Goal: Task Accomplishment & Management: Complete application form

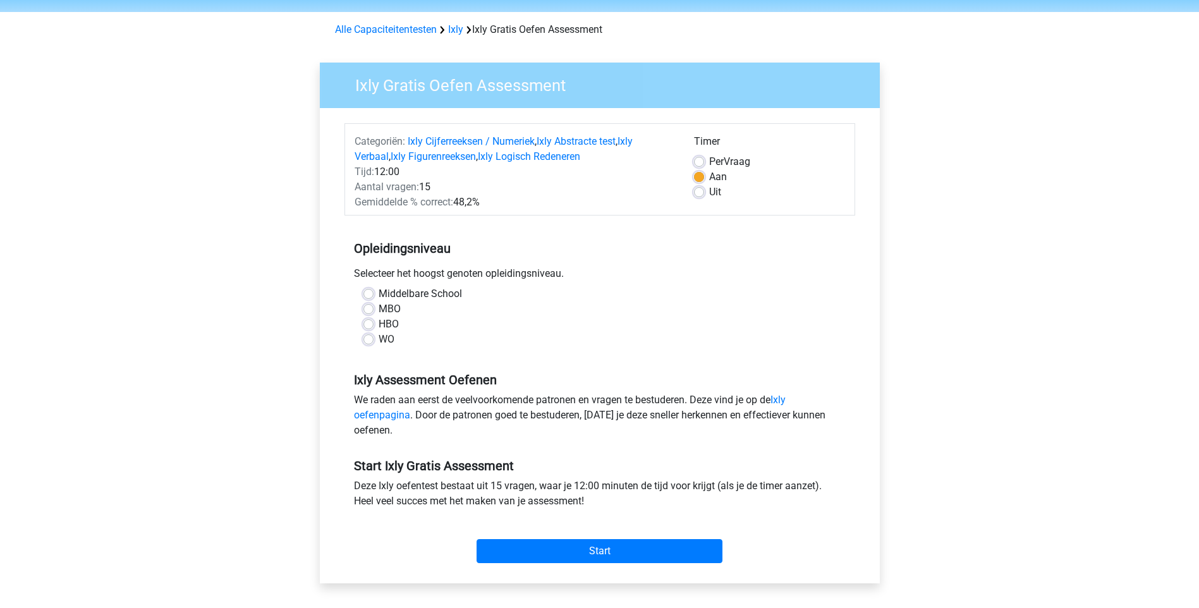
scroll to position [126, 0]
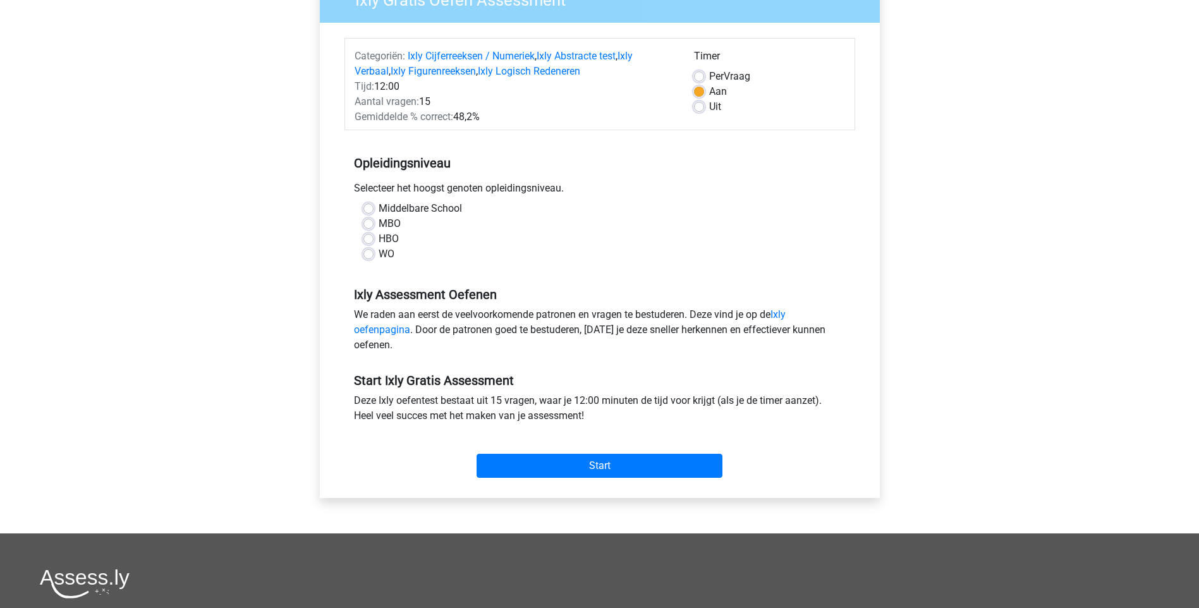
click at [379, 219] on label "MBO" at bounding box center [390, 223] width 22 height 15
click at [366, 219] on input "MBO" at bounding box center [368, 222] width 10 height 13
radio input "true"
click at [603, 461] on input "Start" at bounding box center [600, 466] width 246 height 24
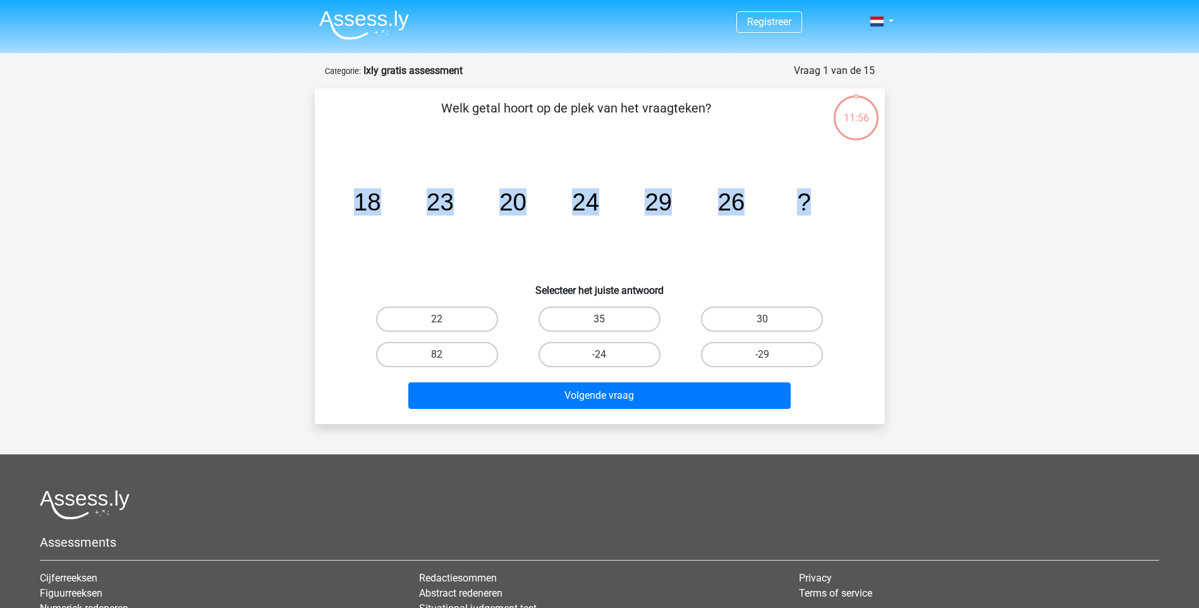
drag, startPoint x: 832, startPoint y: 201, endPoint x: 356, endPoint y: 204, distance: 475.9
click at [356, 204] on icon "image/svg+xml 18 23 20 24 29 26 ?" at bounding box center [599, 211] width 509 height 128
drag, startPoint x: 356, startPoint y: 204, endPoint x: 501, endPoint y: 201, distance: 144.8
copy g "18 23 20 24 29 26 ?"
click at [784, 322] on label "30" at bounding box center [762, 319] width 122 height 25
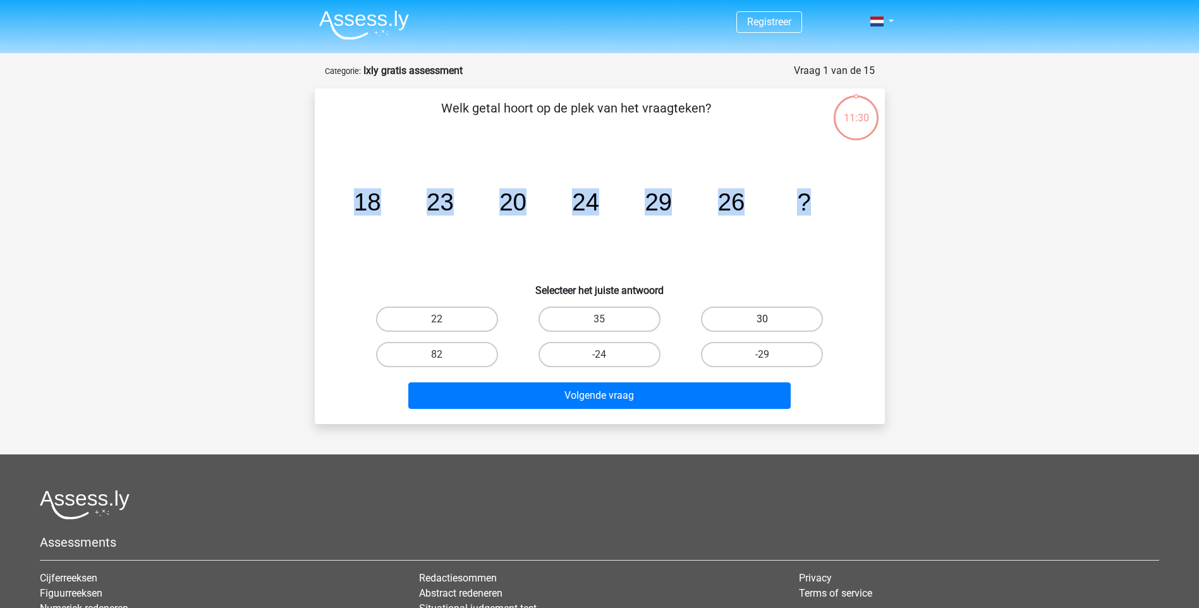
click at [770, 322] on input "30" at bounding box center [766, 323] width 8 height 8
radio input "true"
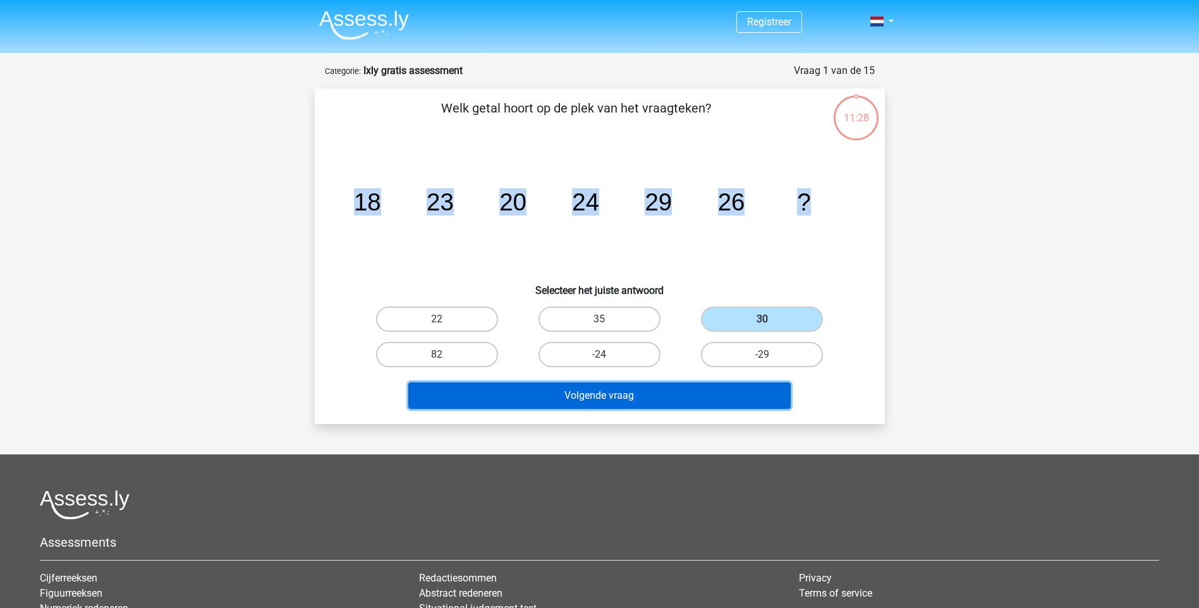
click at [708, 391] on button "Volgende vraag" at bounding box center [599, 395] width 382 height 27
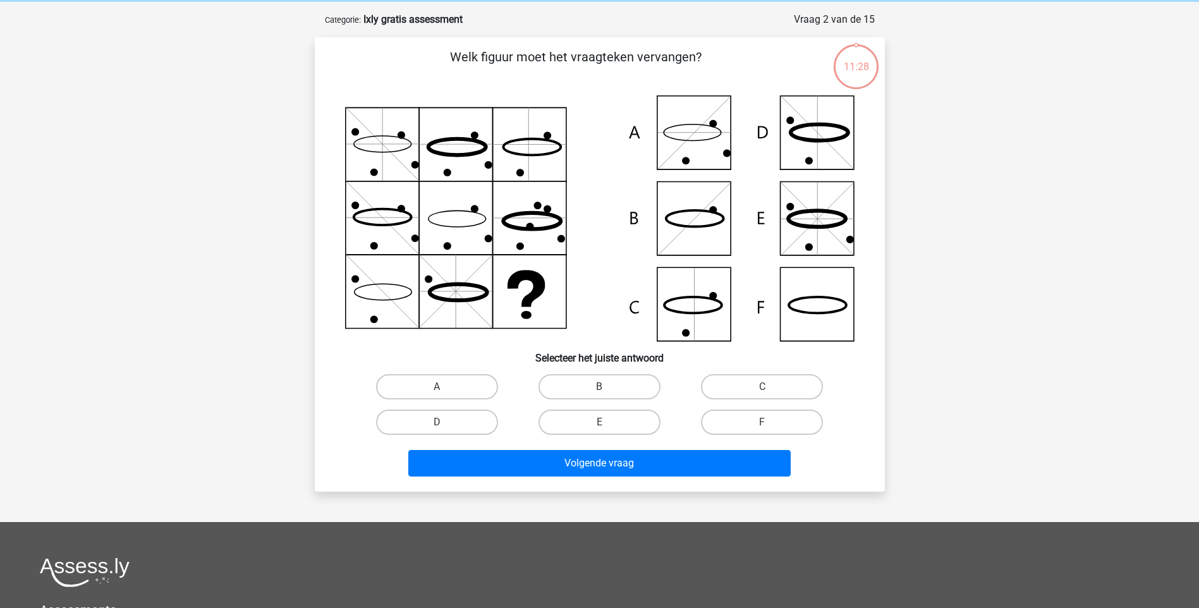
scroll to position [63, 0]
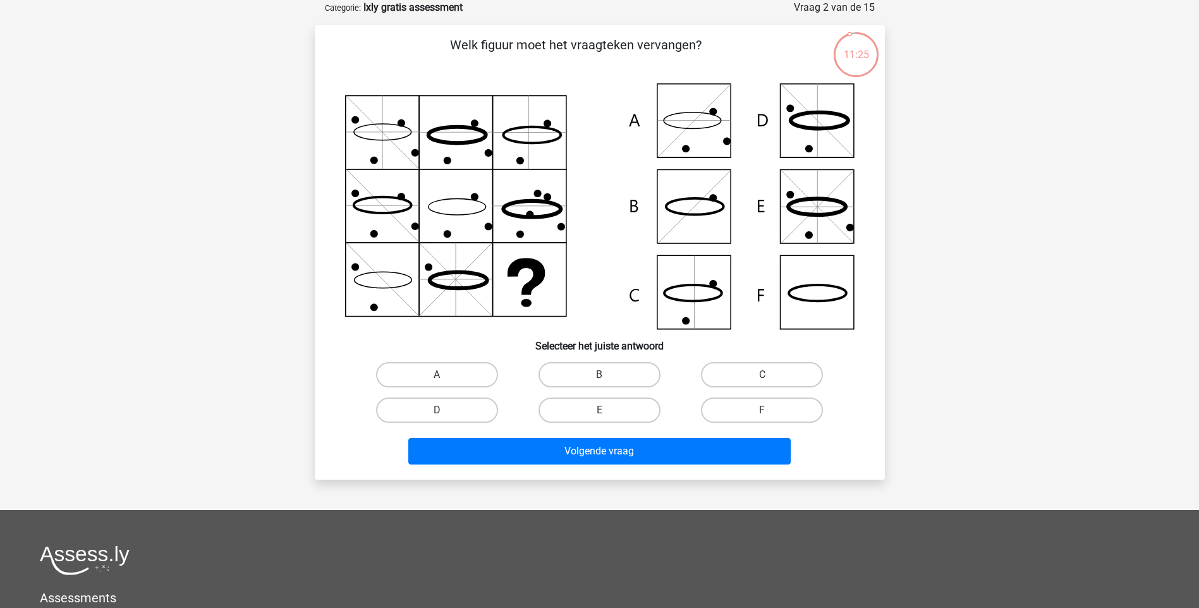
drag, startPoint x: 839, startPoint y: 315, endPoint x: 364, endPoint y: 149, distance: 503.1
click at [364, 149] on div "Welk figuur moet het vraagteken vervangen?" at bounding box center [600, 252] width 560 height 434
click at [813, 296] on icon at bounding box center [599, 206] width 509 height 246
click at [757, 408] on label "F" at bounding box center [762, 410] width 122 height 25
click at [762, 410] on input "F" at bounding box center [766, 414] width 8 height 8
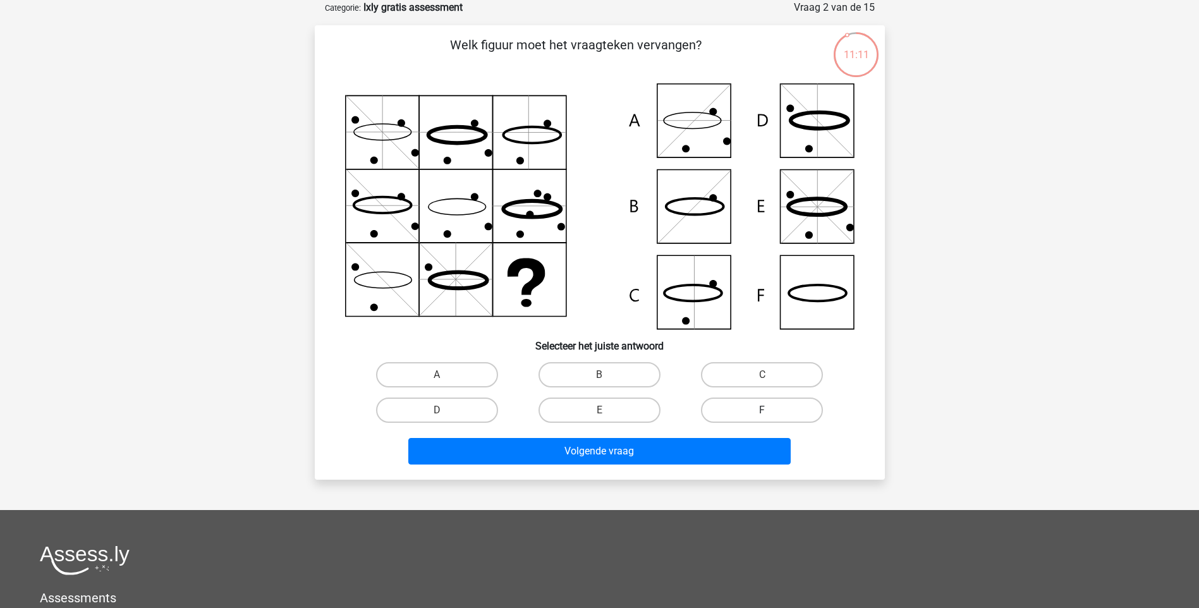
radio input "true"
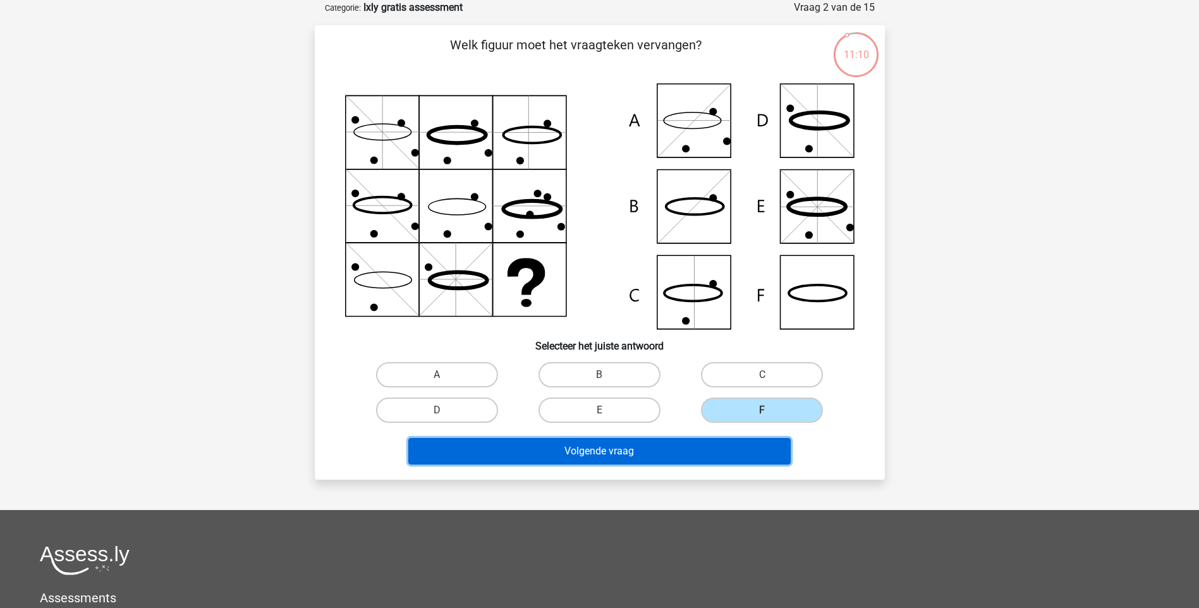
click at [717, 452] on button "Volgende vraag" at bounding box center [599, 451] width 382 height 27
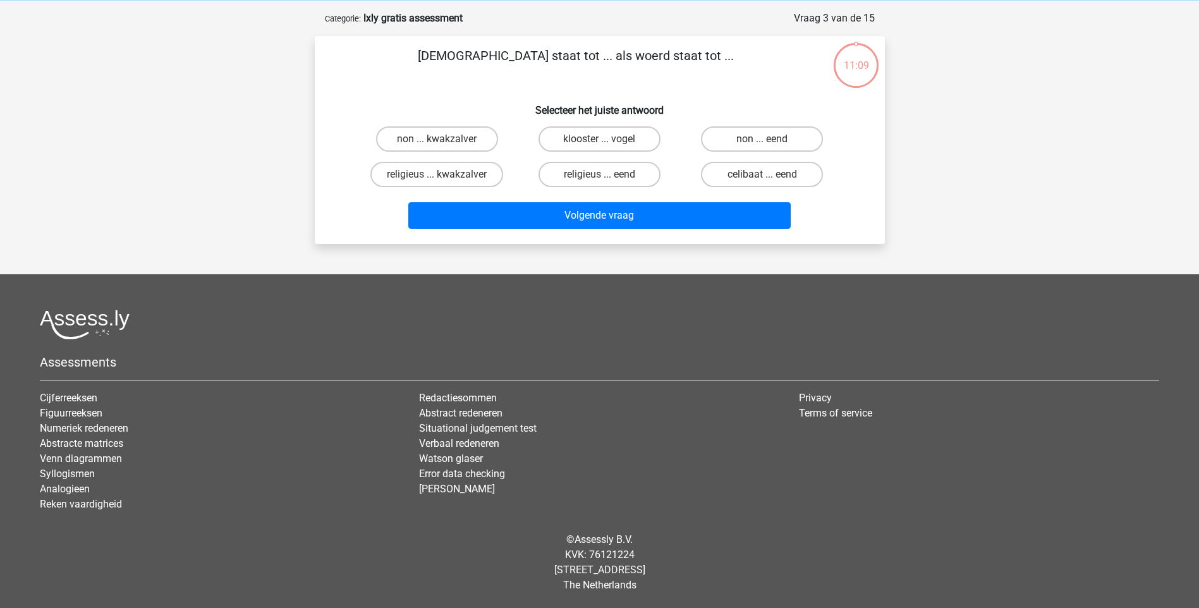
scroll to position [52, 0]
drag, startPoint x: 700, startPoint y: 53, endPoint x: 461, endPoint y: 59, distance: 238.4
click at [461, 59] on p "[DEMOGRAPHIC_DATA] staat tot ... als woerd staat tot ..." at bounding box center [576, 65] width 482 height 38
copy p "[DEMOGRAPHIC_DATA] staat tot ... als woerd staat tot ..."
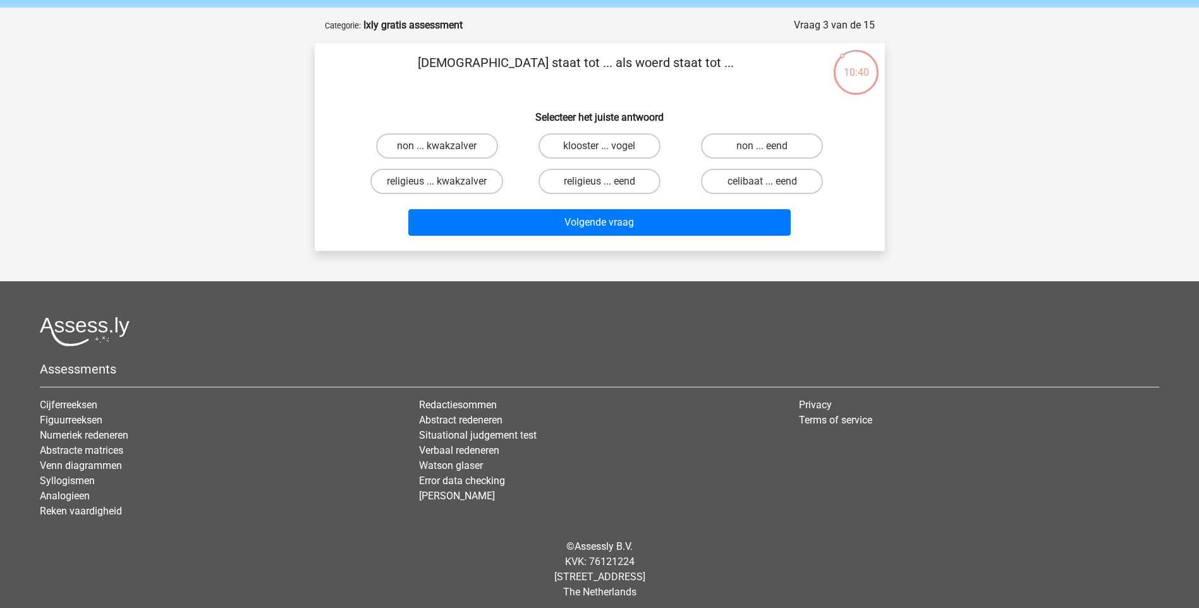
scroll to position [0, 0]
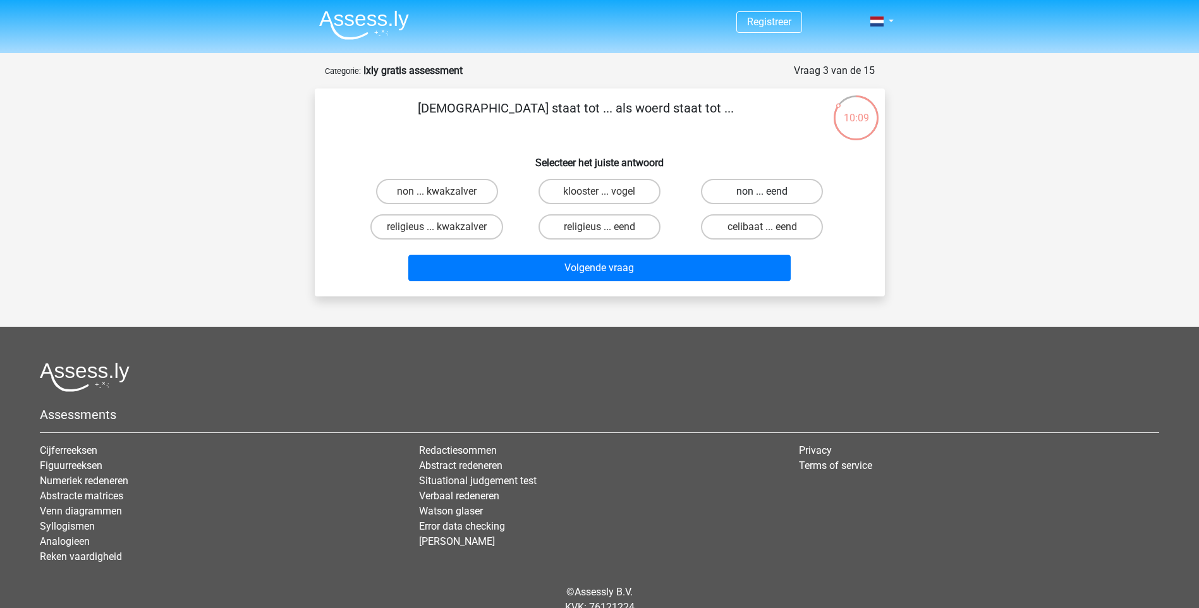
click at [789, 189] on label "non ... eend" at bounding box center [762, 191] width 122 height 25
click at [770, 192] on input "non ... eend" at bounding box center [766, 196] width 8 height 8
radio input "true"
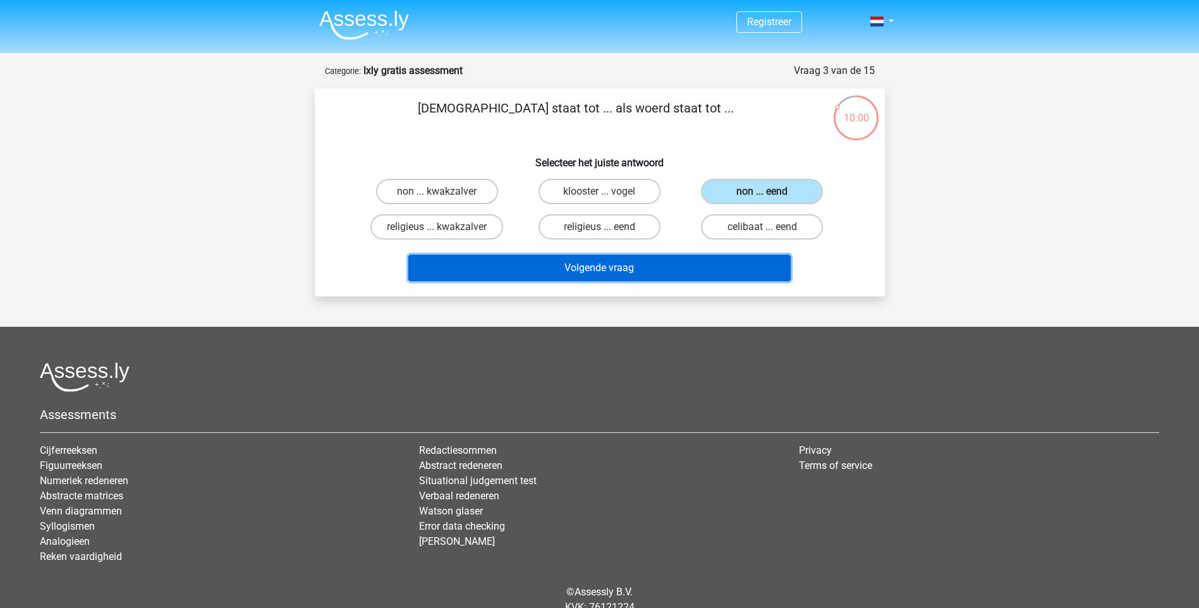
click at [689, 271] on button "Volgende vraag" at bounding box center [599, 268] width 382 height 27
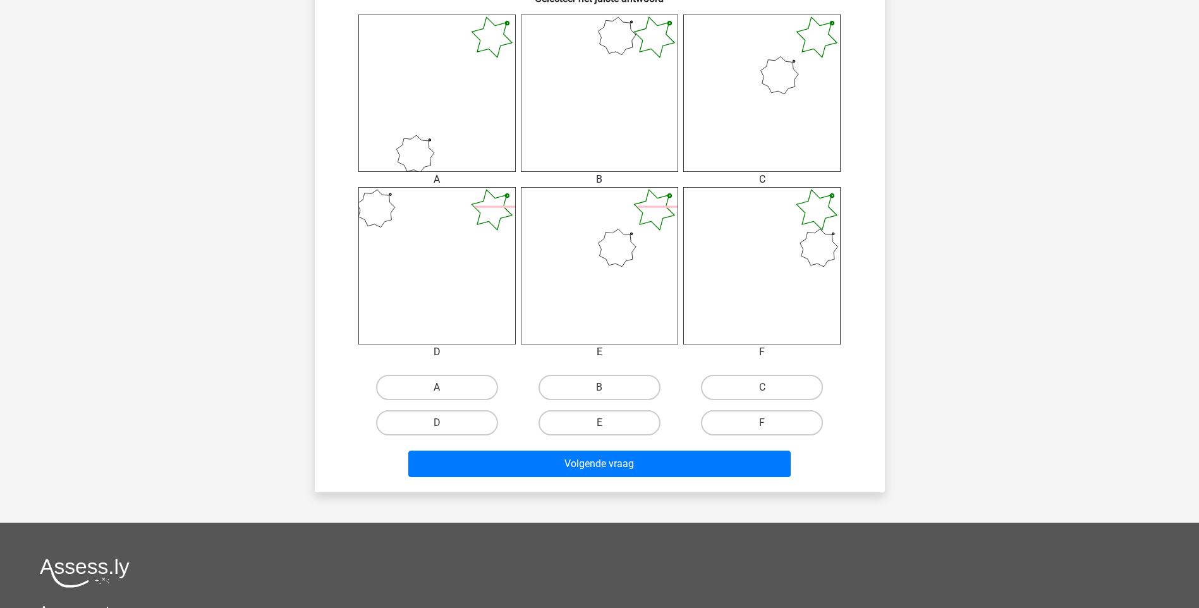
scroll to position [506, 0]
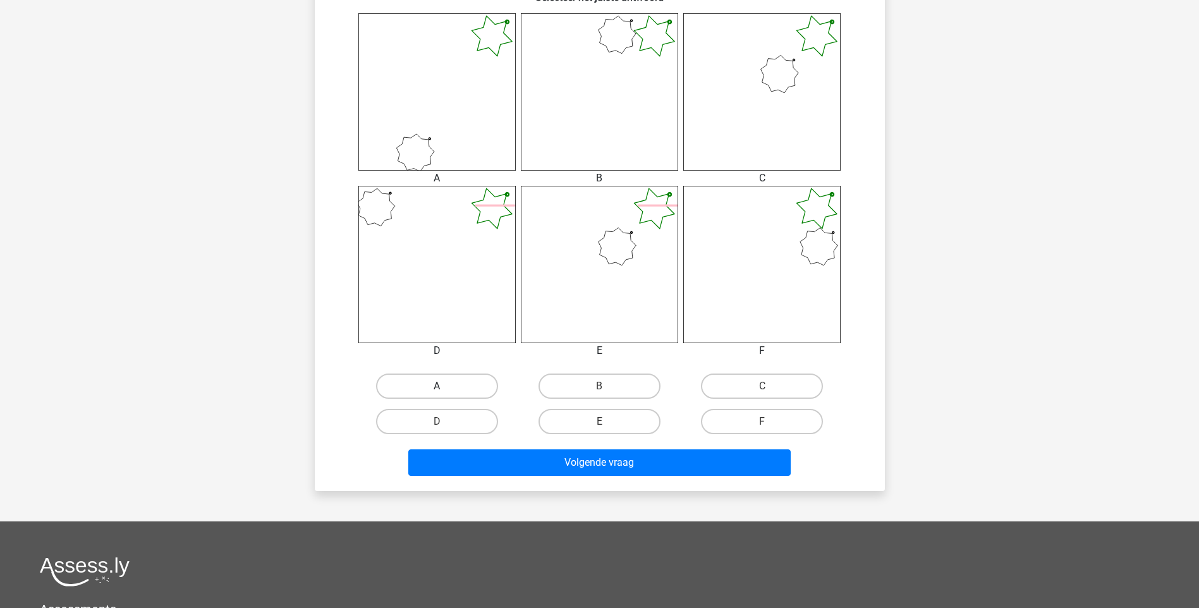
click at [456, 380] on label "A" at bounding box center [437, 386] width 122 height 25
click at [445, 386] on input "A" at bounding box center [441, 390] width 8 height 8
radio input "true"
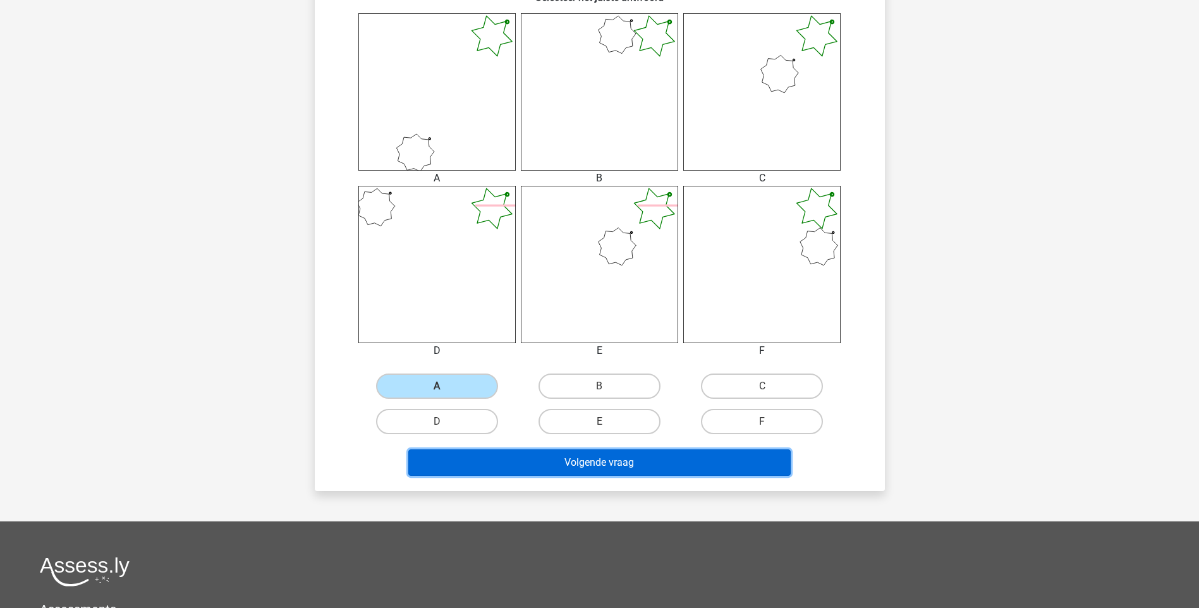
click at [574, 458] on button "Volgende vraag" at bounding box center [599, 462] width 382 height 27
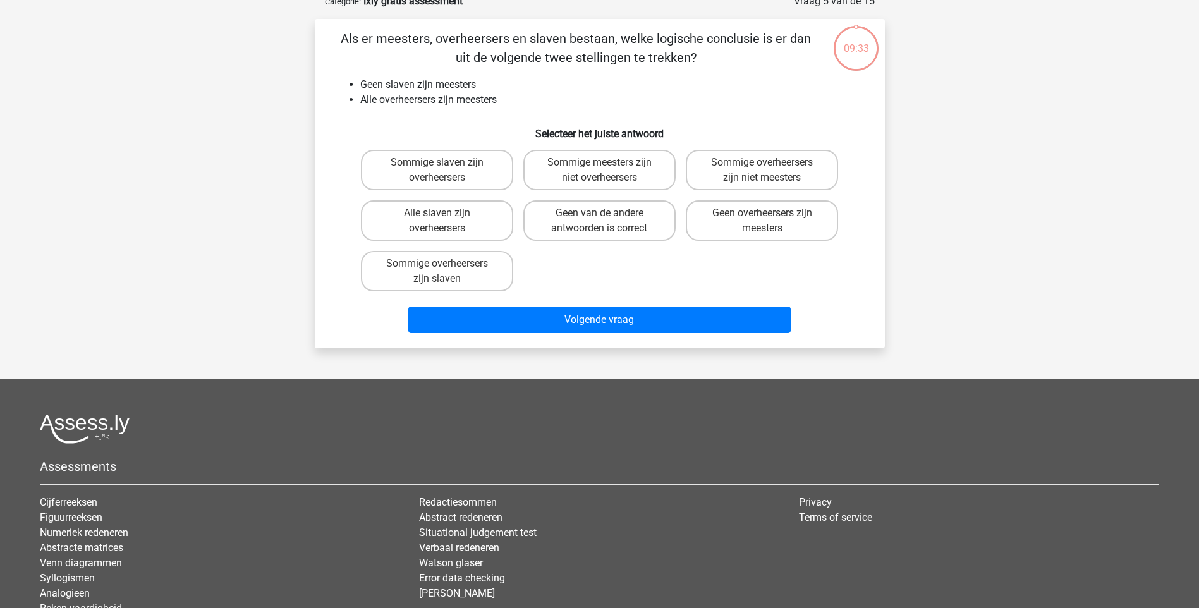
scroll to position [63, 0]
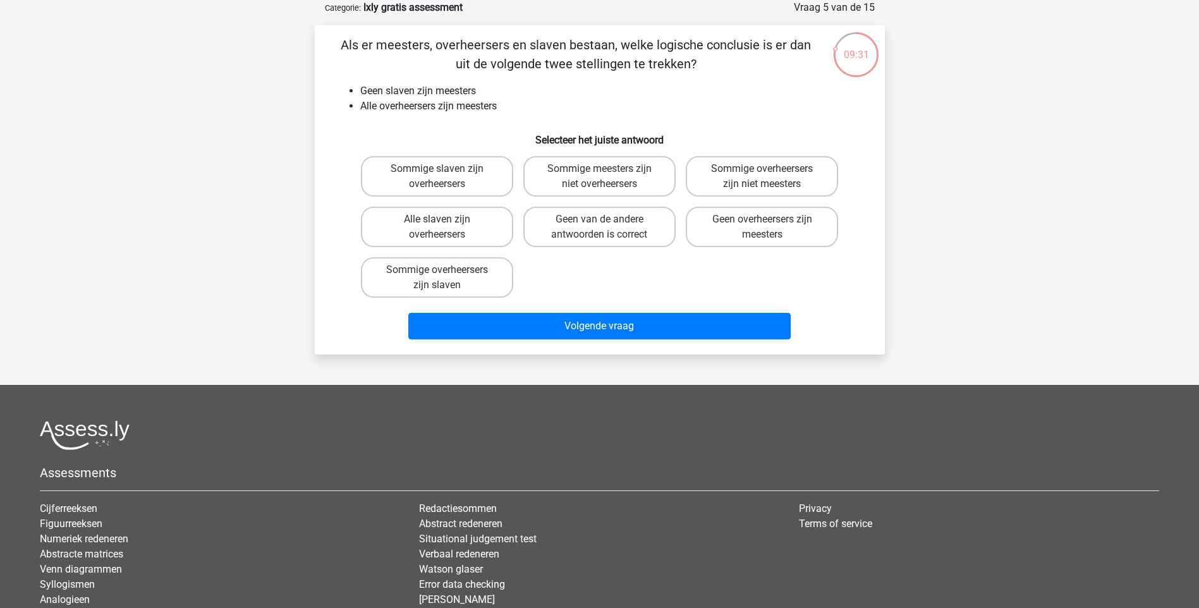
drag, startPoint x: 340, startPoint y: 44, endPoint x: 350, endPoint y: 45, distance: 9.6
click at [344, 46] on p "Als er meesters, overheersers en slaven bestaan, welke logische conclusie is er…" at bounding box center [576, 54] width 482 height 38
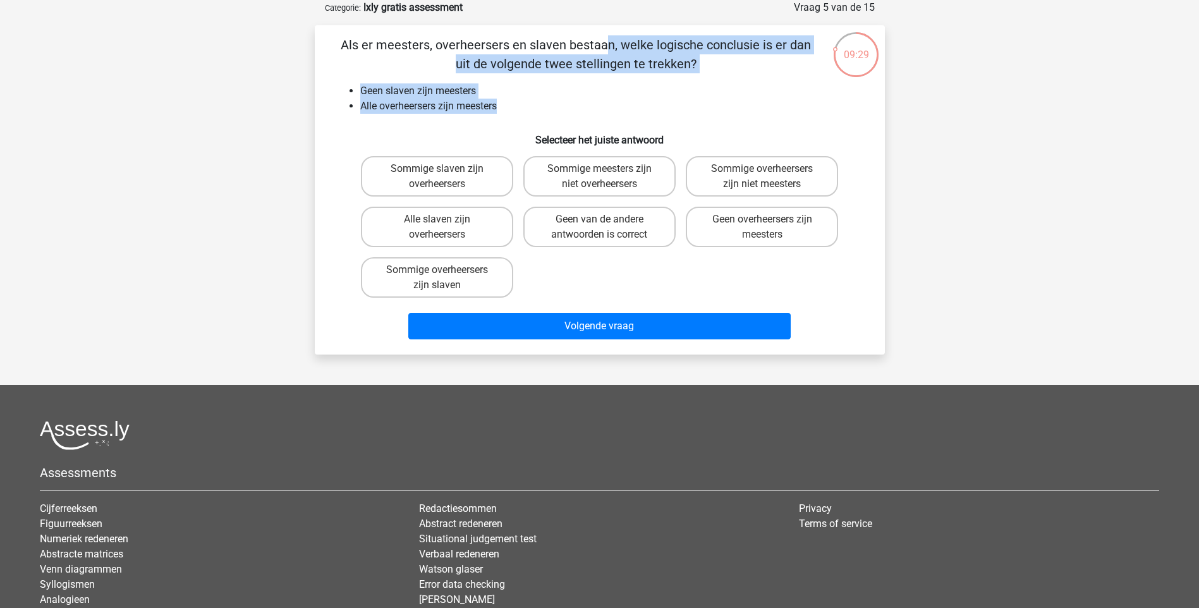
drag, startPoint x: 344, startPoint y: 42, endPoint x: 501, endPoint y: 100, distance: 167.8
click at [501, 100] on div "Als er meesters, overheersers en slaven bestaan, welke logische conclusie is er…" at bounding box center [600, 189] width 560 height 309
drag, startPoint x: 501, startPoint y: 100, endPoint x: 496, endPoint y: 51, distance: 50.3
copy div "Als er meesters, overheersers en slaven bestaan, welke logische conclusie is er…"
click at [626, 109] on li "Alle overheersers zijn meesters" at bounding box center [612, 106] width 504 height 15
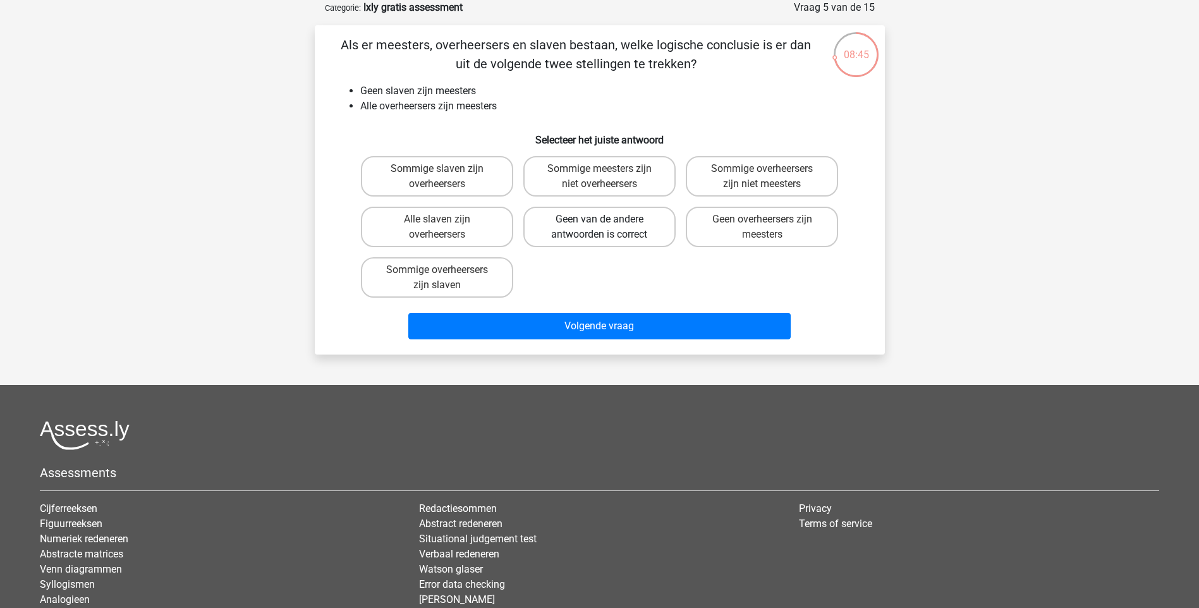
click at [633, 233] on label "Geen van de andere antwoorden is correct" at bounding box center [599, 227] width 152 height 40
click at [607, 228] on input "Geen van de andere antwoorden is correct" at bounding box center [603, 223] width 8 height 8
radio input "true"
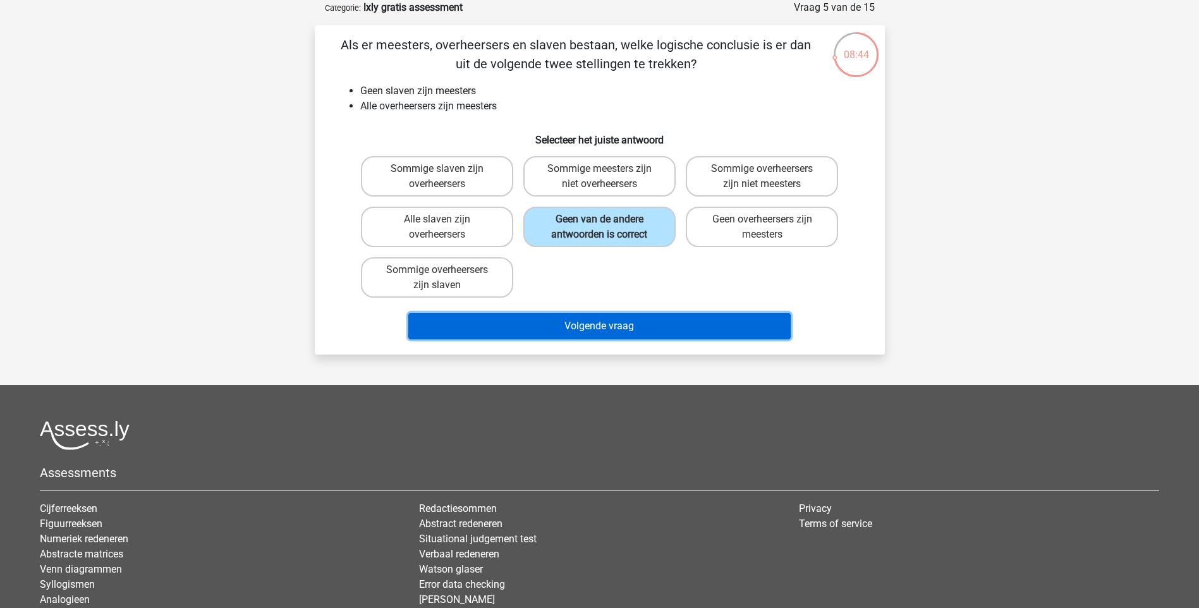
click at [646, 319] on button "Volgende vraag" at bounding box center [599, 326] width 382 height 27
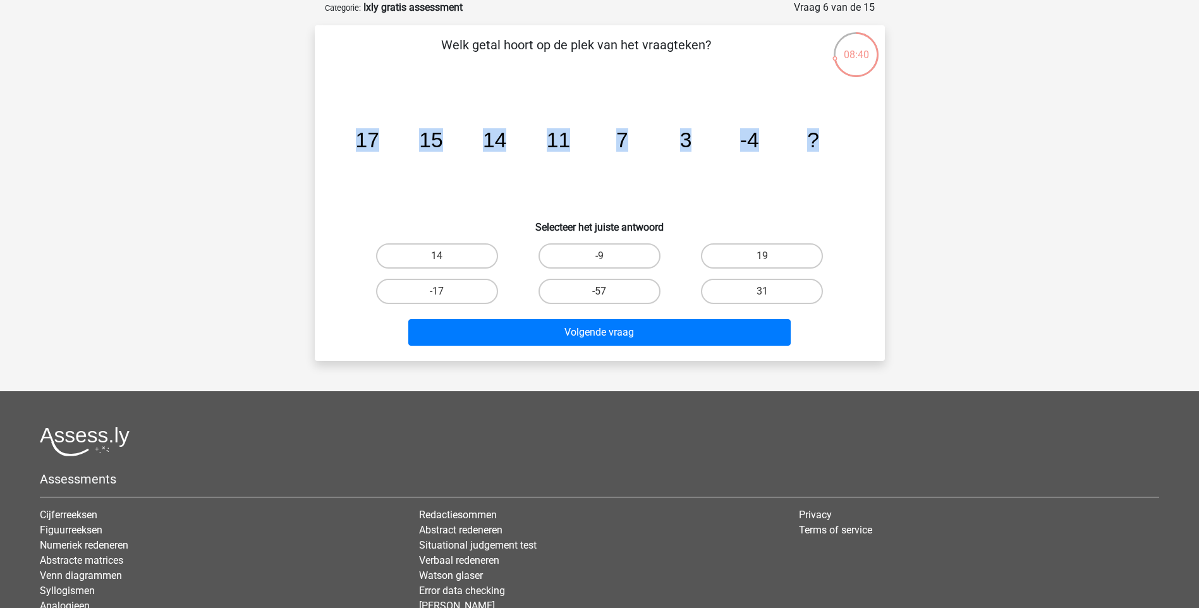
drag, startPoint x: 834, startPoint y: 139, endPoint x: 324, endPoint y: 136, distance: 509.4
click at [324, 136] on div "Welk getal hoort op de plek van het vraagteken? image/svg+xml 17 15 14 11 7 3 -…" at bounding box center [600, 192] width 560 height 315
drag, startPoint x: 324, startPoint y: 136, endPoint x: 368, endPoint y: 140, distance: 44.5
copy g "17 15 14 11 7 3 -4 ?"
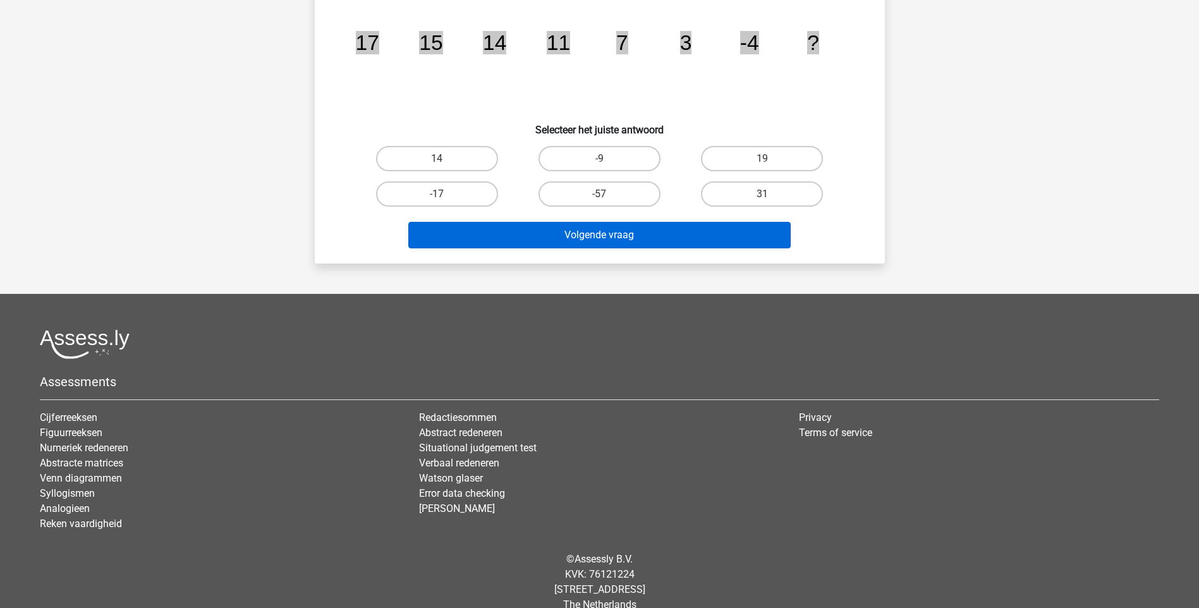
scroll to position [180, 0]
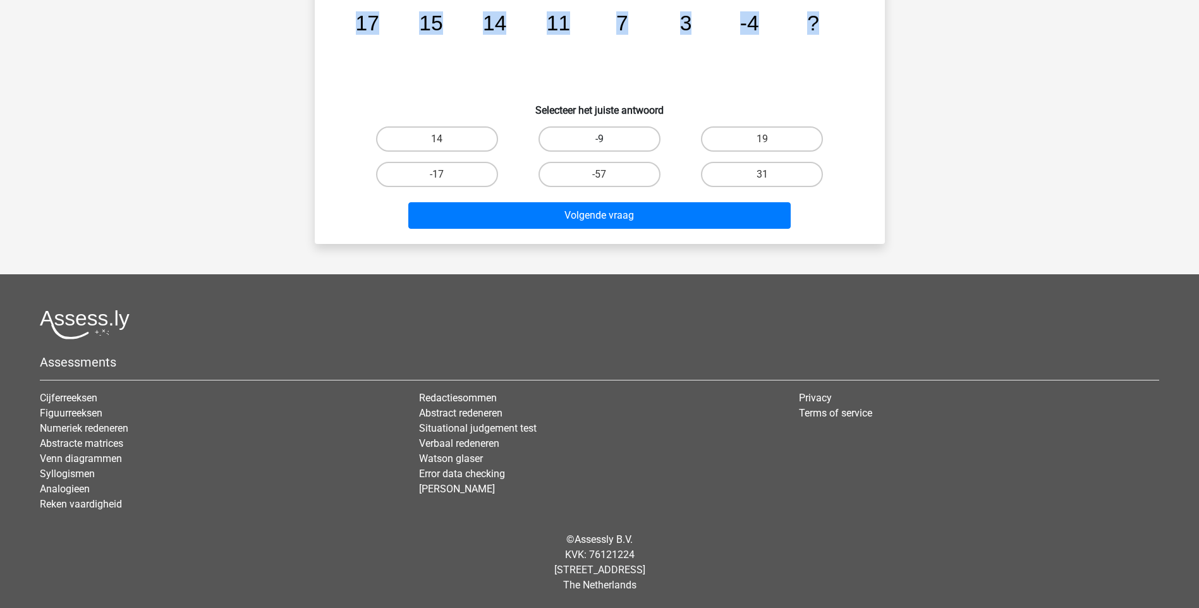
click at [611, 137] on label "-9" at bounding box center [599, 138] width 122 height 25
click at [607, 139] on input "-9" at bounding box center [603, 143] width 8 height 8
radio input "true"
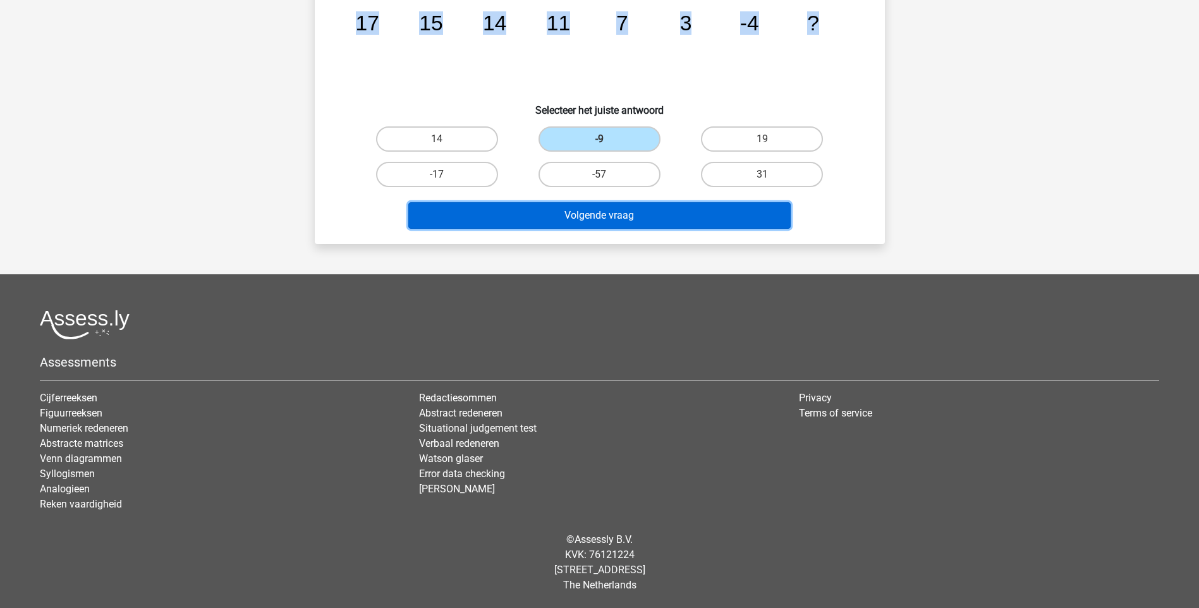
click at [623, 202] on button "Volgende vraag" at bounding box center [599, 215] width 382 height 27
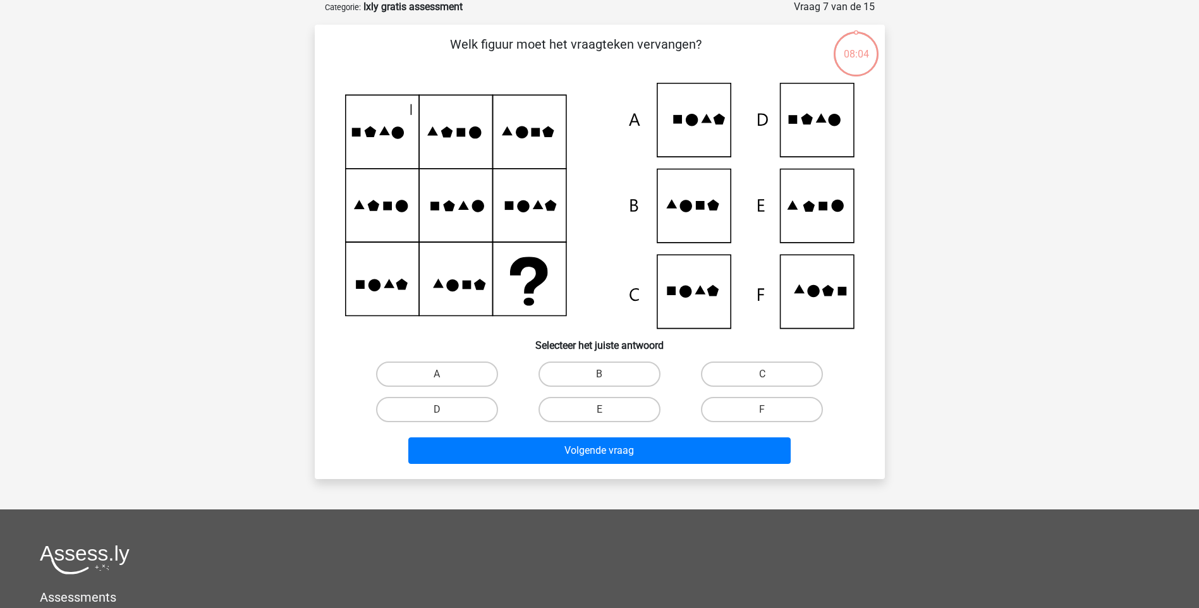
scroll to position [63, 0]
click at [745, 405] on label "F" at bounding box center [762, 410] width 122 height 25
click at [762, 410] on input "F" at bounding box center [766, 414] width 8 height 8
radio input "true"
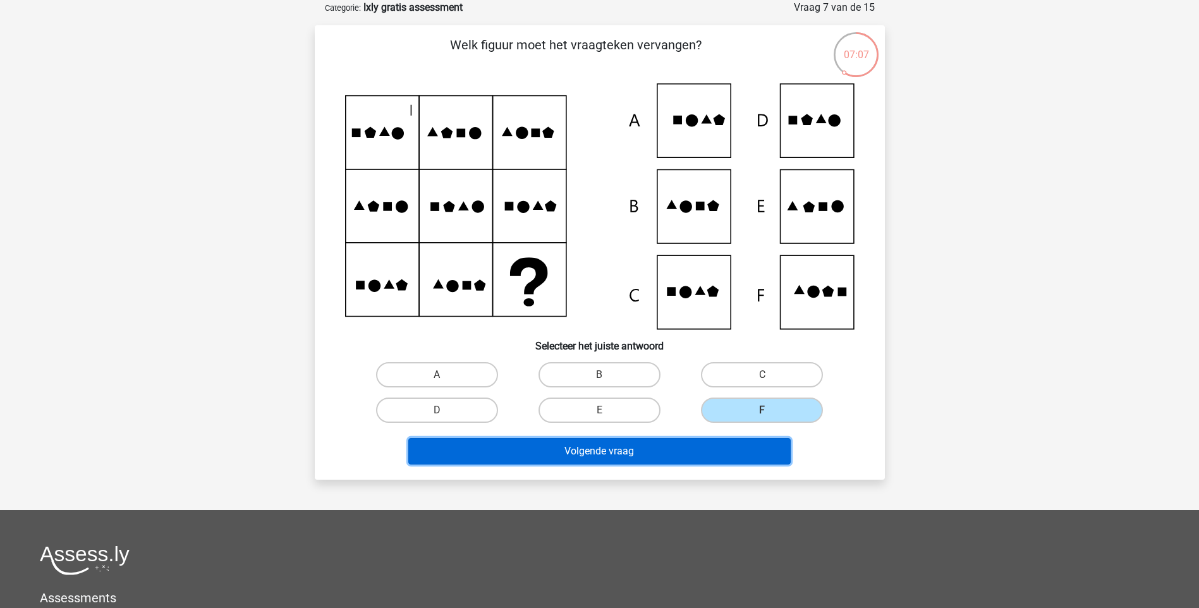
click at [686, 456] on button "Volgende vraag" at bounding box center [599, 451] width 382 height 27
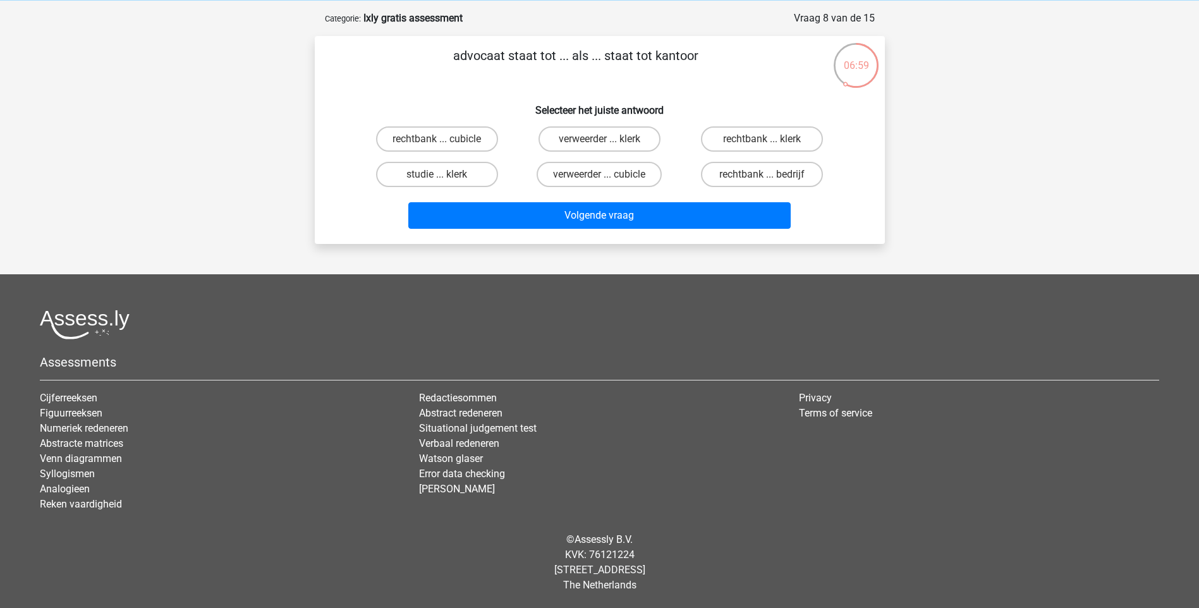
drag, startPoint x: 722, startPoint y: 59, endPoint x: 441, endPoint y: 56, distance: 280.6
click at [441, 56] on p "advocaat staat tot ... als ... staat tot kantoor" at bounding box center [576, 65] width 482 height 38
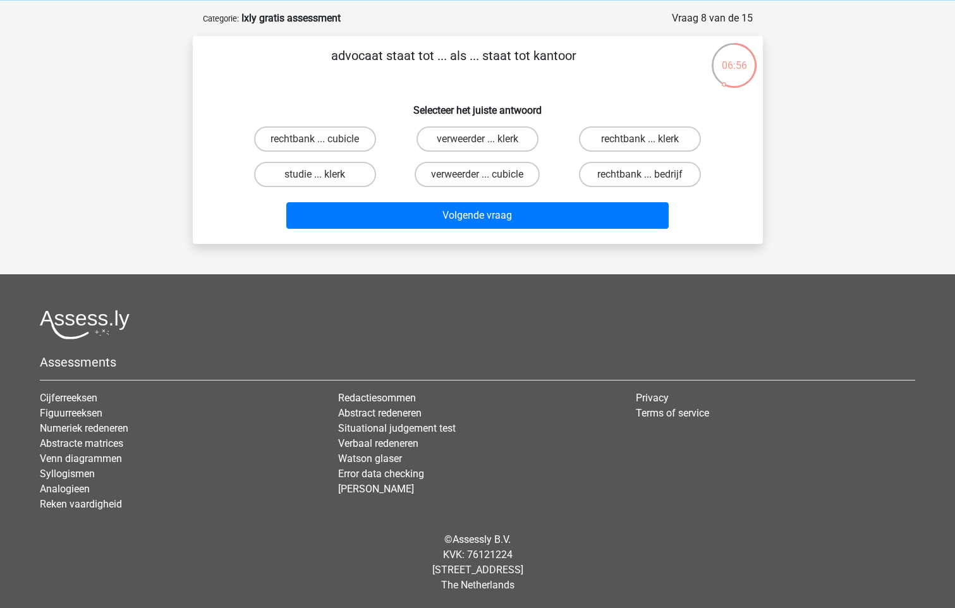
copy p "advocaat staat tot ... als ... staat tot kantoor"
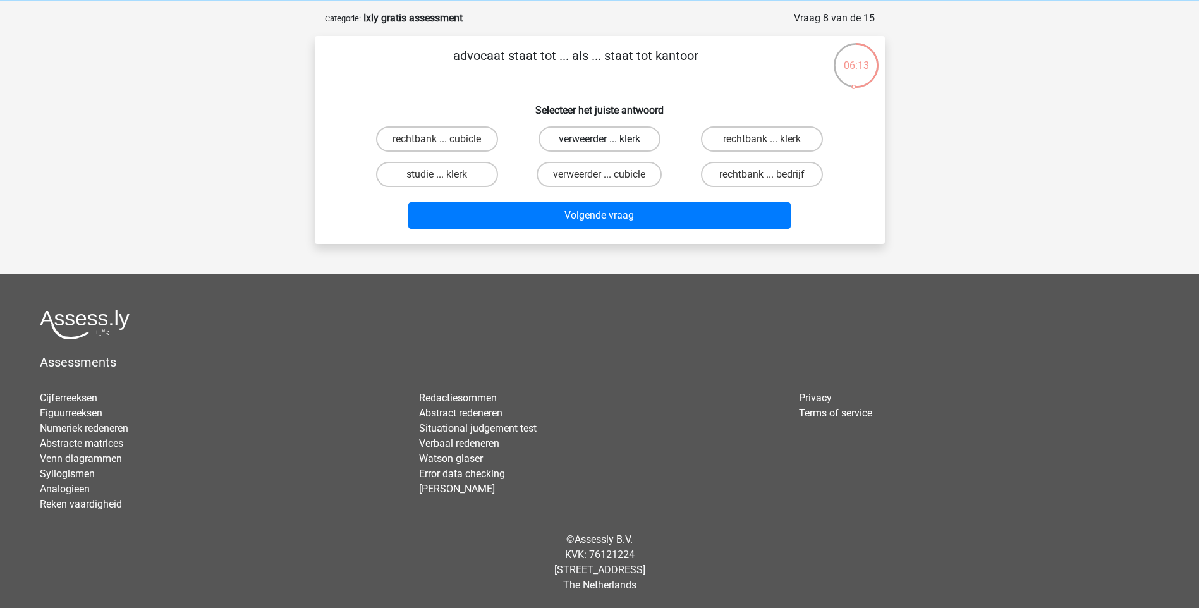
click at [642, 136] on label "verweerder ... klerk" at bounding box center [599, 138] width 122 height 25
click at [607, 139] on input "verweerder ... klerk" at bounding box center [603, 143] width 8 height 8
radio input "true"
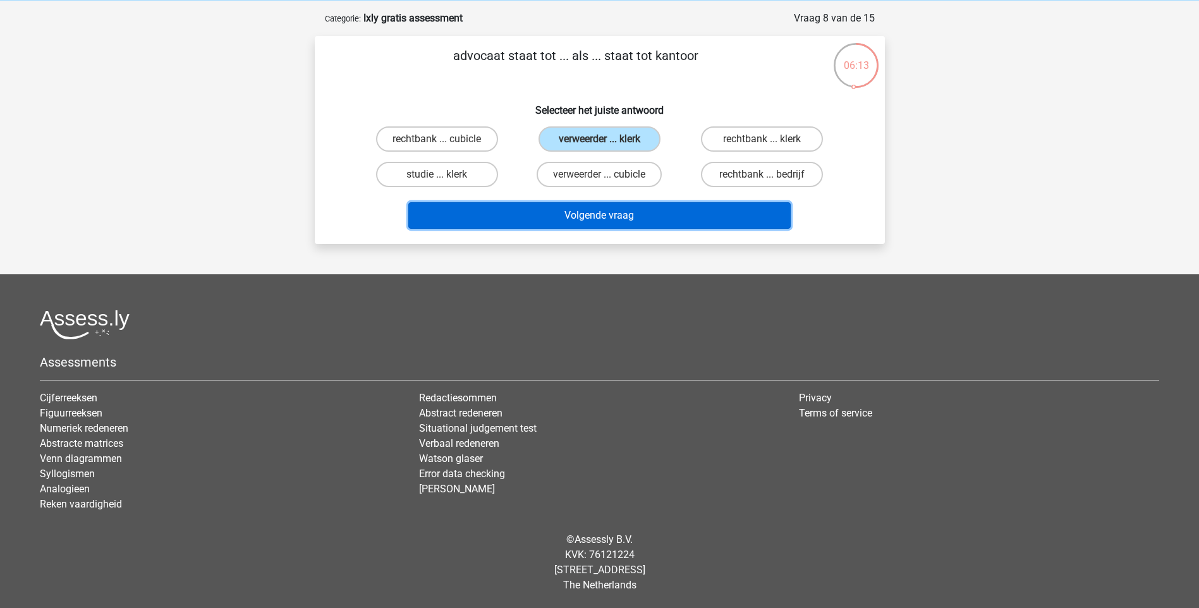
click at [638, 210] on button "Volgende vraag" at bounding box center [599, 215] width 382 height 27
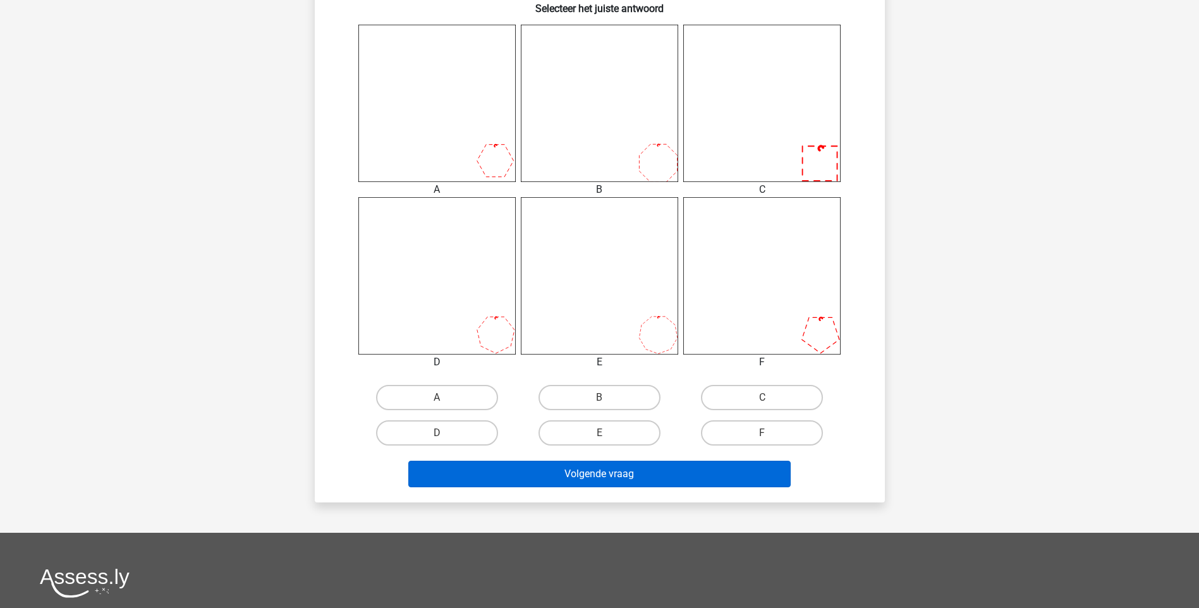
scroll to position [506, 0]
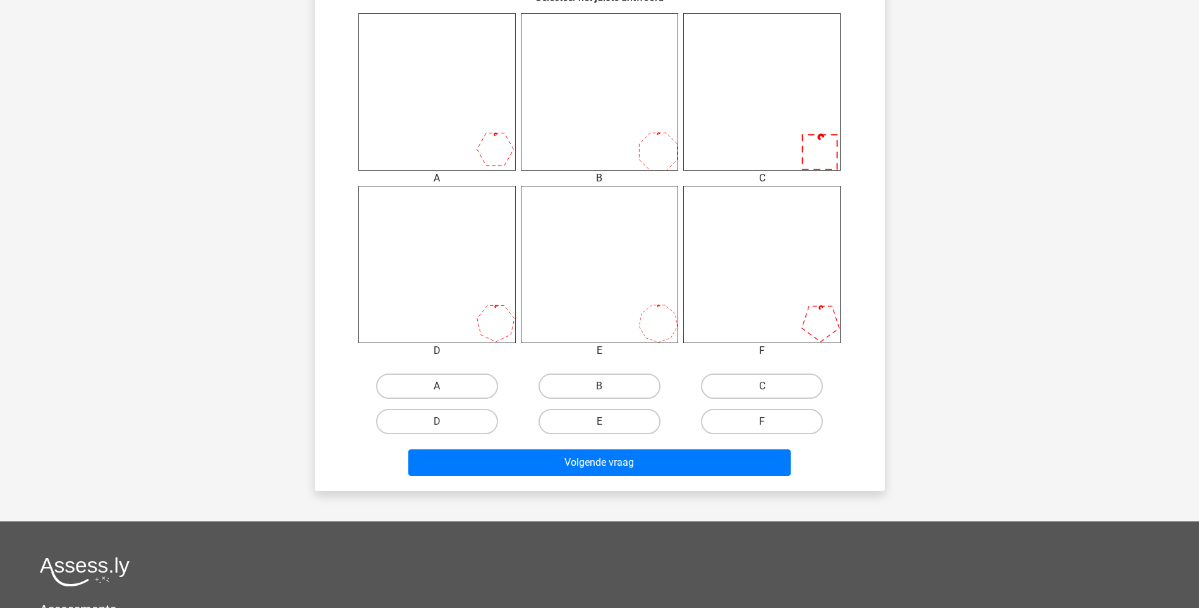
click at [464, 380] on label "A" at bounding box center [437, 386] width 122 height 25
click at [445, 386] on input "A" at bounding box center [441, 390] width 8 height 8
radio input "true"
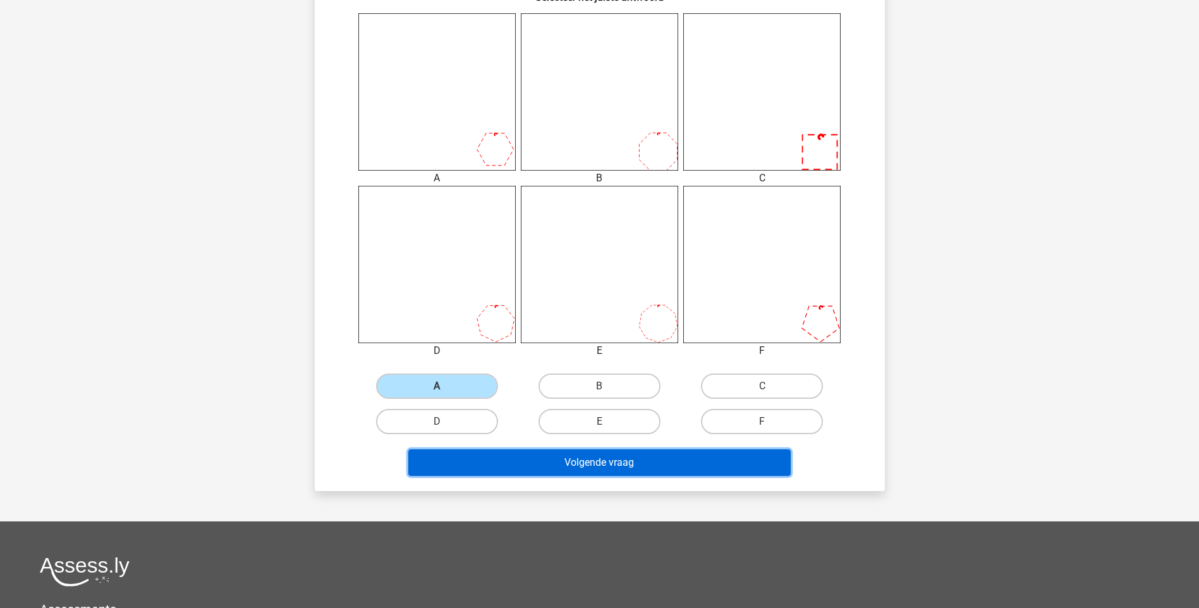
click at [604, 469] on button "Volgende vraag" at bounding box center [599, 462] width 382 height 27
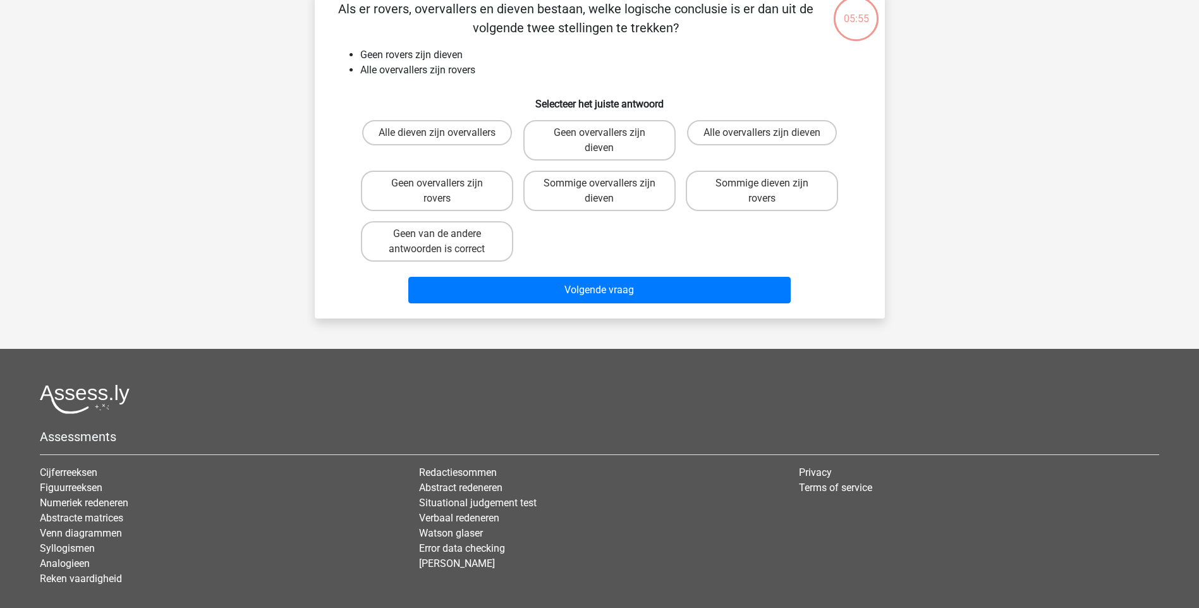
scroll to position [63, 0]
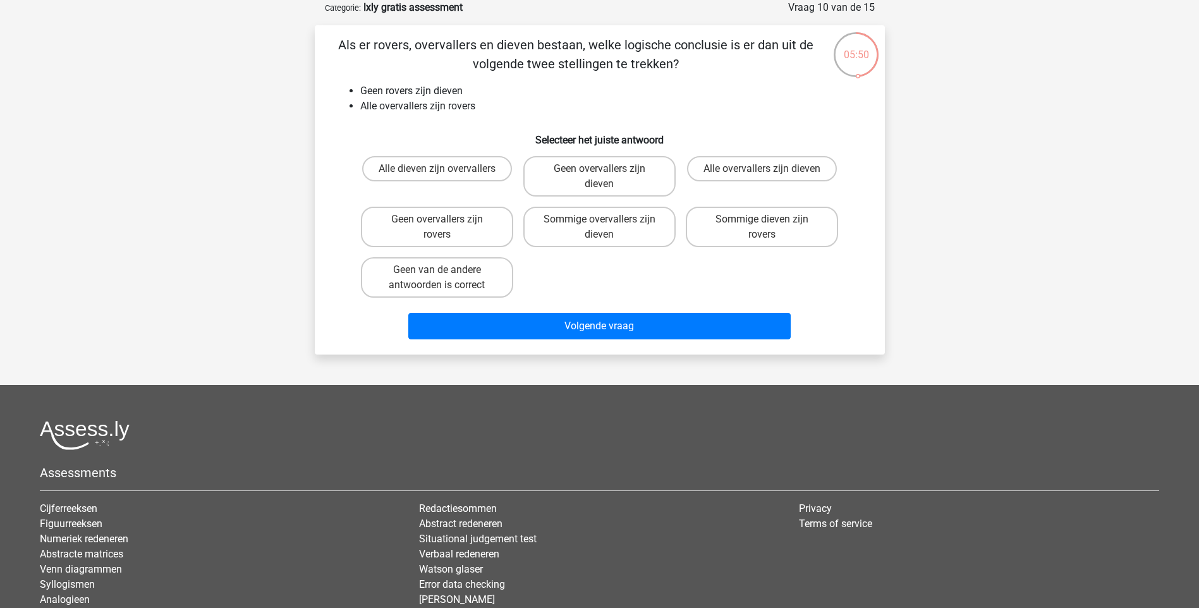
drag, startPoint x: 679, startPoint y: 65, endPoint x: 331, endPoint y: 43, distance: 348.9
click at [331, 43] on div "Als er rovers, overvallers en dieven bestaan, welke logische conclusie is er da…" at bounding box center [600, 189] width 560 height 309
drag, startPoint x: 331, startPoint y: 43, endPoint x: 509, endPoint y: 84, distance: 182.3
click at [518, 84] on li "Geen rovers zijn dieven" at bounding box center [612, 90] width 504 height 15
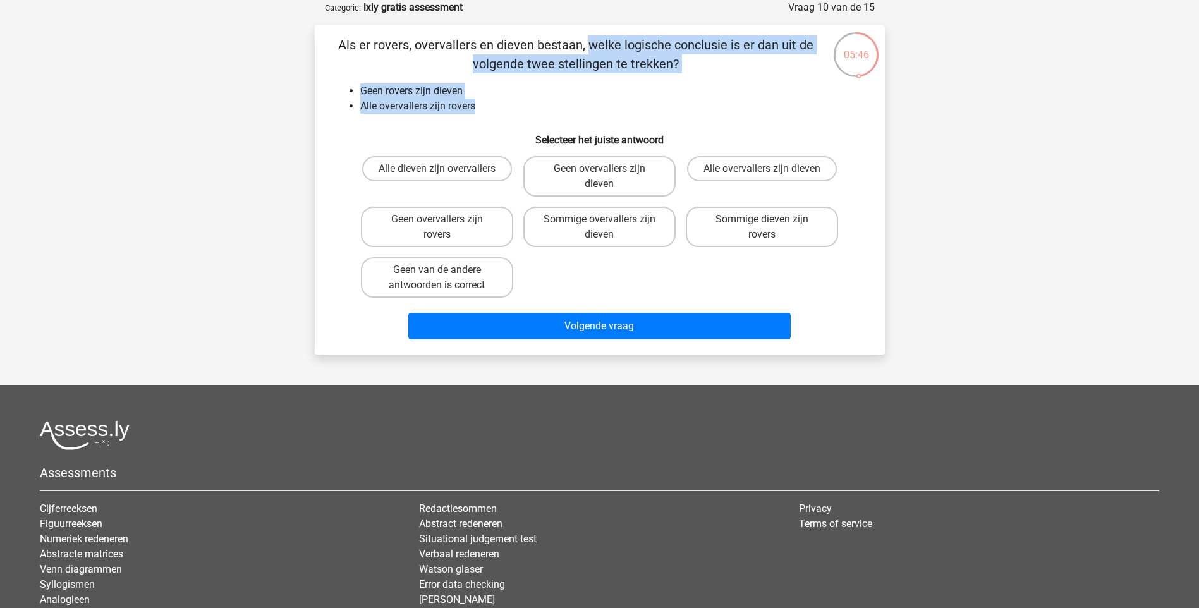
drag, startPoint x: 342, startPoint y: 42, endPoint x: 492, endPoint y: 105, distance: 163.2
click at [492, 105] on div "Als er rovers, overvallers en dieven bestaan, welke logische conclusie is er da…" at bounding box center [600, 189] width 560 height 309
copy div "Als er rovers, overvallers en dieven bestaan, welke logische conclusie is er da…"
click at [576, 172] on label "Geen overvallers zijn dieven" at bounding box center [599, 176] width 152 height 40
click at [599, 172] on input "Geen overvallers zijn dieven" at bounding box center [603, 173] width 8 height 8
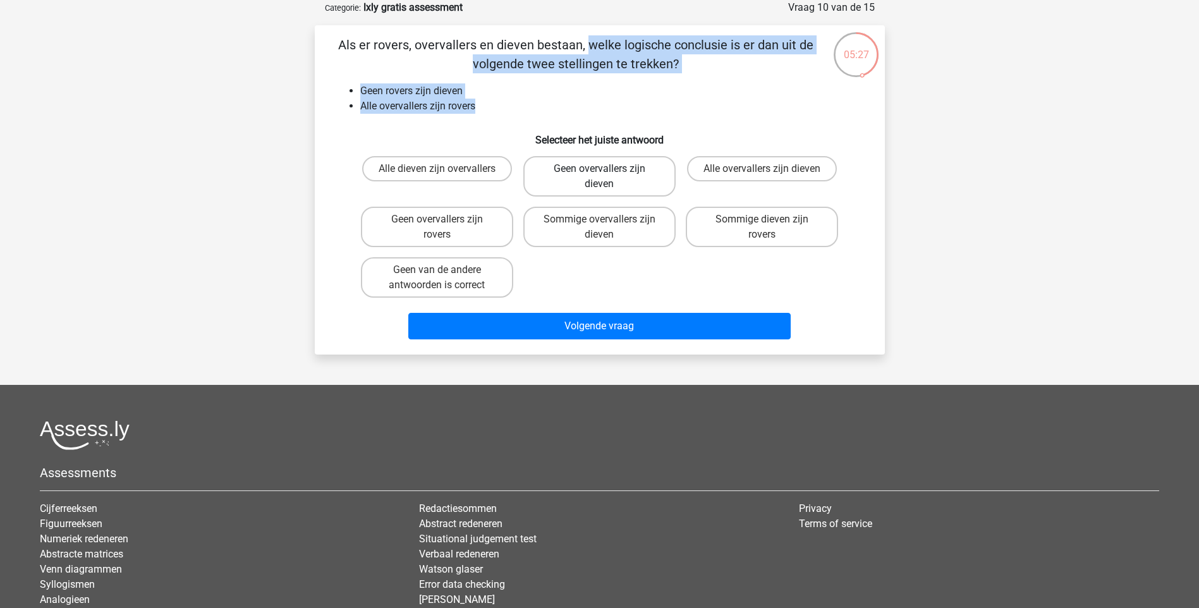
radio input "true"
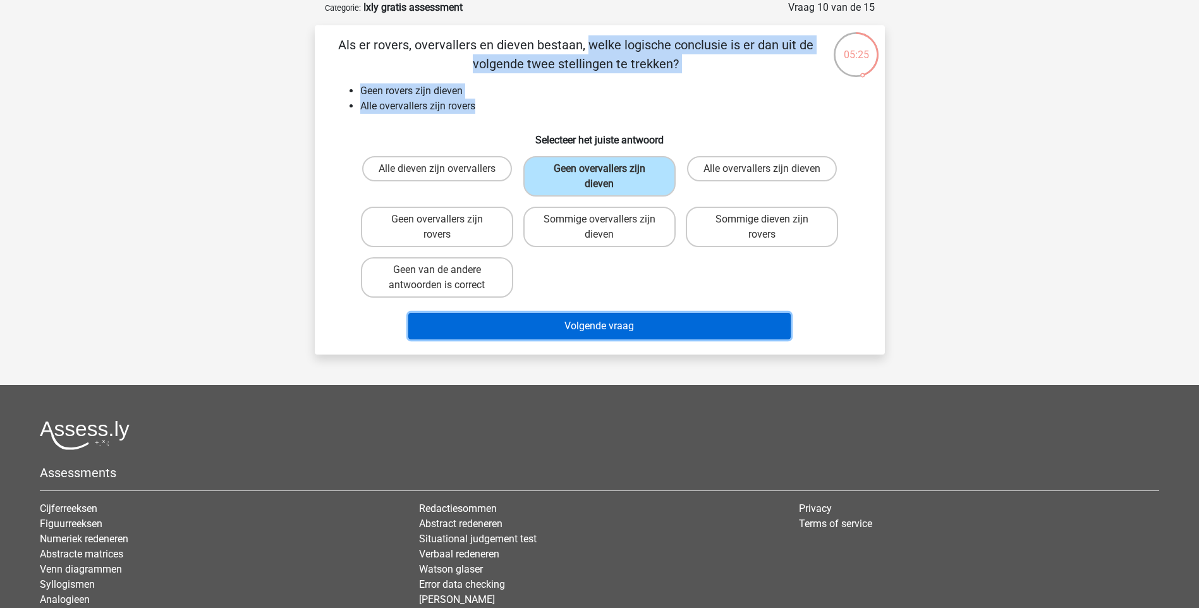
click at [561, 322] on button "Volgende vraag" at bounding box center [599, 326] width 382 height 27
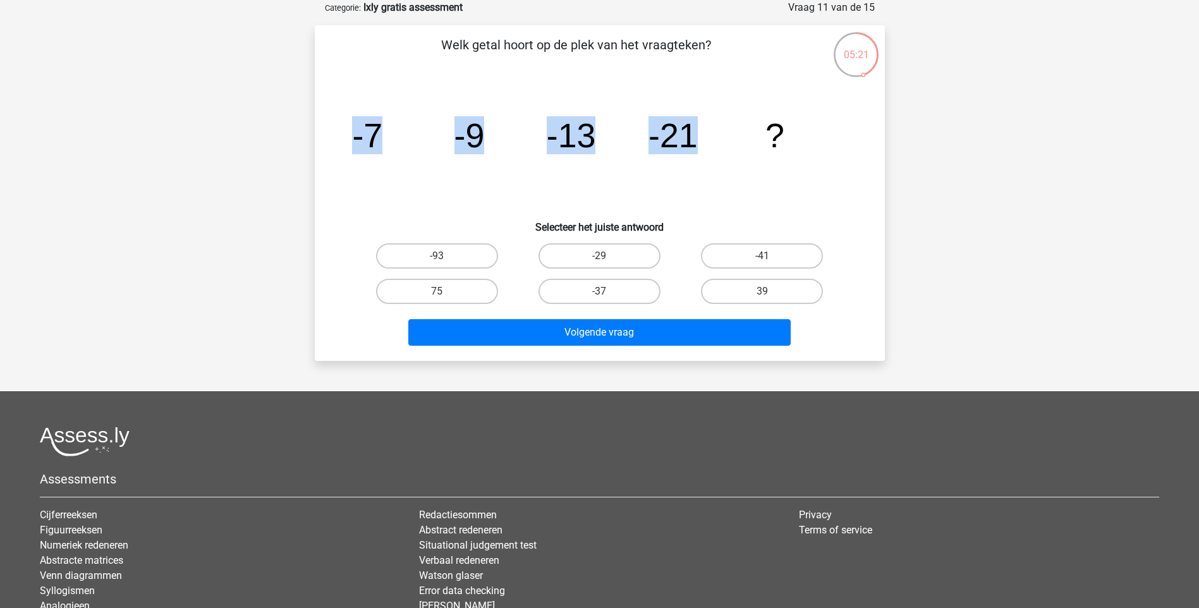
drag, startPoint x: 690, startPoint y: 127, endPoint x: 342, endPoint y: 135, distance: 348.3
click at [342, 135] on div "image/svg+xml -7 -9 -13 -21 ?" at bounding box center [600, 147] width 530 height 128
drag, startPoint x: 342, startPoint y: 135, endPoint x: 360, endPoint y: 134, distance: 17.7
copy g "-7 -9 -13 -21"
click at [595, 288] on label "-37" at bounding box center [599, 291] width 122 height 25
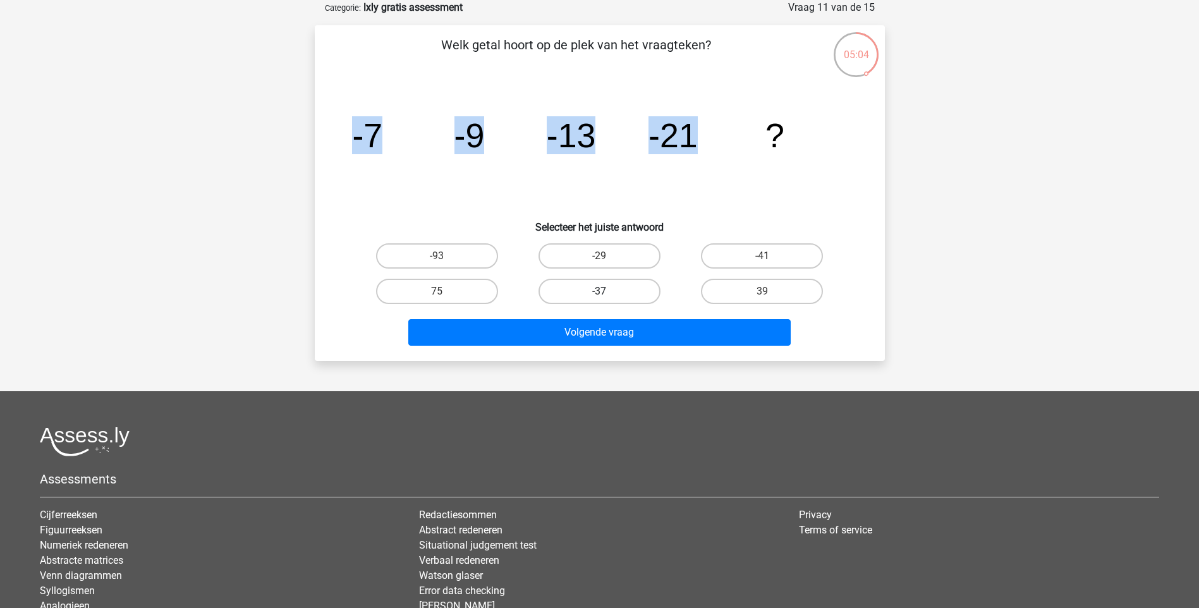
click at [599, 291] on input "-37" at bounding box center [603, 295] width 8 height 8
radio input "true"
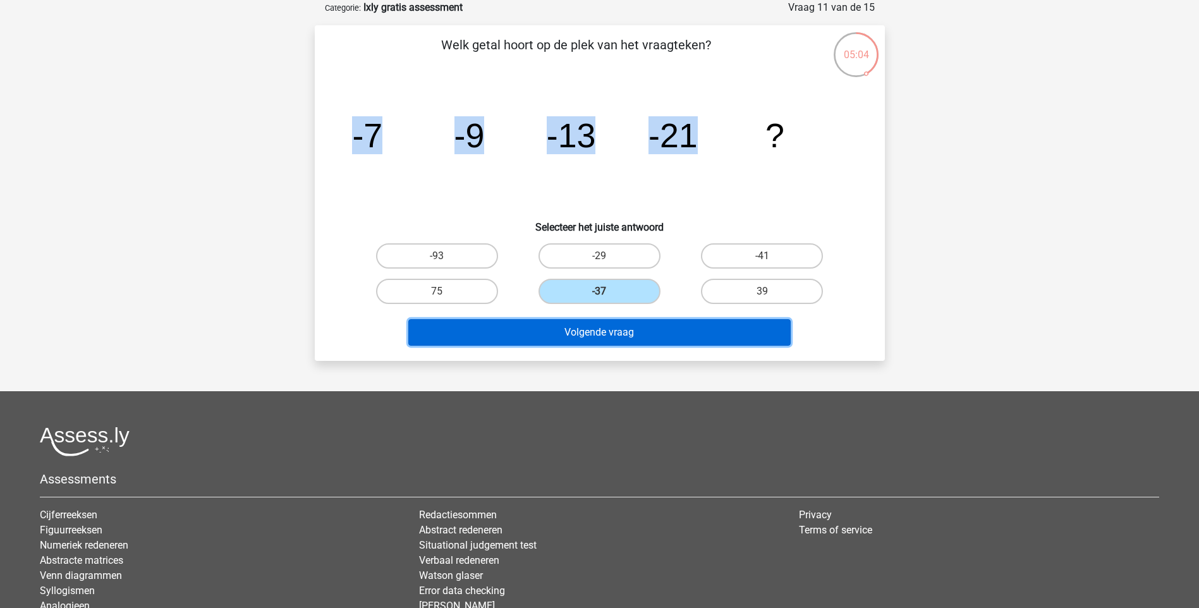
click at [585, 327] on button "Volgende vraag" at bounding box center [599, 332] width 382 height 27
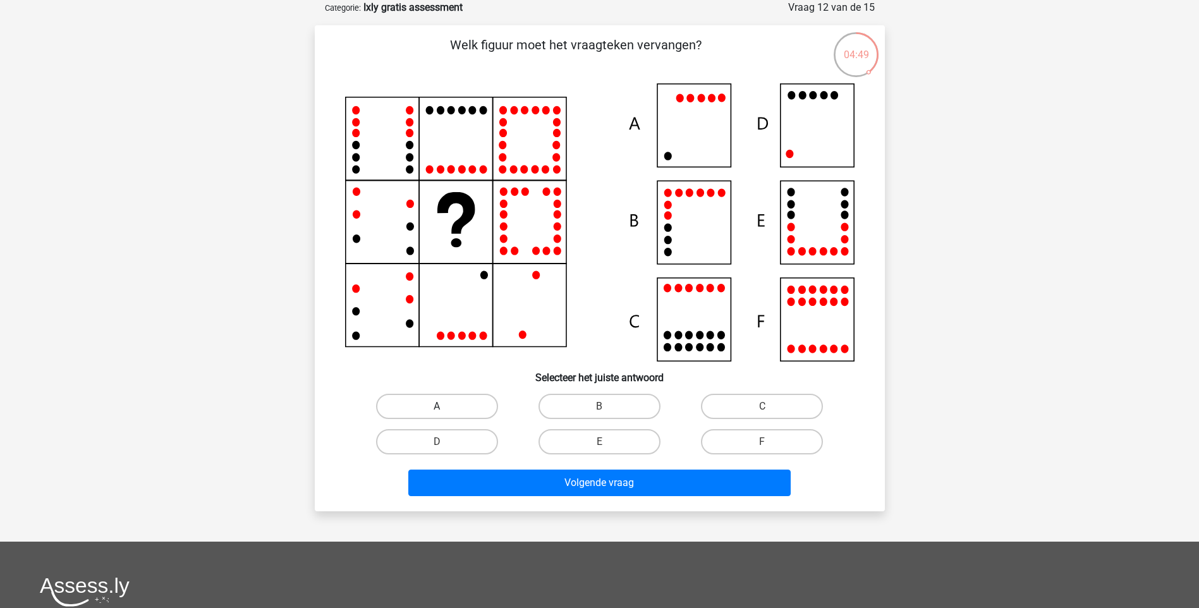
click at [473, 400] on label "A" at bounding box center [437, 406] width 122 height 25
click at [445, 406] on input "A" at bounding box center [441, 410] width 8 height 8
radio input "true"
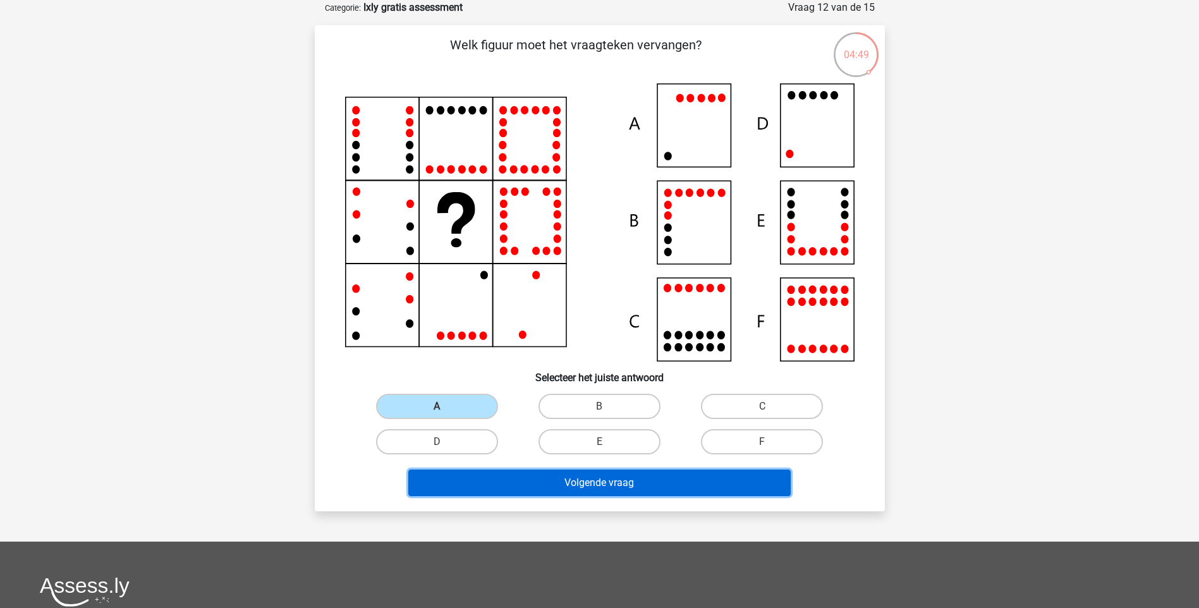
click at [523, 479] on button "Volgende vraag" at bounding box center [599, 483] width 382 height 27
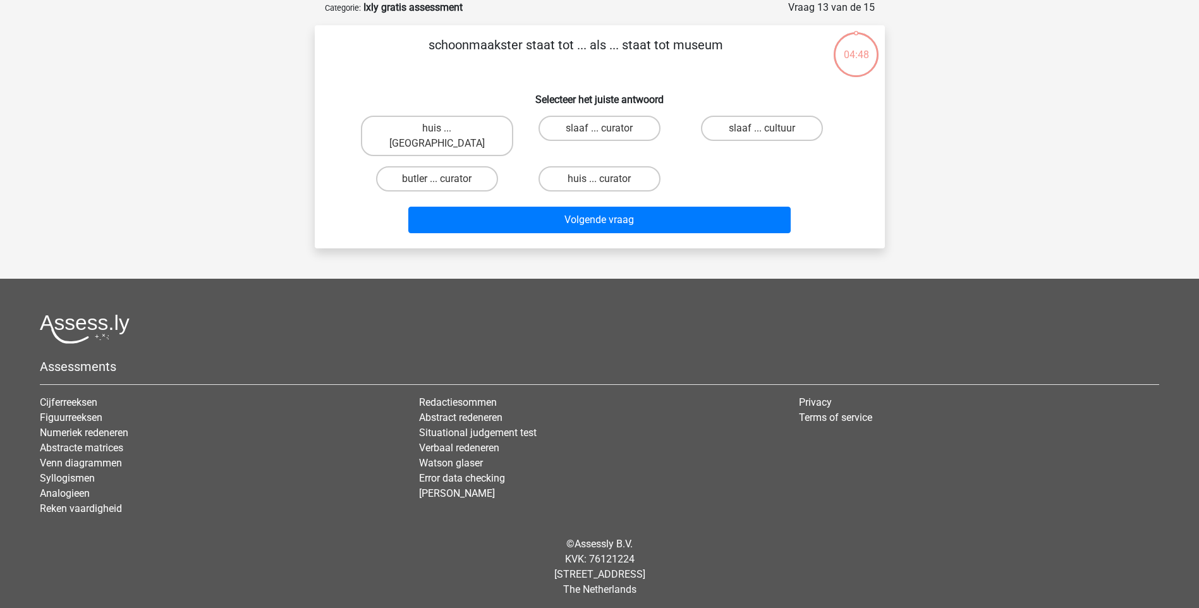
scroll to position [52, 0]
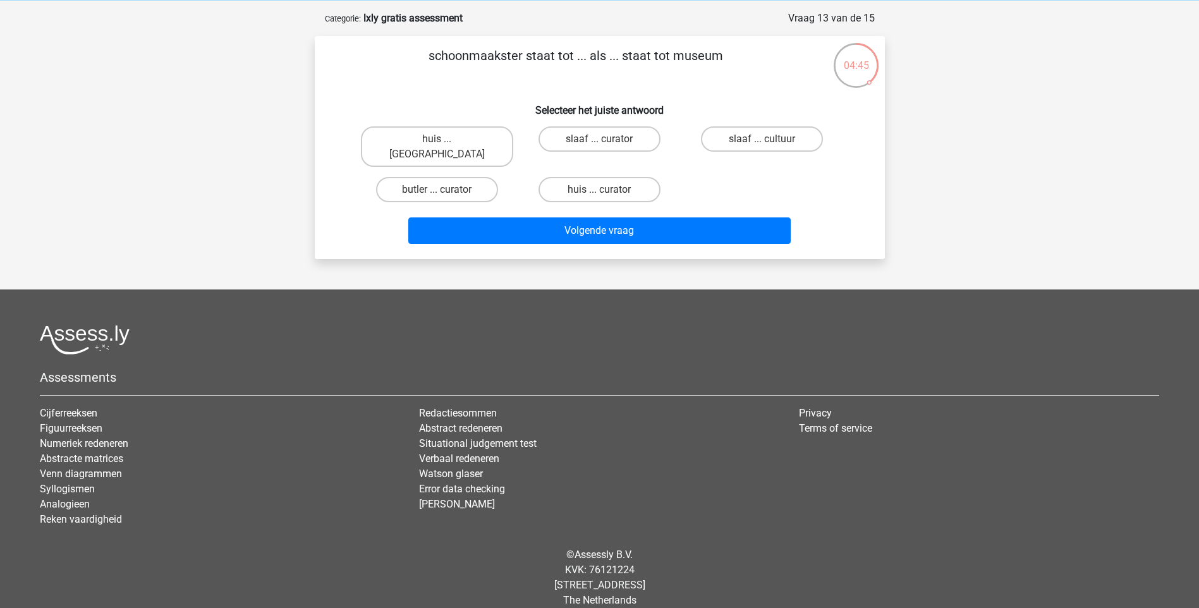
drag, startPoint x: 738, startPoint y: 58, endPoint x: 392, endPoint y: 53, distance: 345.7
click at [392, 53] on p "schoonmaakster staat tot ... als ... staat tot museum" at bounding box center [576, 65] width 482 height 38
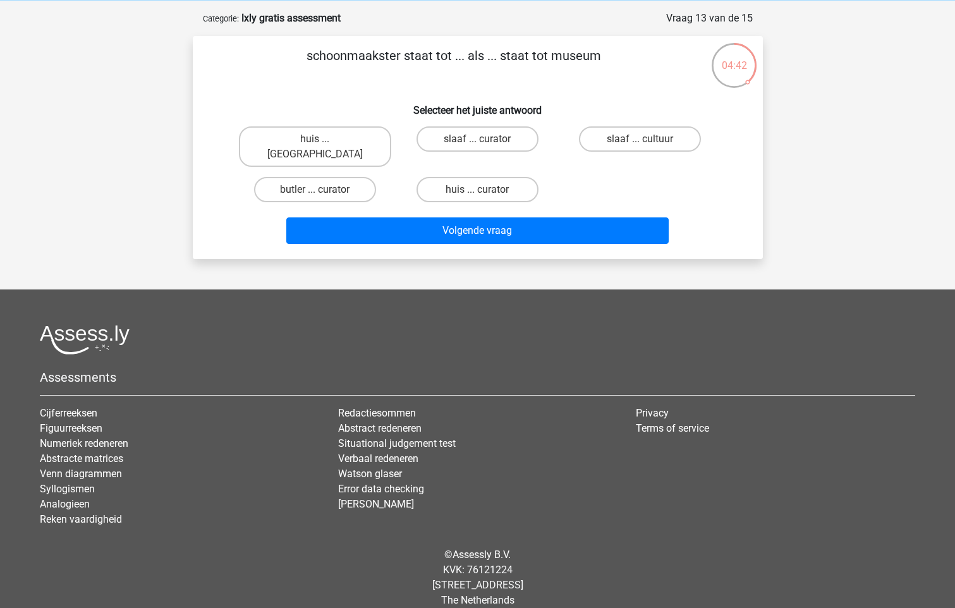
copy p "schoonmaakster staat tot ... als ... staat tot museum"
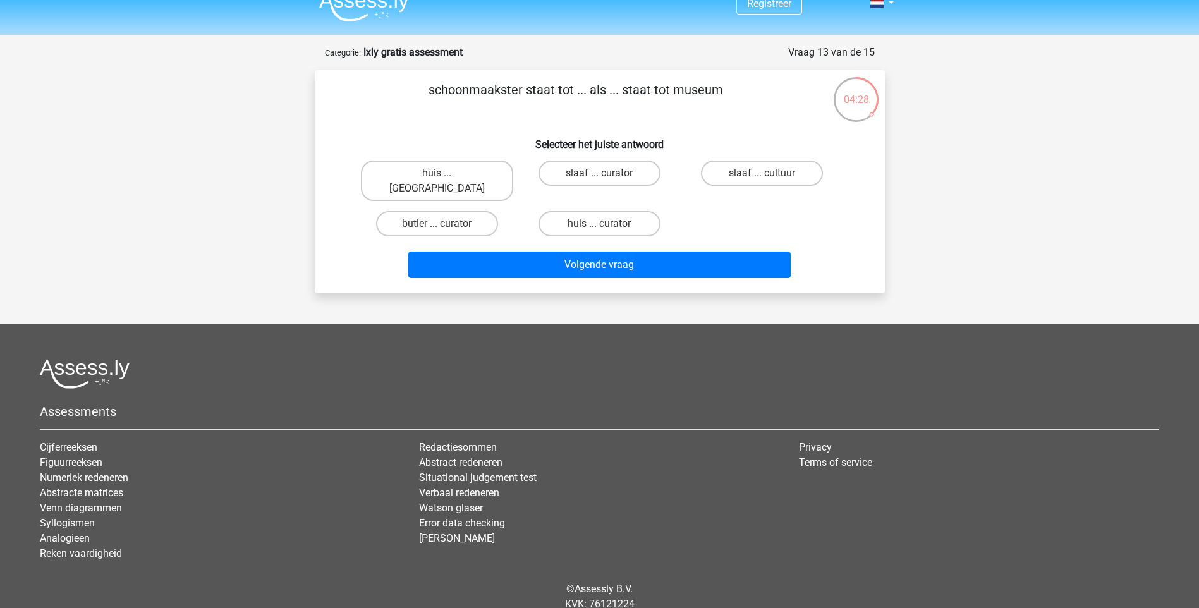
scroll to position [0, 0]
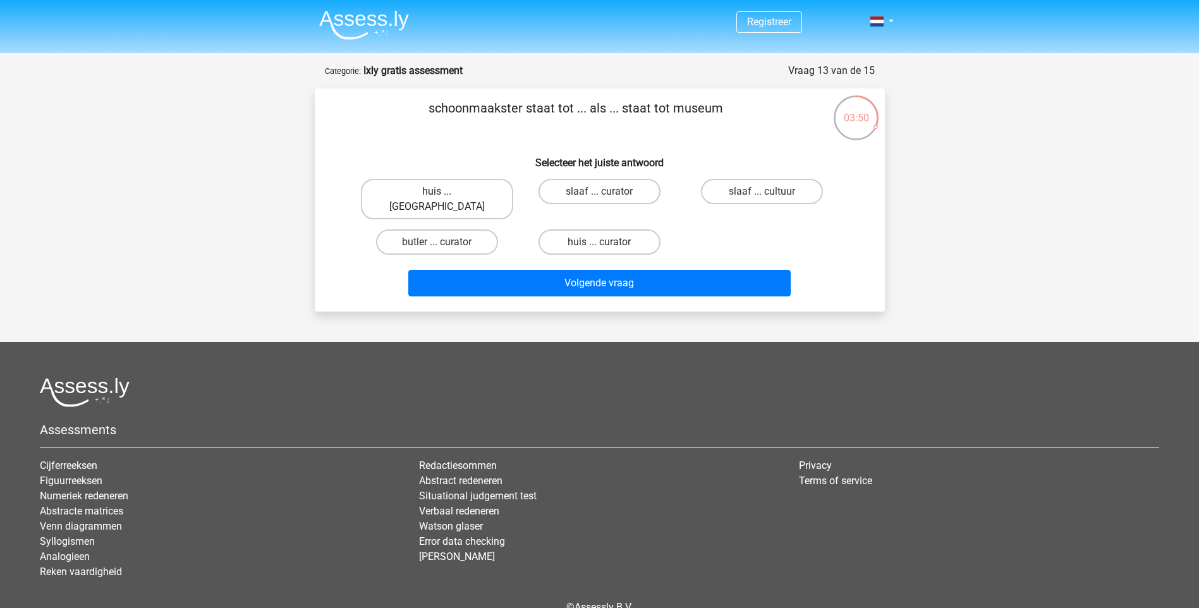
click at [459, 190] on label "huis ... louvre" at bounding box center [437, 199] width 152 height 40
click at [445, 192] on input "huis ... louvre" at bounding box center [441, 196] width 8 height 8
radio input "true"
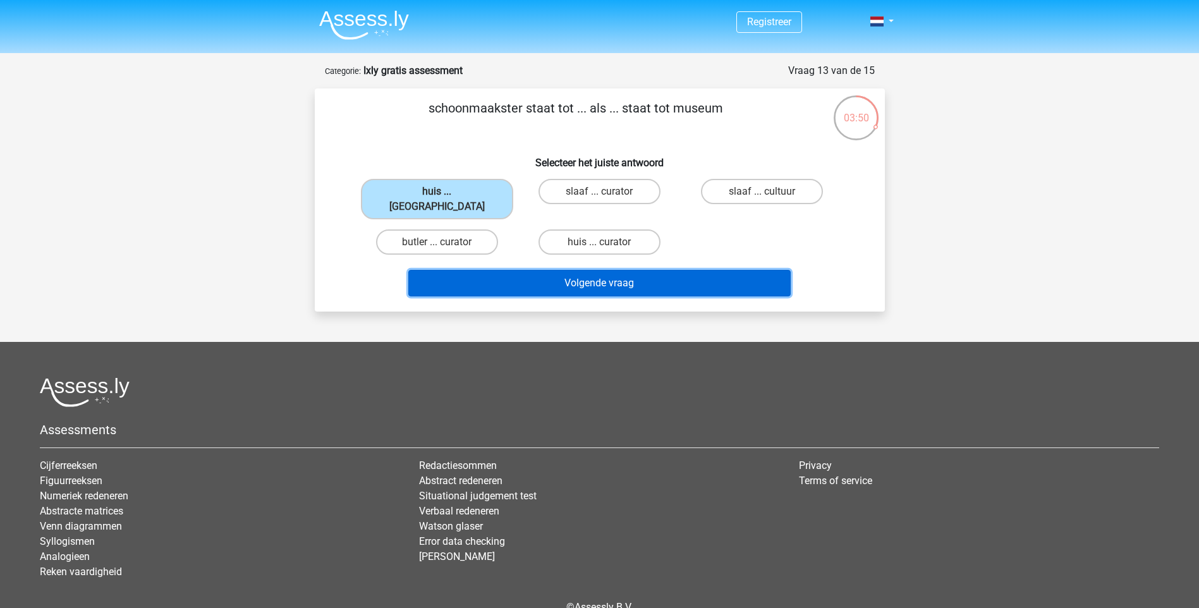
click at [511, 270] on button "Volgende vraag" at bounding box center [599, 283] width 382 height 27
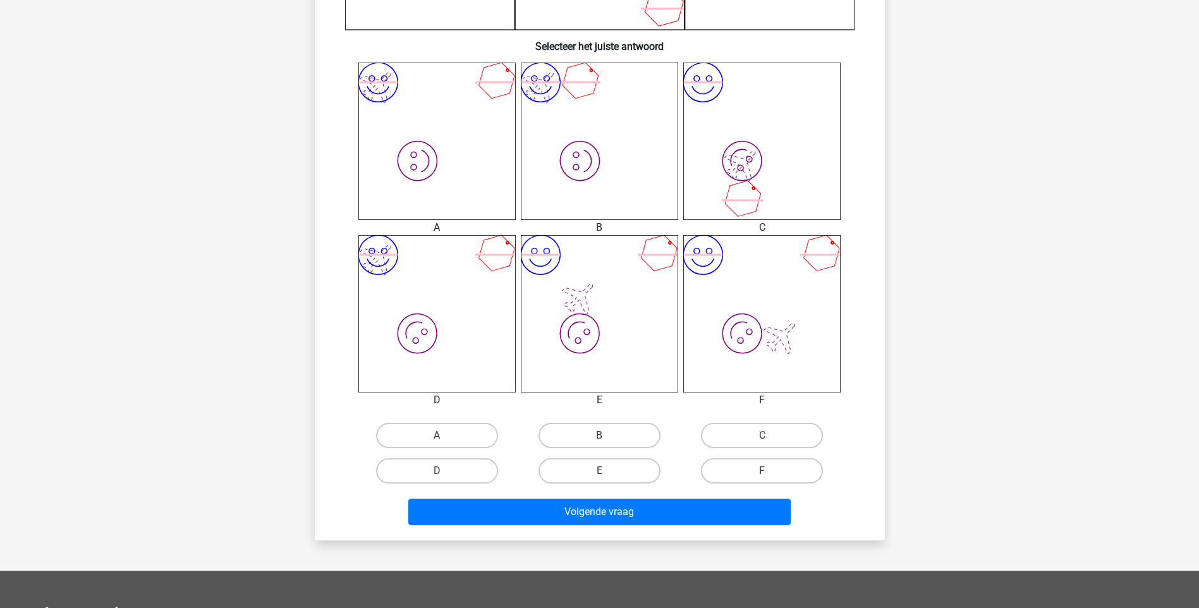
scroll to position [506, 0]
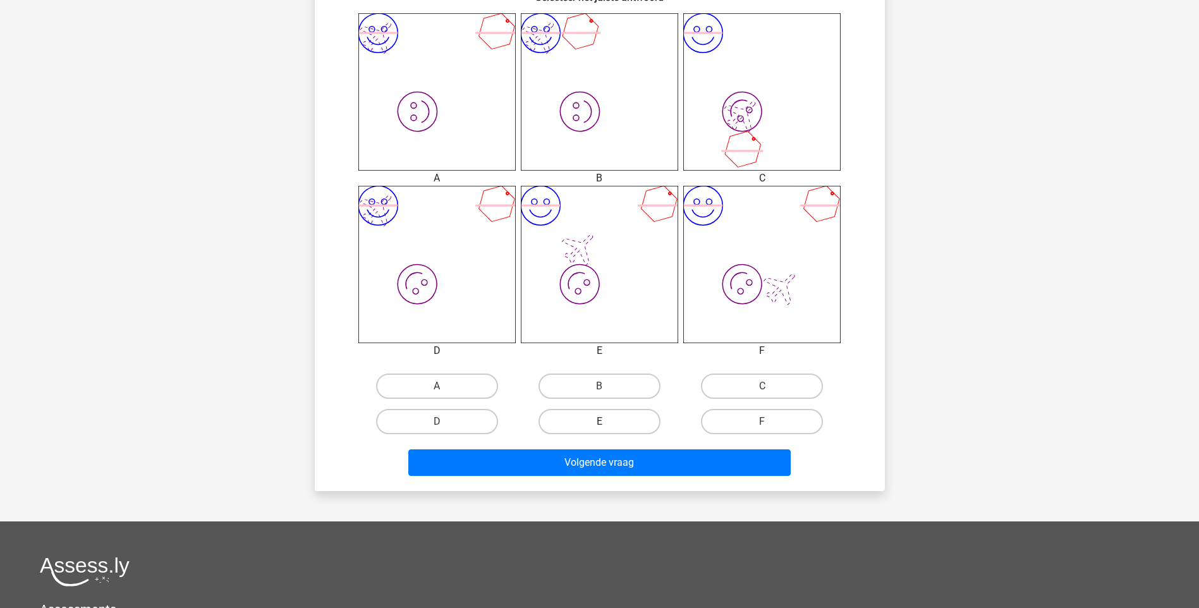
click at [600, 416] on label "E" at bounding box center [599, 421] width 122 height 25
click at [600, 422] on input "E" at bounding box center [603, 426] width 8 height 8
radio input "true"
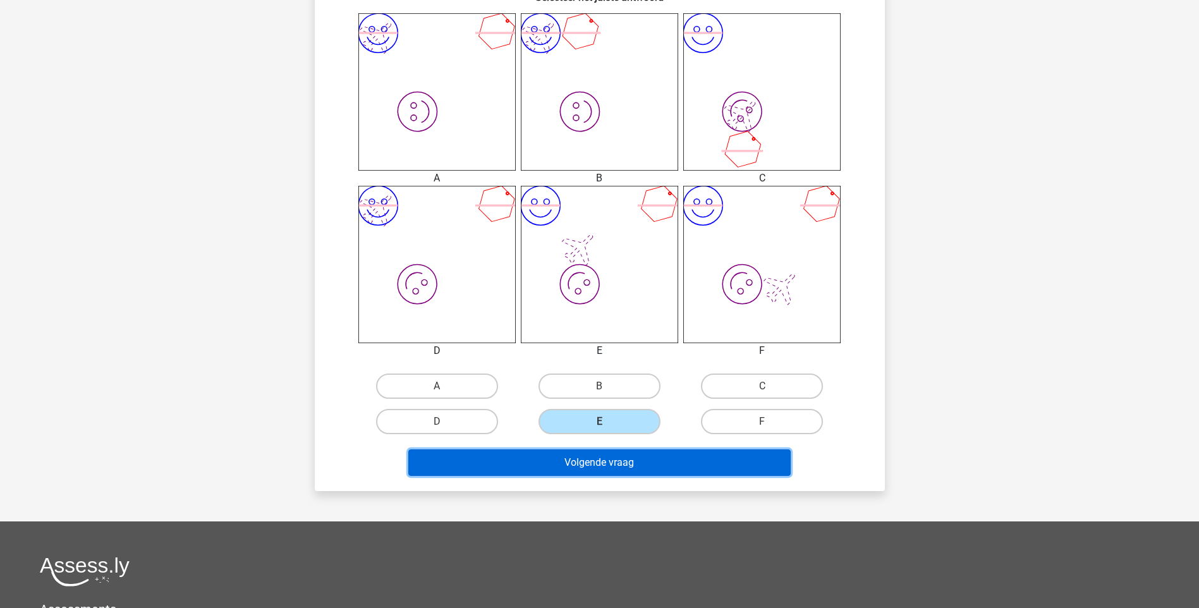
click at [594, 457] on button "Volgende vraag" at bounding box center [599, 462] width 382 height 27
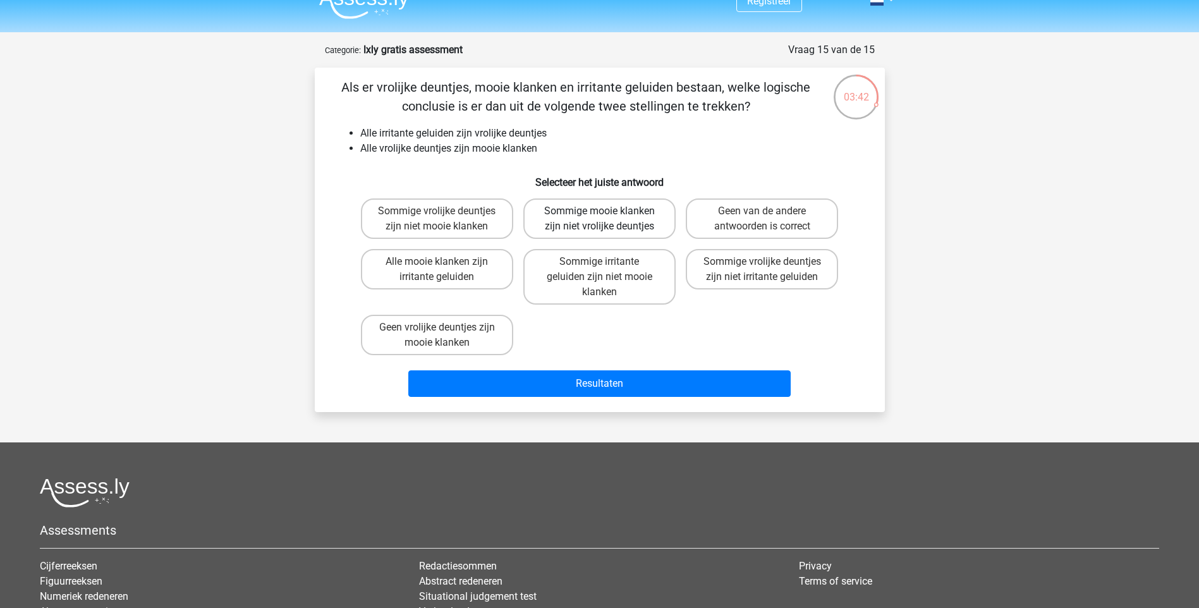
scroll to position [0, 0]
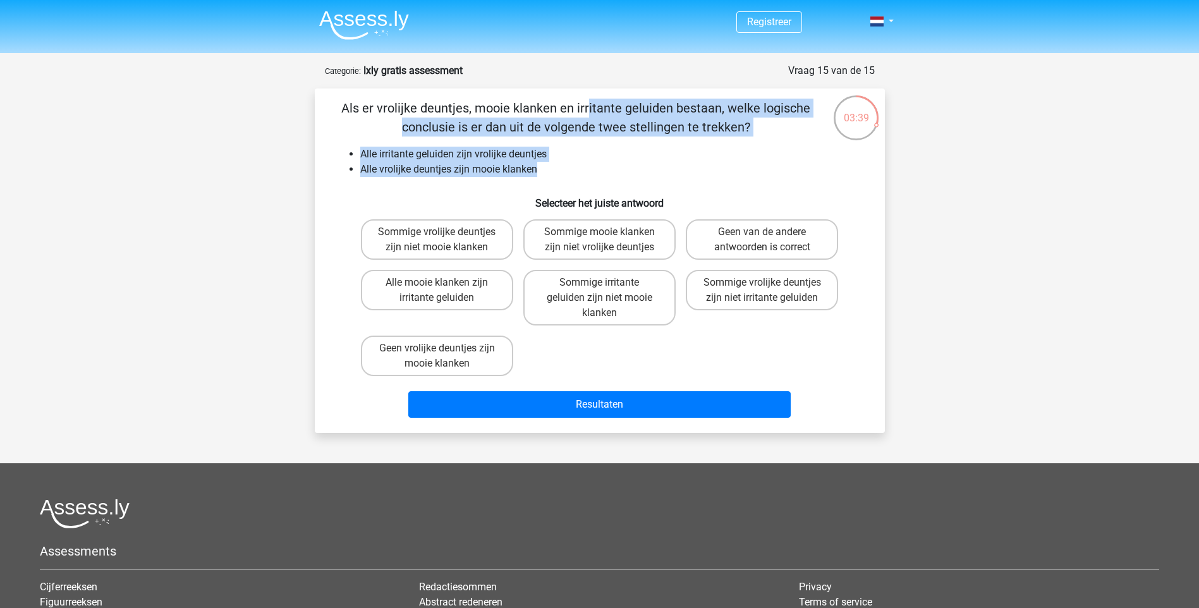
drag, startPoint x: 344, startPoint y: 104, endPoint x: 563, endPoint y: 171, distance: 229.3
click at [563, 171] on div "Als er vrolijke deuntjes, mooie klanken en irritante geluiden bestaan, welke lo…" at bounding box center [600, 261] width 560 height 324
drag, startPoint x: 563, startPoint y: 171, endPoint x: 507, endPoint y: 118, distance: 77.8
copy div "Als er vrolijke deuntjes, mooie klanken en irritante geluiden bestaan, welke lo…"
click at [463, 353] on label "Geen vrolijke deuntjes zijn mooie klanken" at bounding box center [437, 356] width 152 height 40
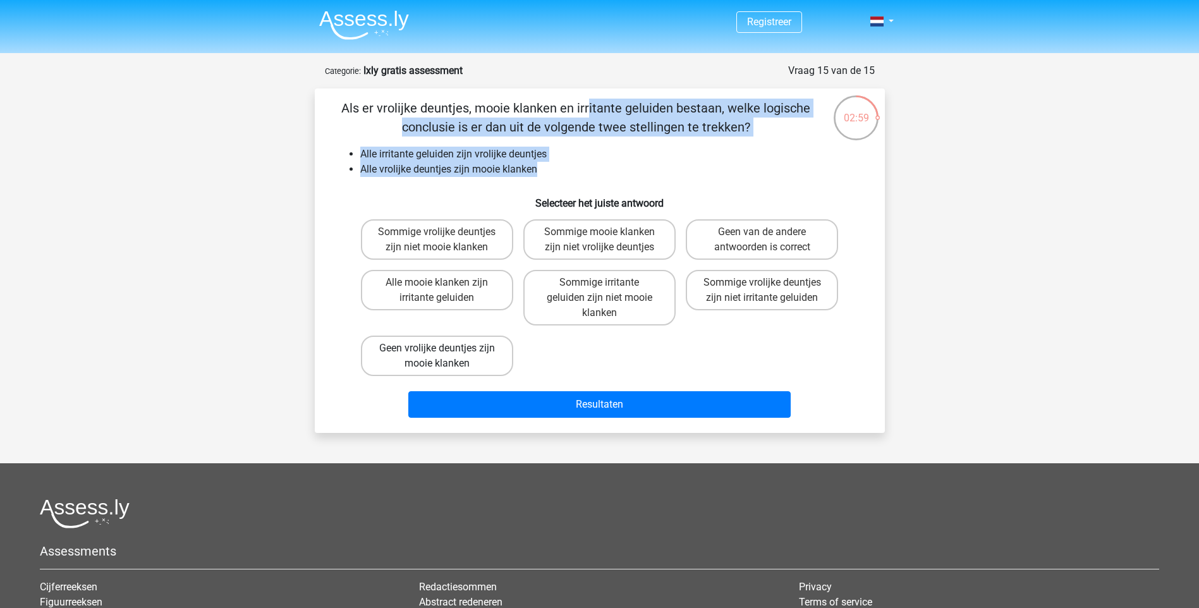
click at [445, 353] on input "Geen vrolijke deuntjes zijn mooie klanken" at bounding box center [441, 352] width 8 height 8
radio input "true"
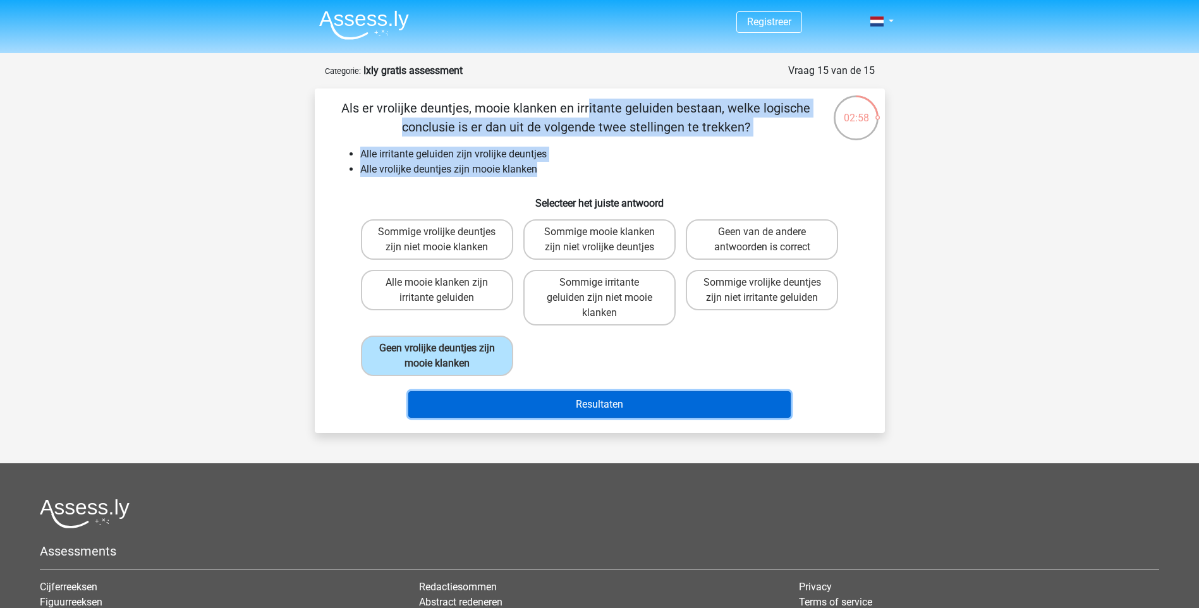
click at [524, 404] on button "Resultaten" at bounding box center [599, 404] width 382 height 27
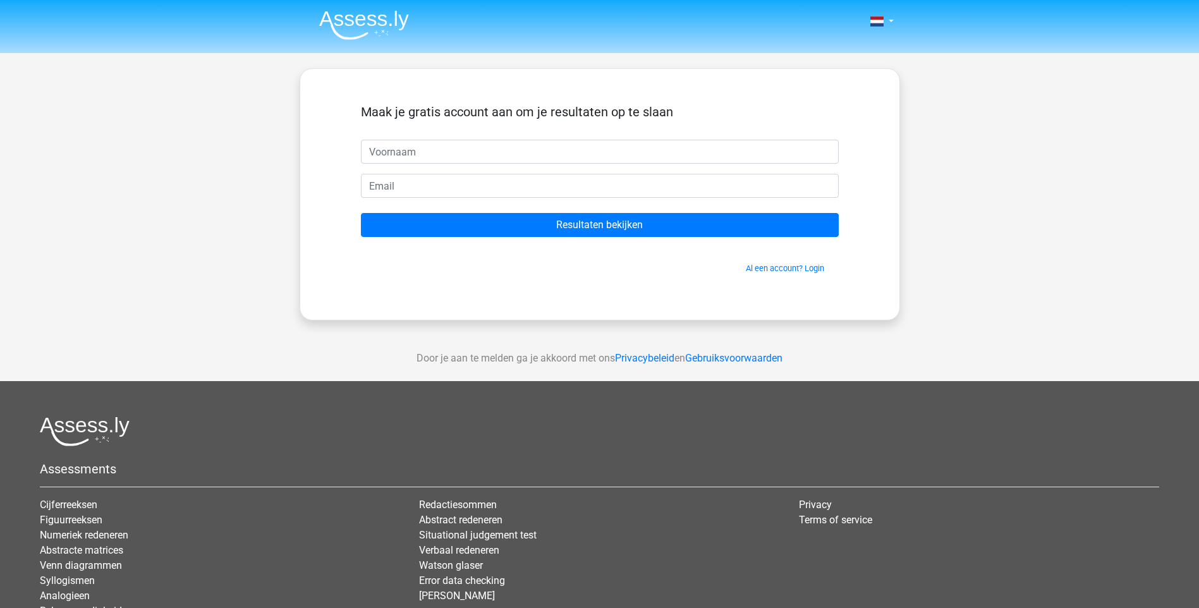
click at [433, 154] on input "text" at bounding box center [600, 152] width 478 height 24
type input "Gosia"
click at [455, 181] on input "email" at bounding box center [600, 186] width 478 height 24
type input "gosiakoster834@msn.com"
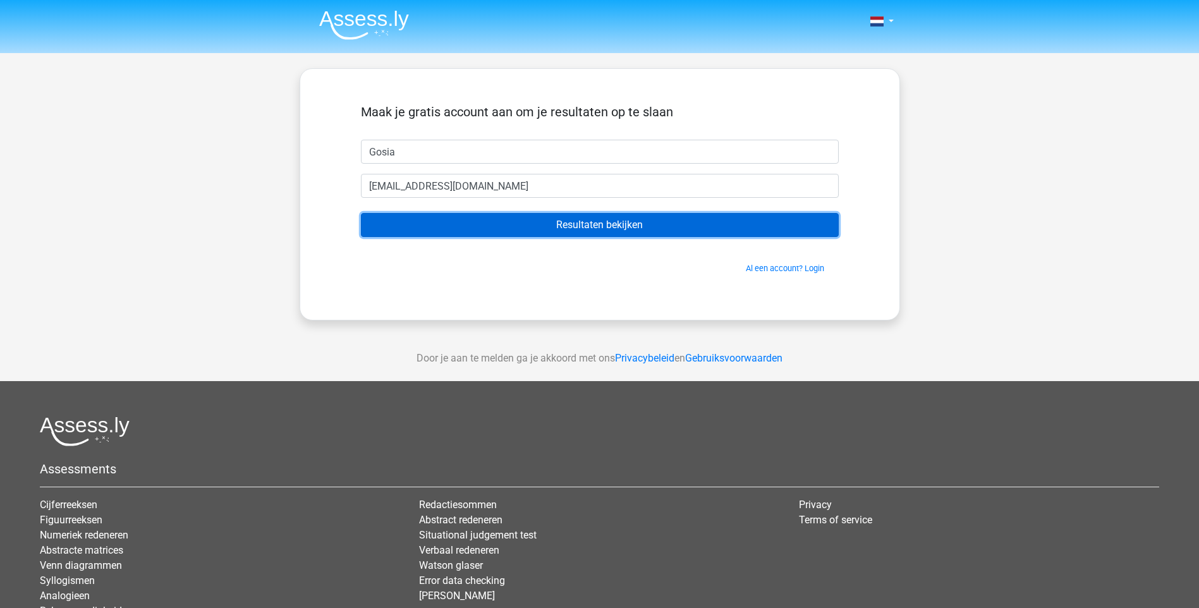
click at [602, 221] on input "Resultaten bekijken" at bounding box center [600, 225] width 478 height 24
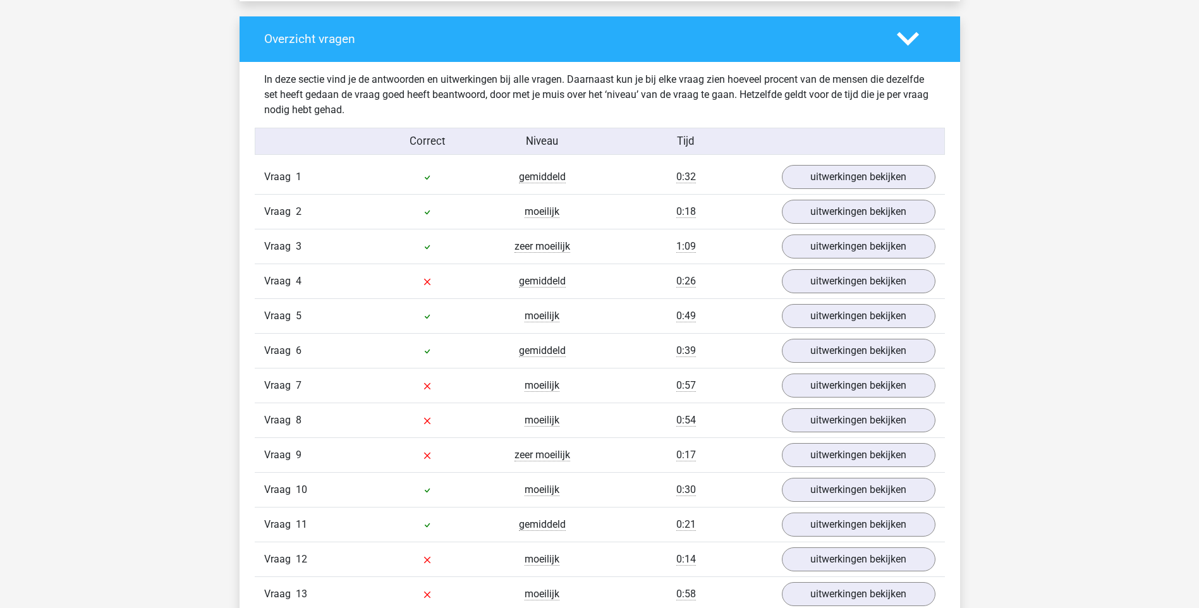
scroll to position [1264, 0]
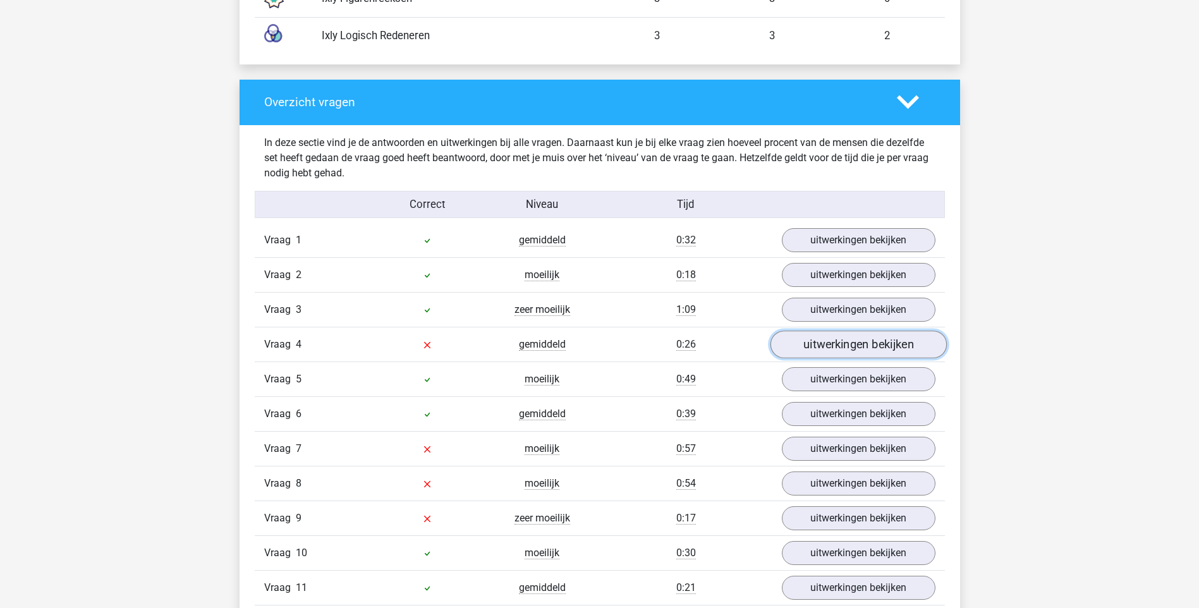
click at [867, 351] on link "uitwerkingen bekijken" at bounding box center [858, 345] width 176 height 28
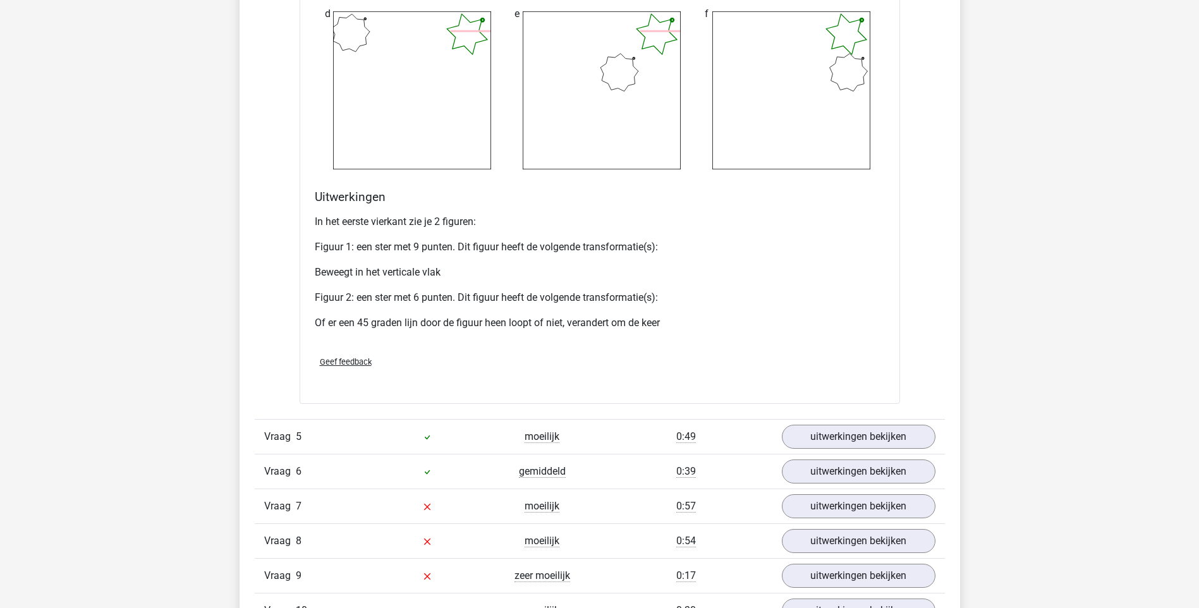
scroll to position [2338, 0]
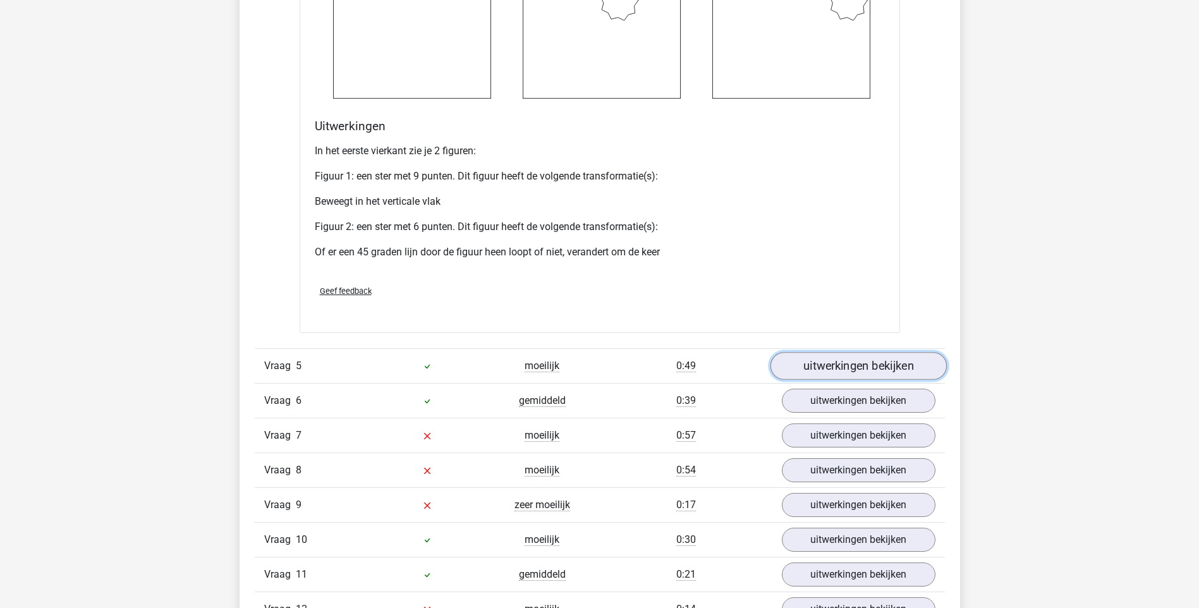
click at [837, 365] on link "uitwerkingen bekijken" at bounding box center [858, 366] width 176 height 28
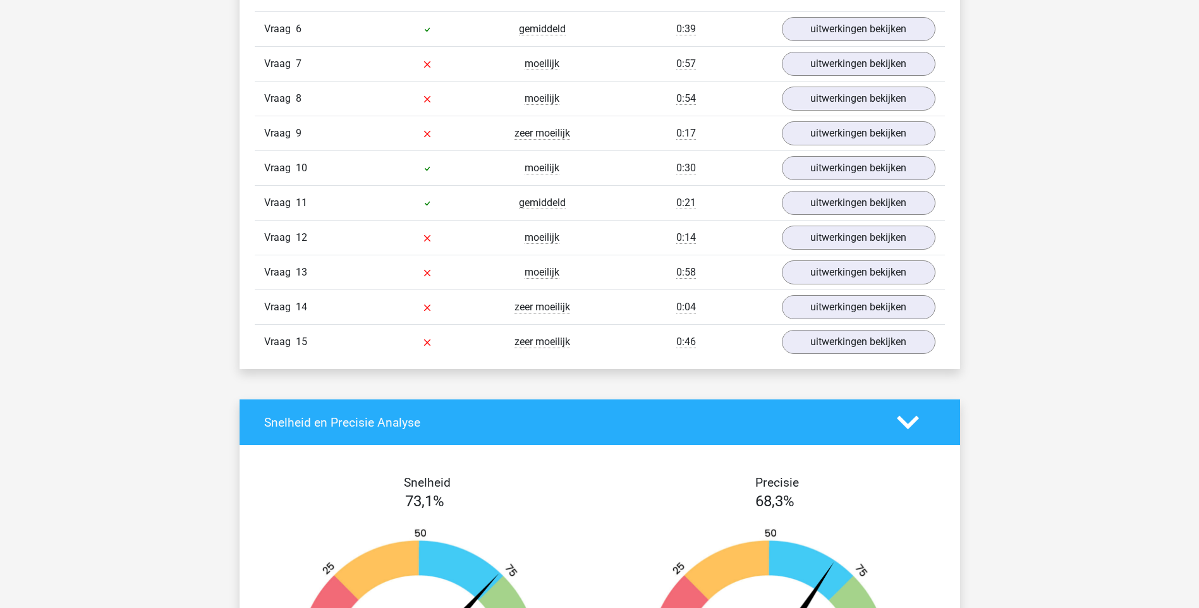
scroll to position [3413, 0]
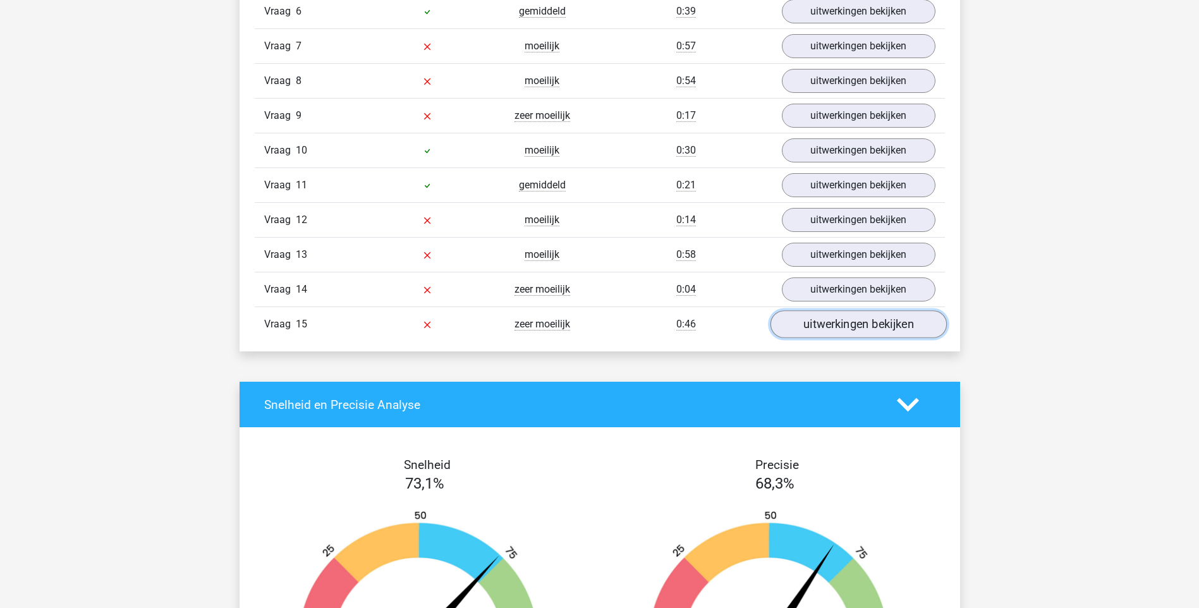
click at [833, 324] on link "uitwerkingen bekijken" at bounding box center [858, 324] width 176 height 28
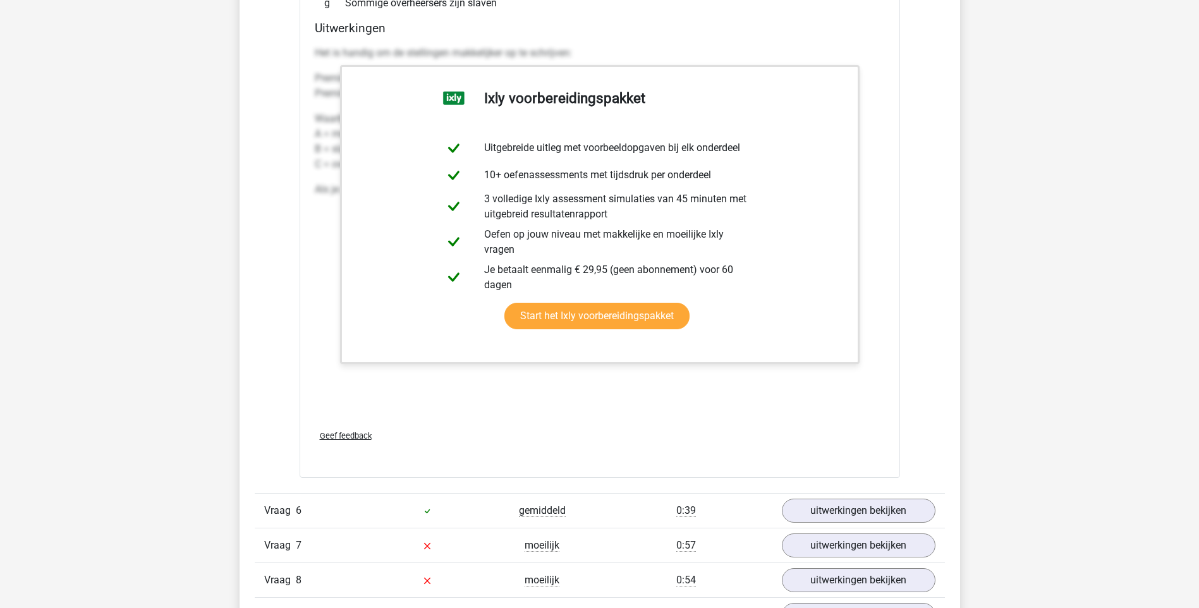
scroll to position [2907, 0]
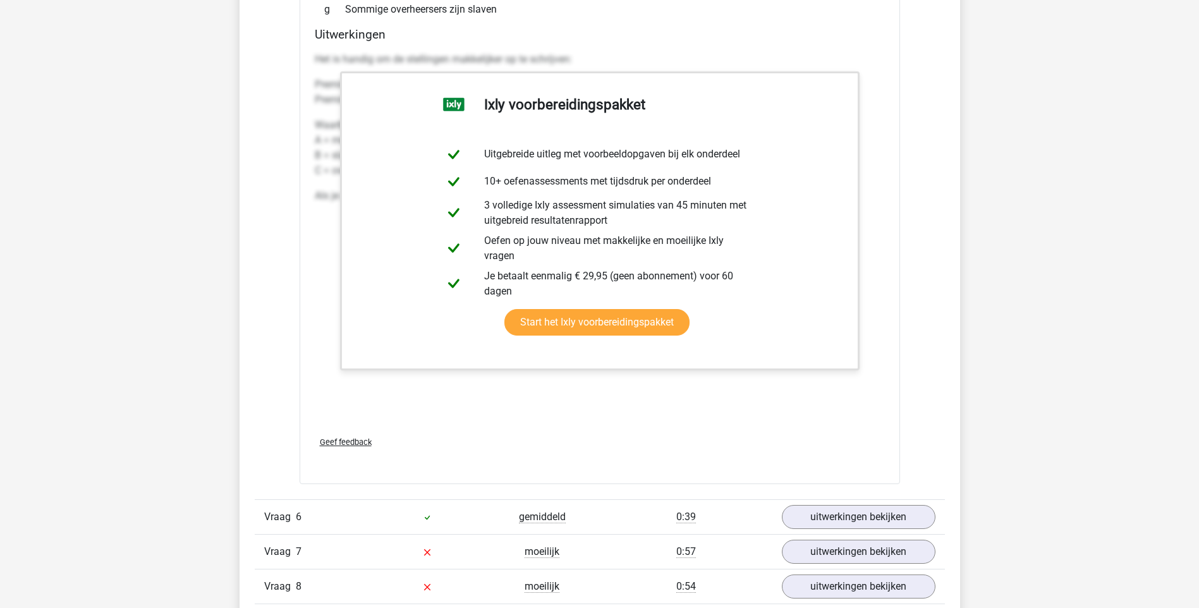
click at [273, 226] on div "Vraag 1 gemiddeld 0:32 uitwerkingen bekijken Welk getal hoort op de plek van he…" at bounding box center [599, 56] width 671 height 2952
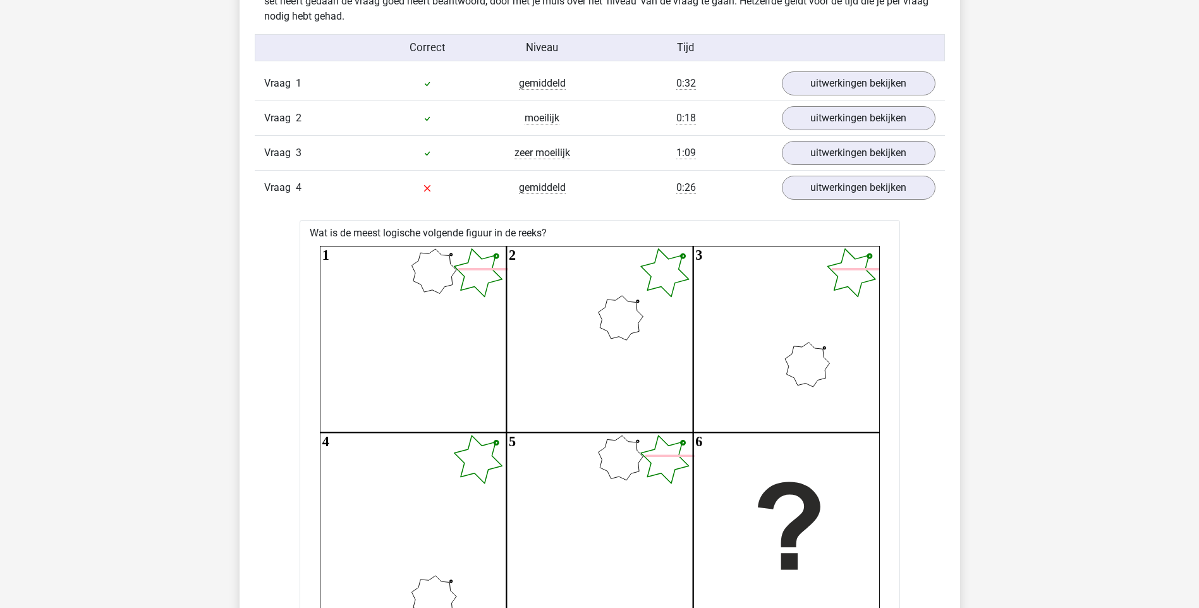
scroll to position [1390, 0]
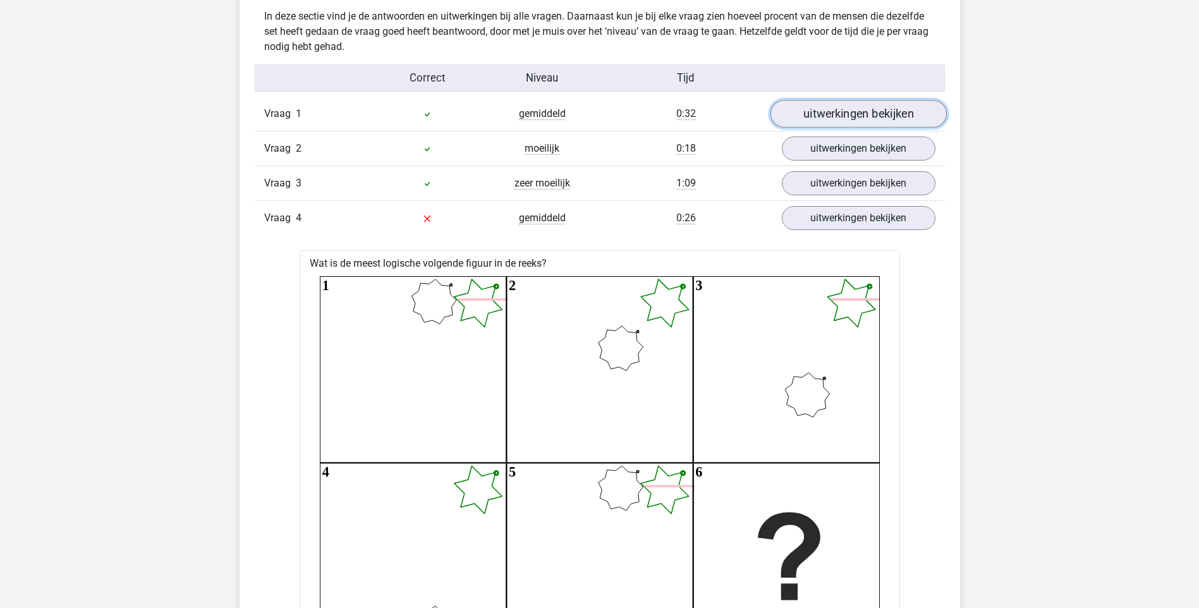
click at [859, 114] on link "uitwerkingen bekijken" at bounding box center [858, 114] width 176 height 28
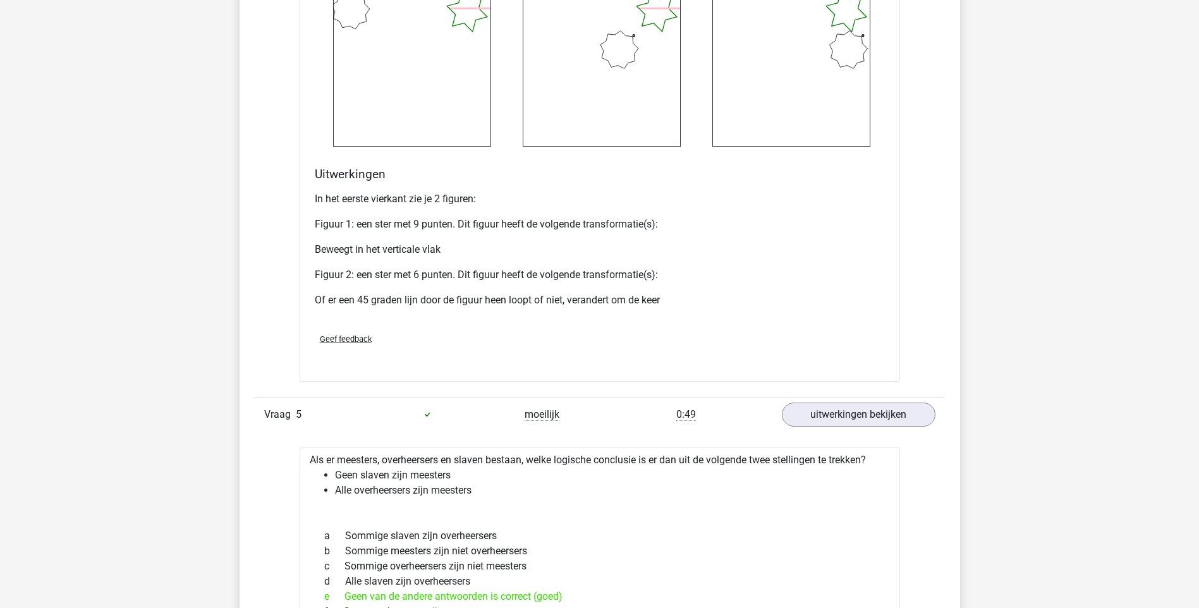
scroll to position [2844, 0]
click at [849, 413] on link "uitwerkingen bekijken" at bounding box center [858, 413] width 176 height 28
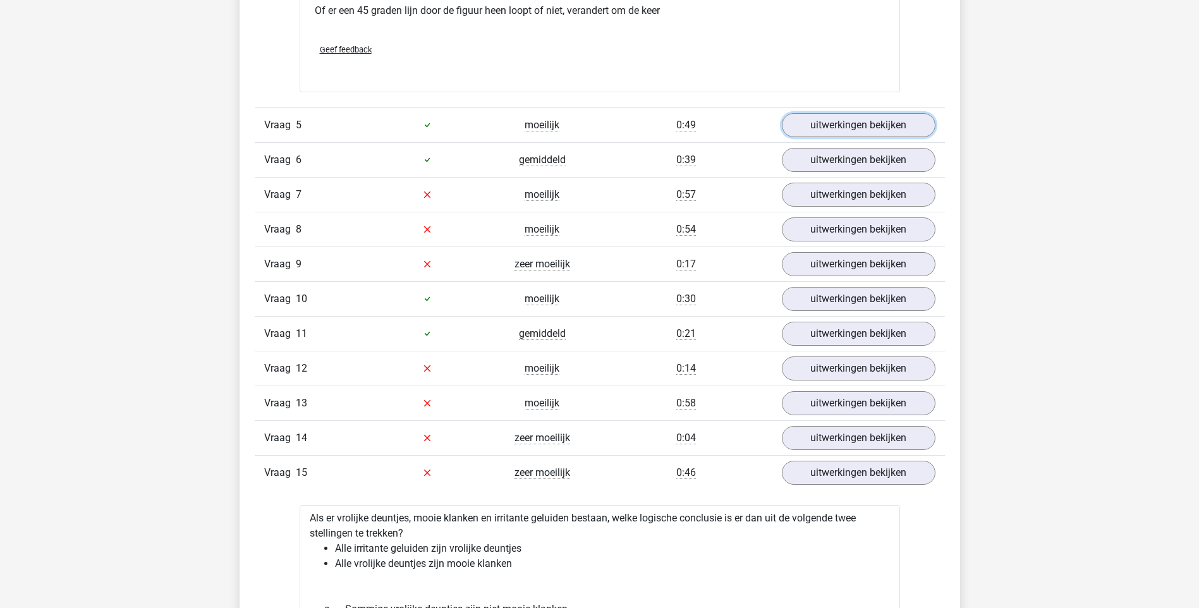
scroll to position [3223, 0]
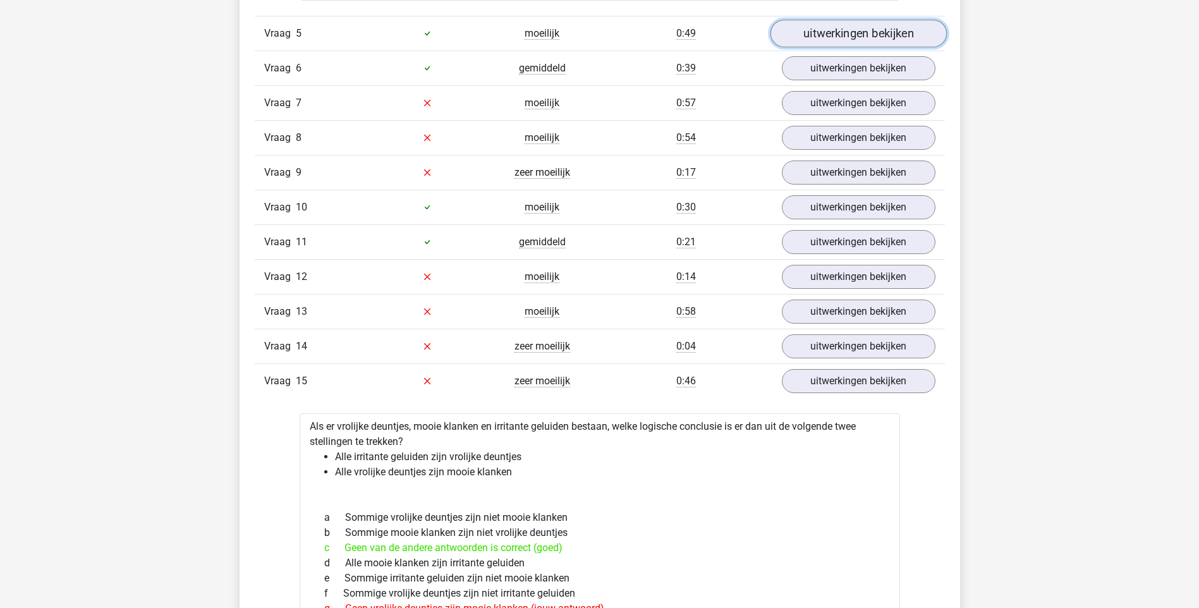
click at [880, 37] on link "uitwerkingen bekijken" at bounding box center [858, 34] width 176 height 28
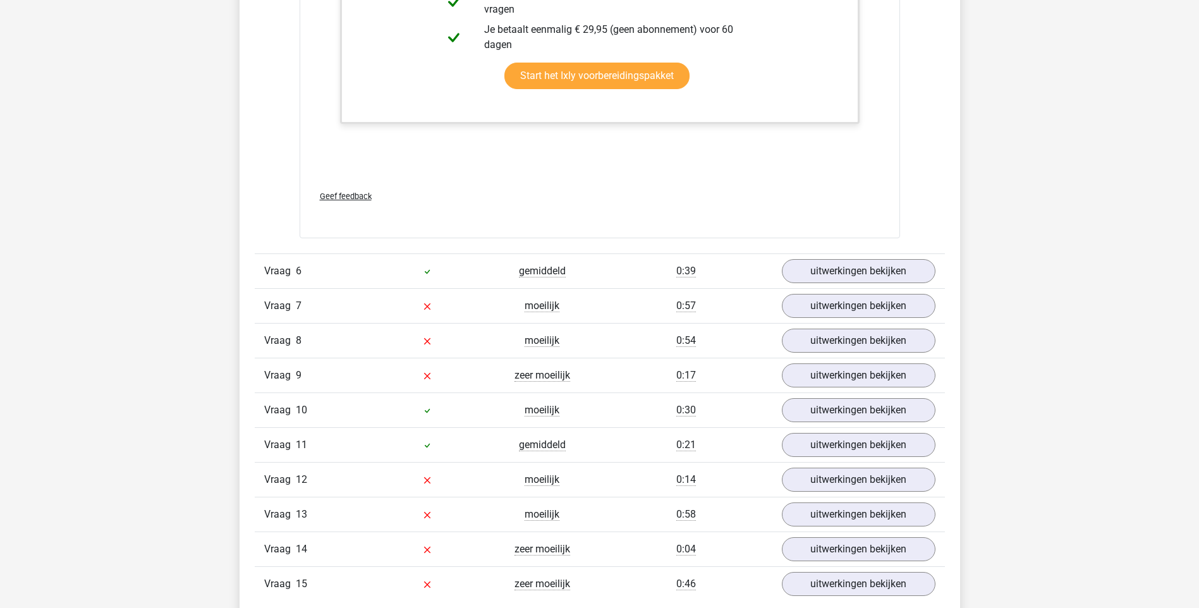
scroll to position [3729, 0]
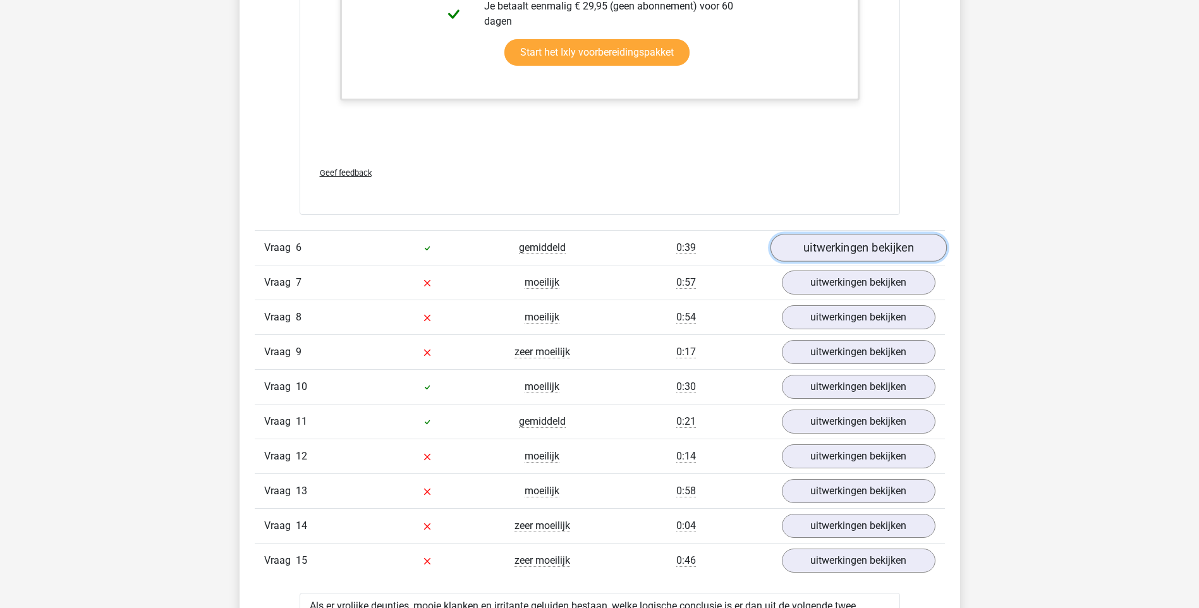
click at [859, 251] on link "uitwerkingen bekijken" at bounding box center [858, 248] width 176 height 28
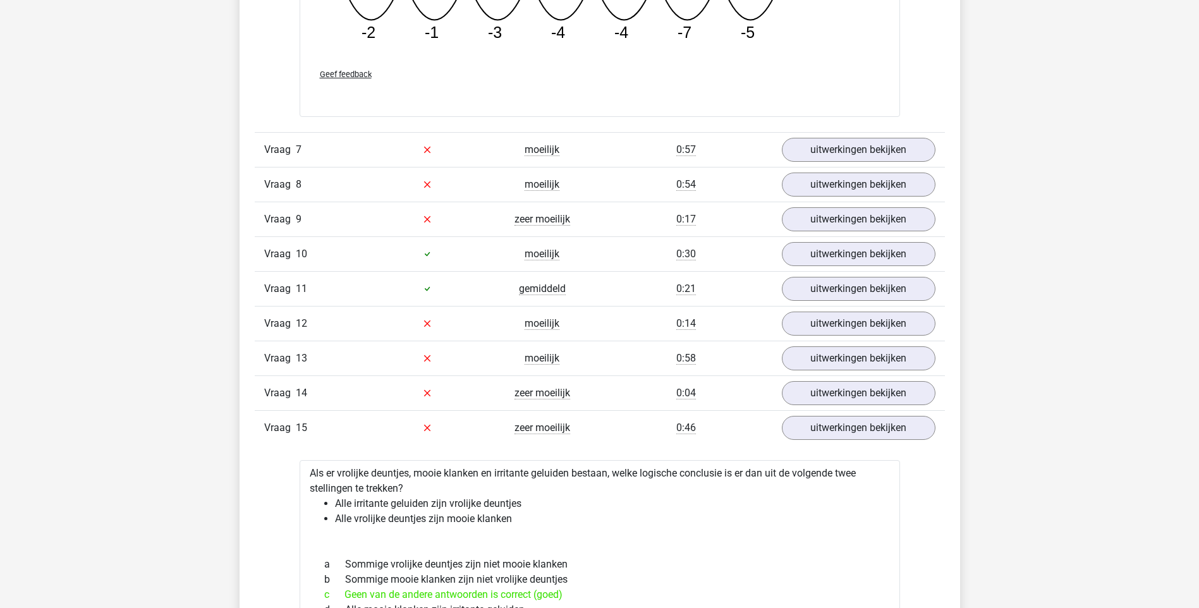
scroll to position [4487, 0]
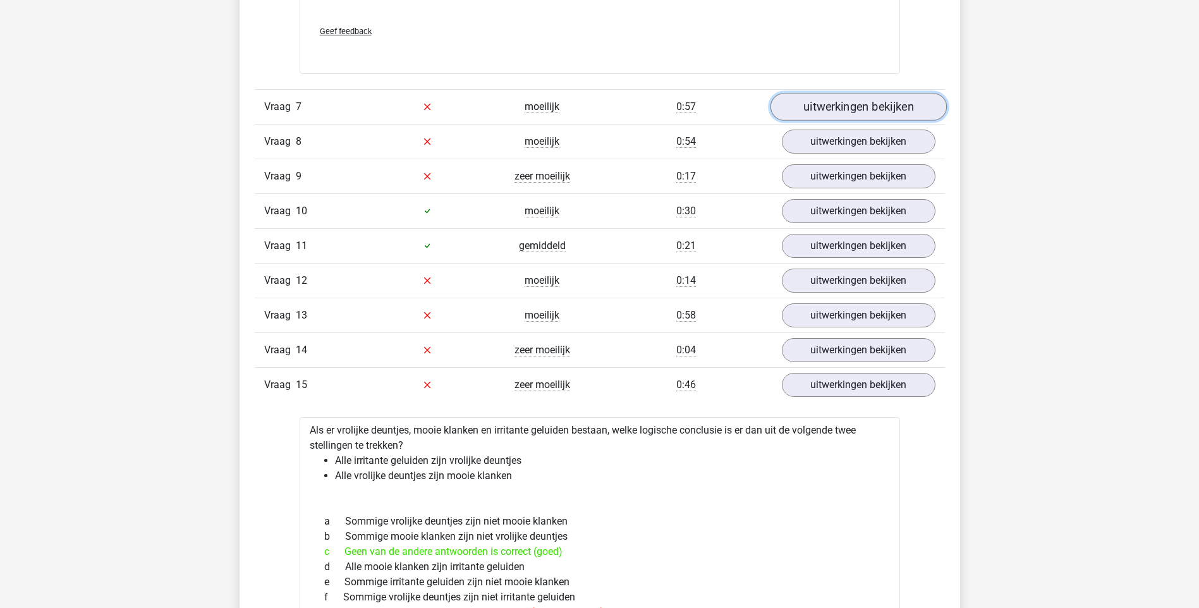
click at [848, 94] on link "uitwerkingen bekijken" at bounding box center [858, 107] width 176 height 28
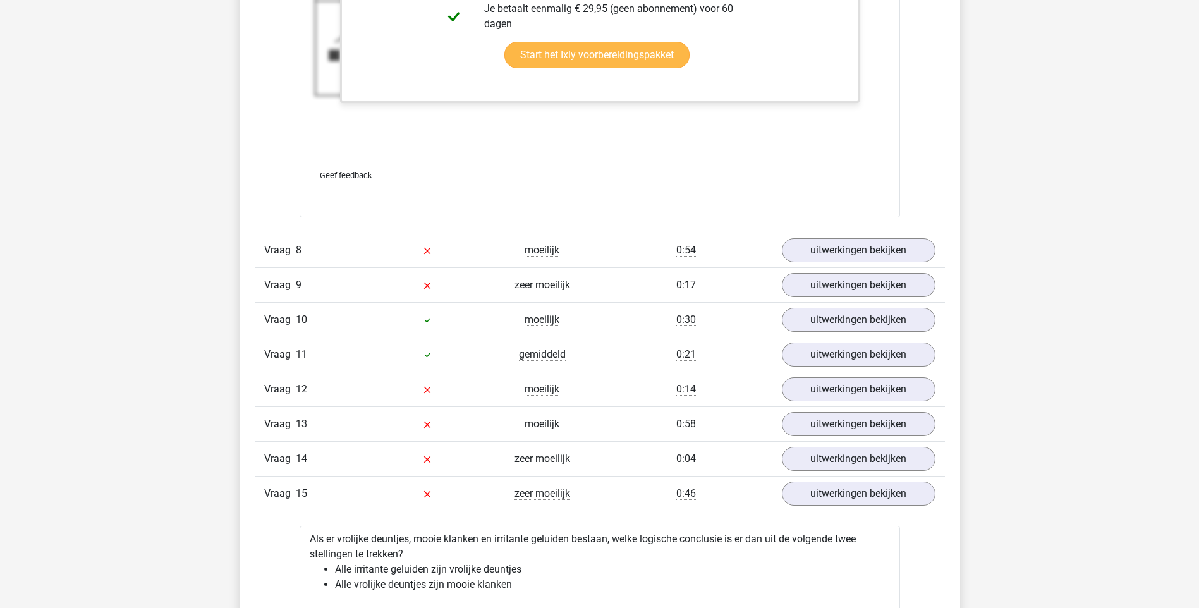
scroll to position [5309, 0]
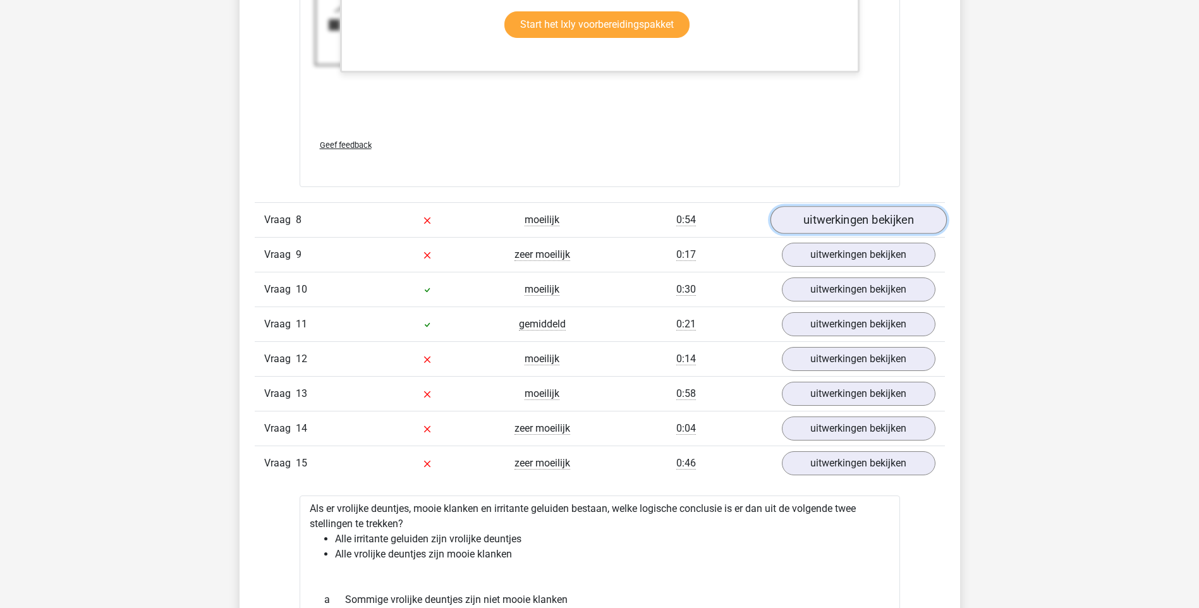
click at [868, 220] on link "uitwerkingen bekijken" at bounding box center [858, 220] width 176 height 28
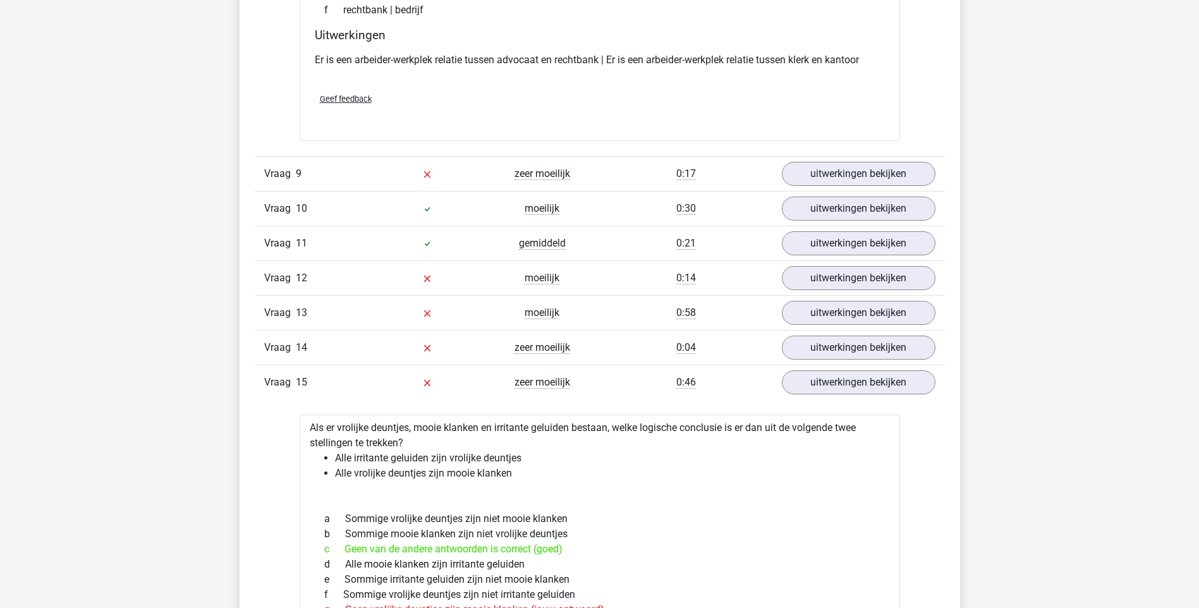
scroll to position [5688, 0]
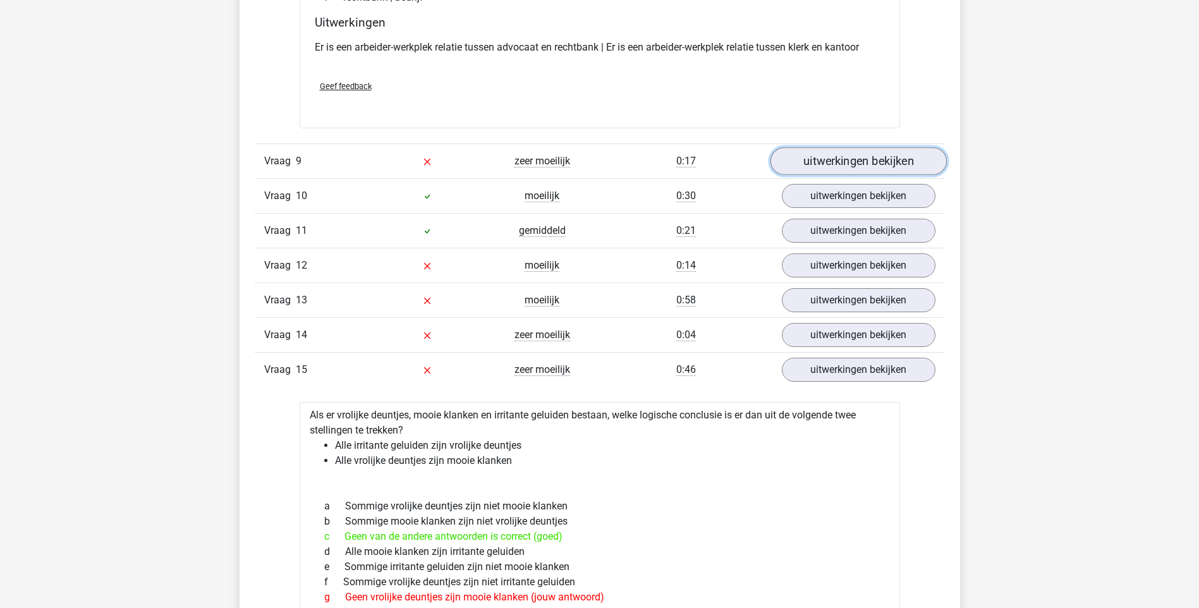
click at [870, 165] on link "uitwerkingen bekijken" at bounding box center [858, 161] width 176 height 28
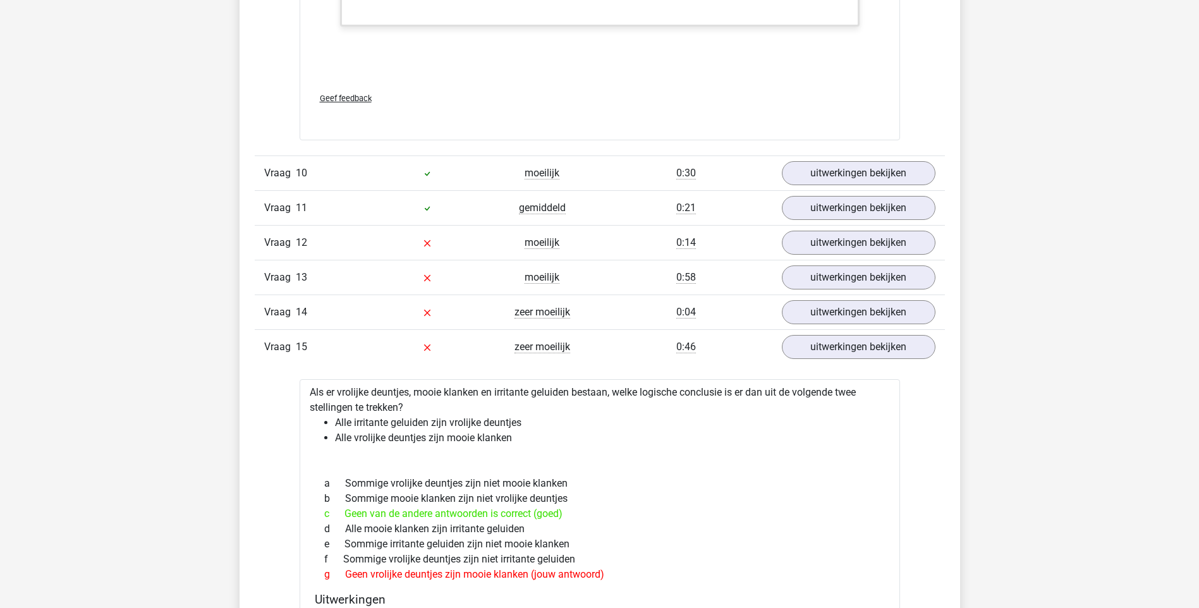
scroll to position [7015, 0]
click at [871, 162] on link "uitwerkingen bekijken" at bounding box center [858, 173] width 176 height 28
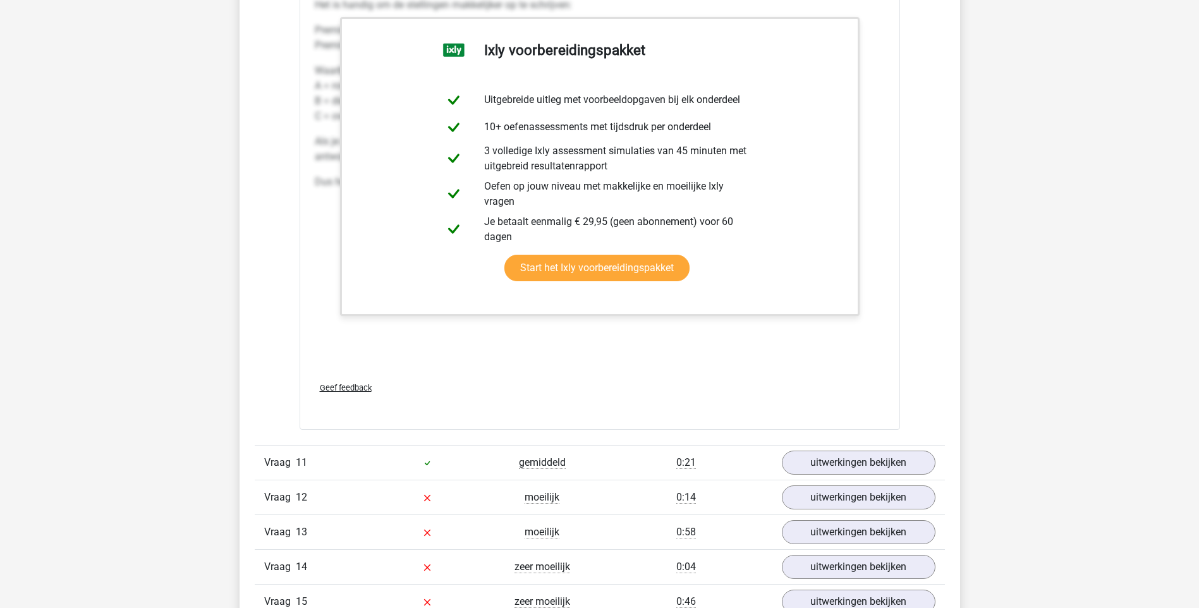
scroll to position [7521, 0]
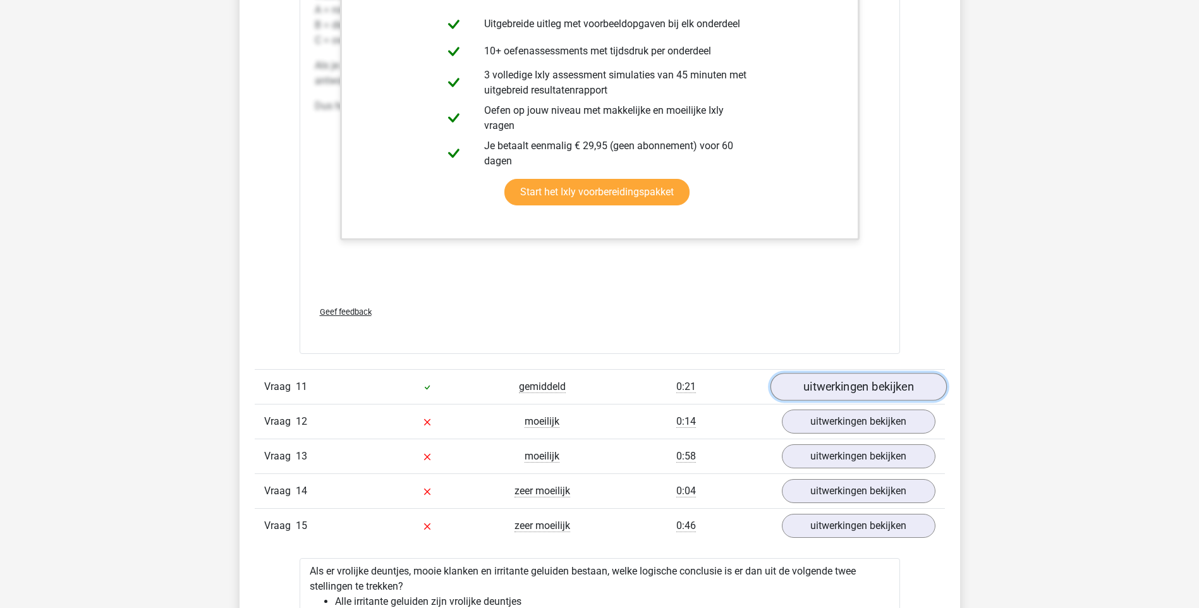
click at [867, 379] on link "uitwerkingen bekijken" at bounding box center [858, 387] width 176 height 28
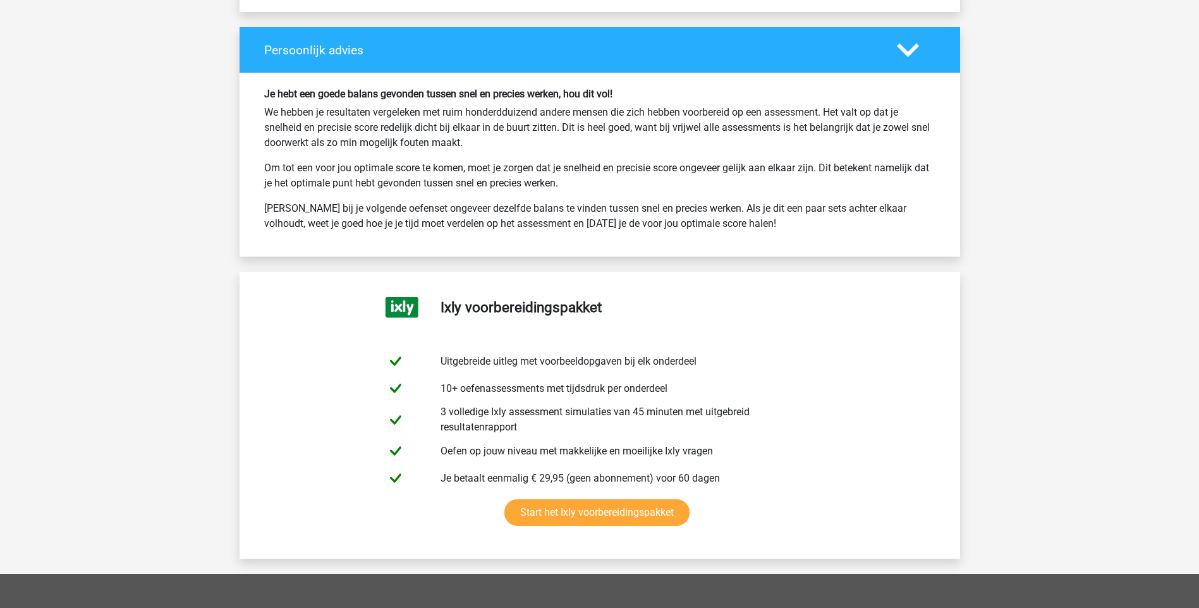
scroll to position [9986, 0]
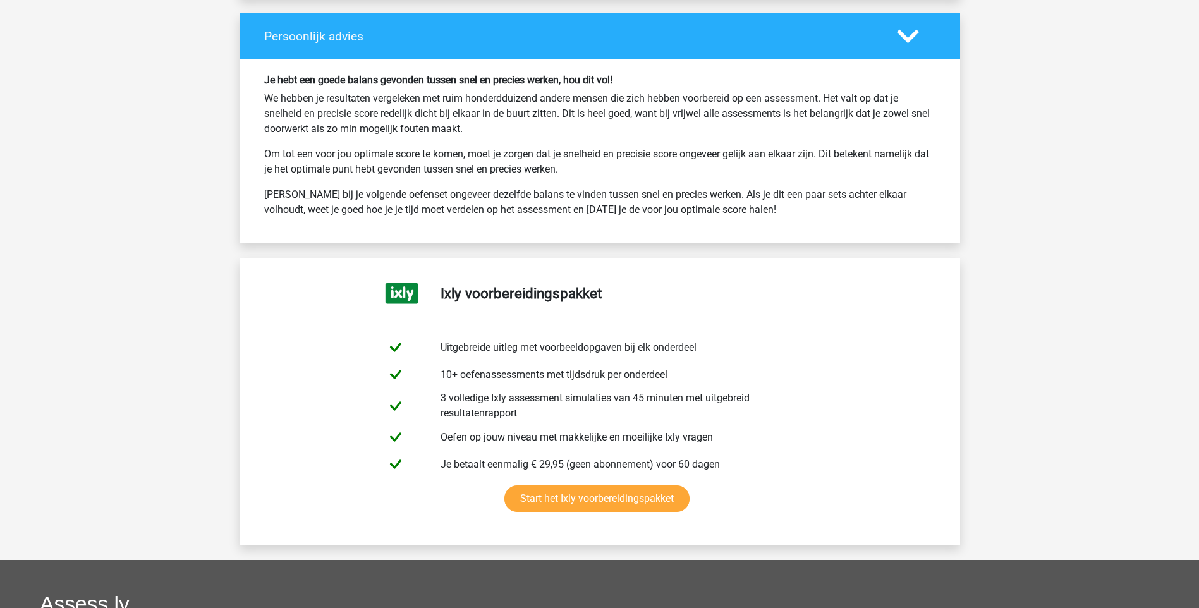
drag, startPoint x: 735, startPoint y: 214, endPoint x: 216, endPoint y: 74, distance: 538.0
drag, startPoint x: 216, startPoint y: 74, endPoint x: 339, endPoint y: 112, distance: 129.6
copy div "Je hebt een goede balans gevonden tussen snel en precies werken, hou dit vol! W…"
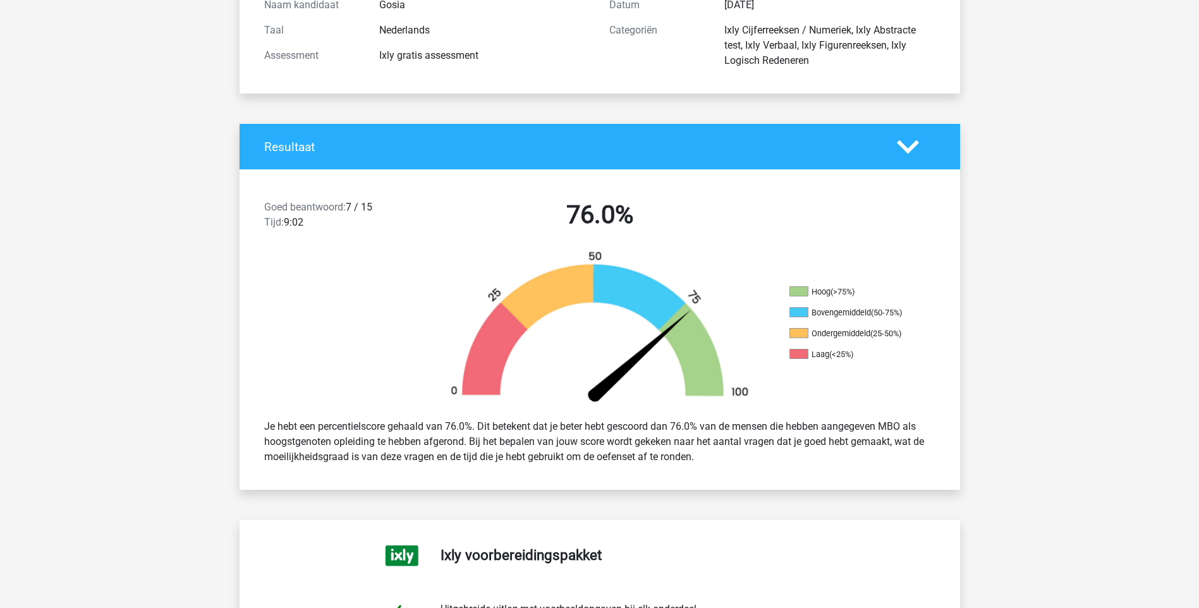
scroll to position [190, 0]
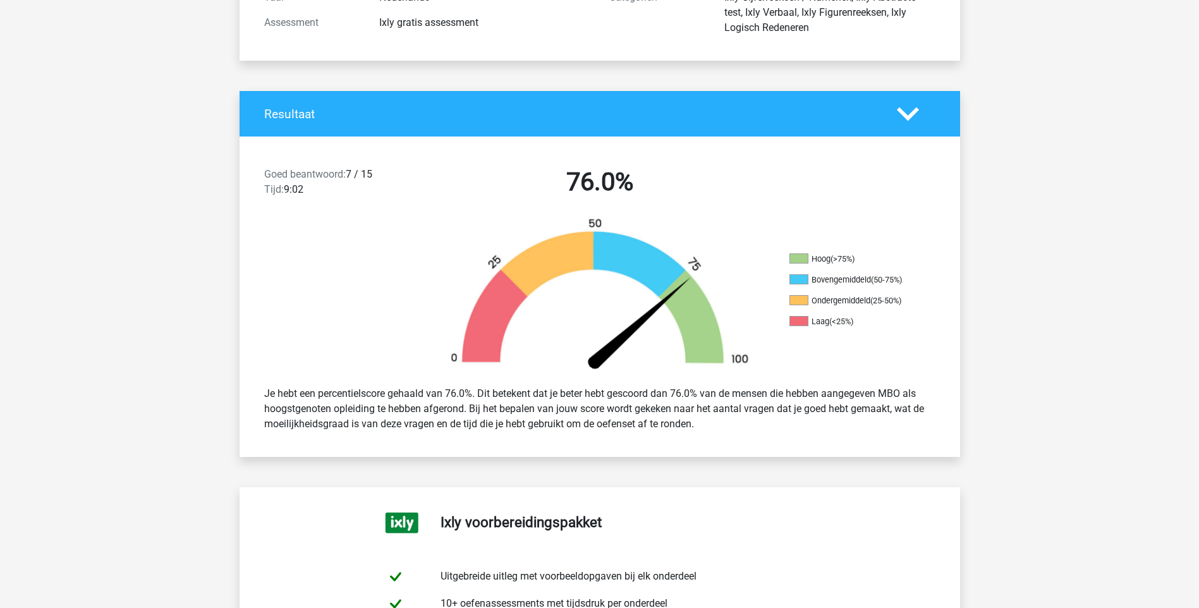
click at [909, 112] on icon at bounding box center [908, 114] width 22 height 22
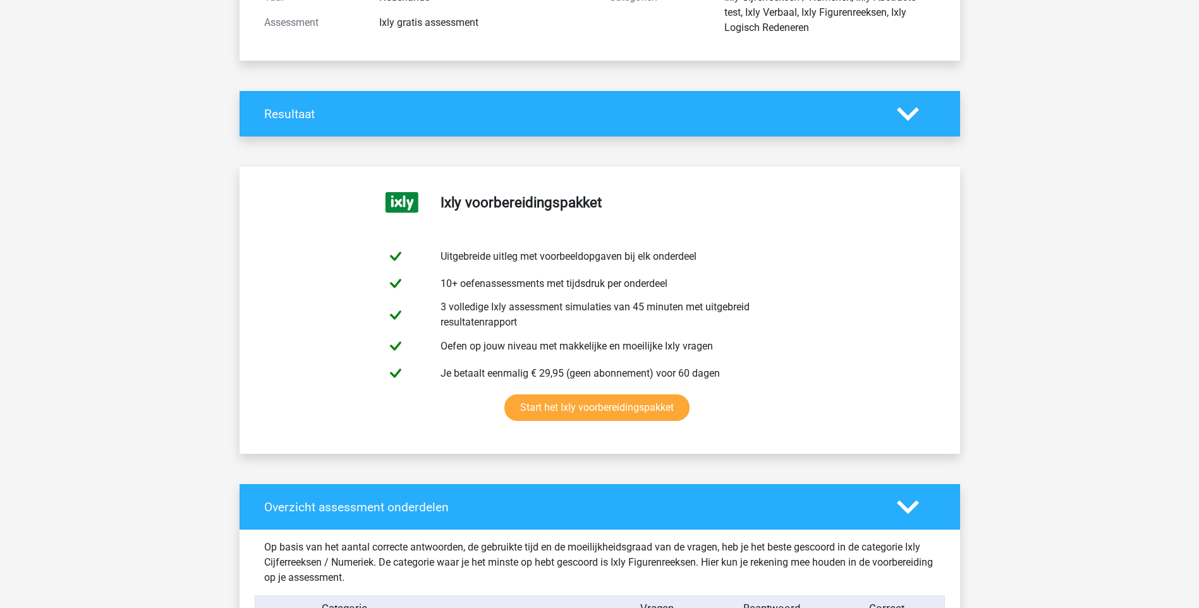
click at [909, 112] on icon at bounding box center [908, 114] width 22 height 22
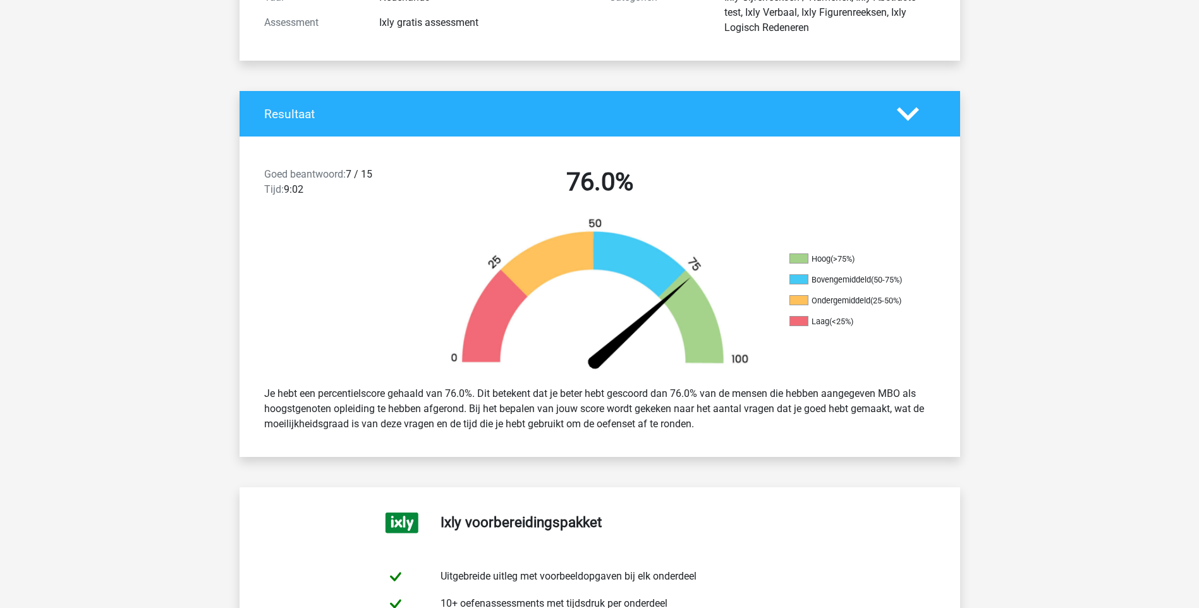
drag, startPoint x: 225, startPoint y: 92, endPoint x: 1026, endPoint y: 449, distance: 876.8
copy div "Resultaat Goed beantwoord: 7 / 15 Tijd: 9:02 76.0% Hoog (>75%) Bovengemiddeld (…"
click at [409, 255] on div at bounding box center [330, 296] width 180 height 159
drag, startPoint x: 363, startPoint y: 251, endPoint x: 300, endPoint y: 339, distance: 109.1
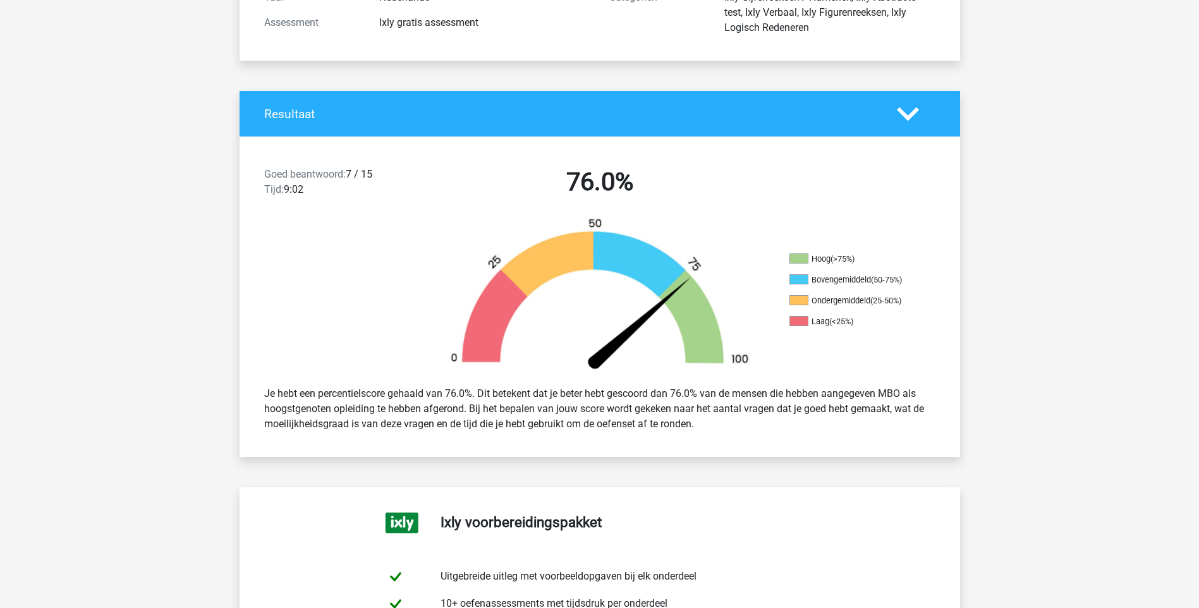
click at [300, 339] on div at bounding box center [330, 296] width 180 height 159
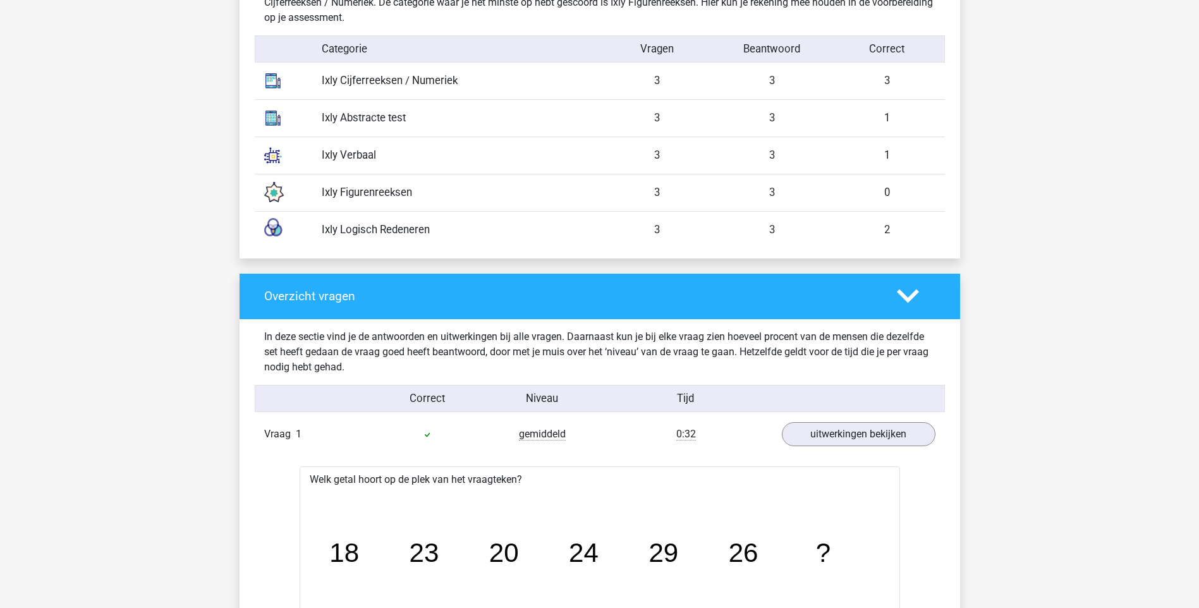
scroll to position [1074, 0]
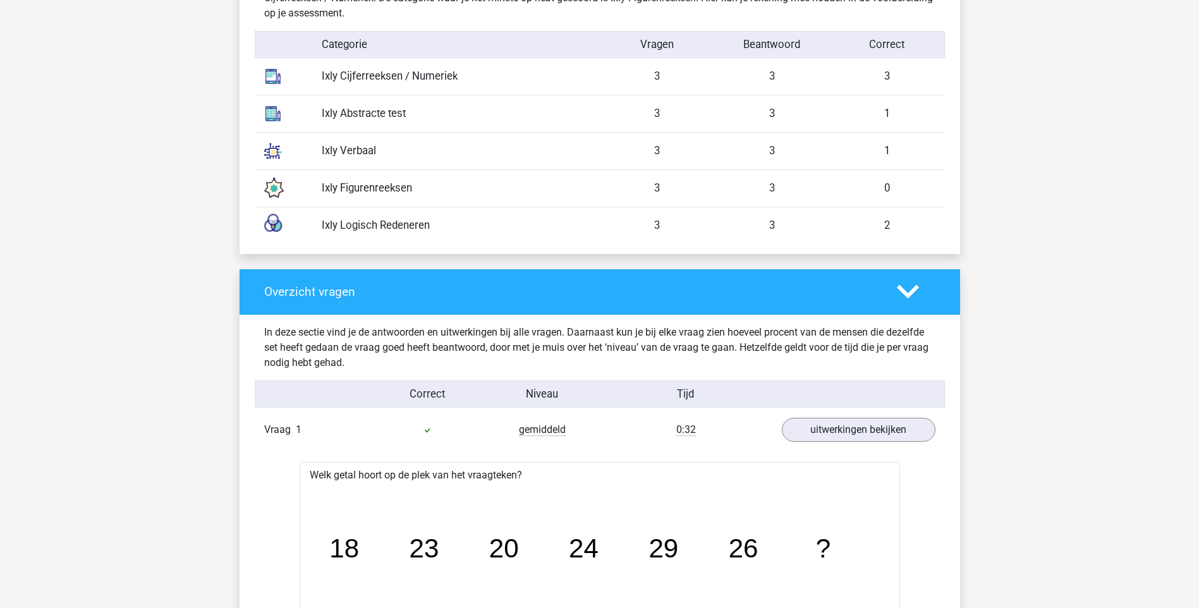
drag, startPoint x: 939, startPoint y: 234, endPoint x: 249, endPoint y: 54, distance: 712.5
click at [249, 54] on div "Op basis van het aantal correcte antwoorden, de gebruikte tijd en de moeilijkhe…" at bounding box center [600, 109] width 702 height 289
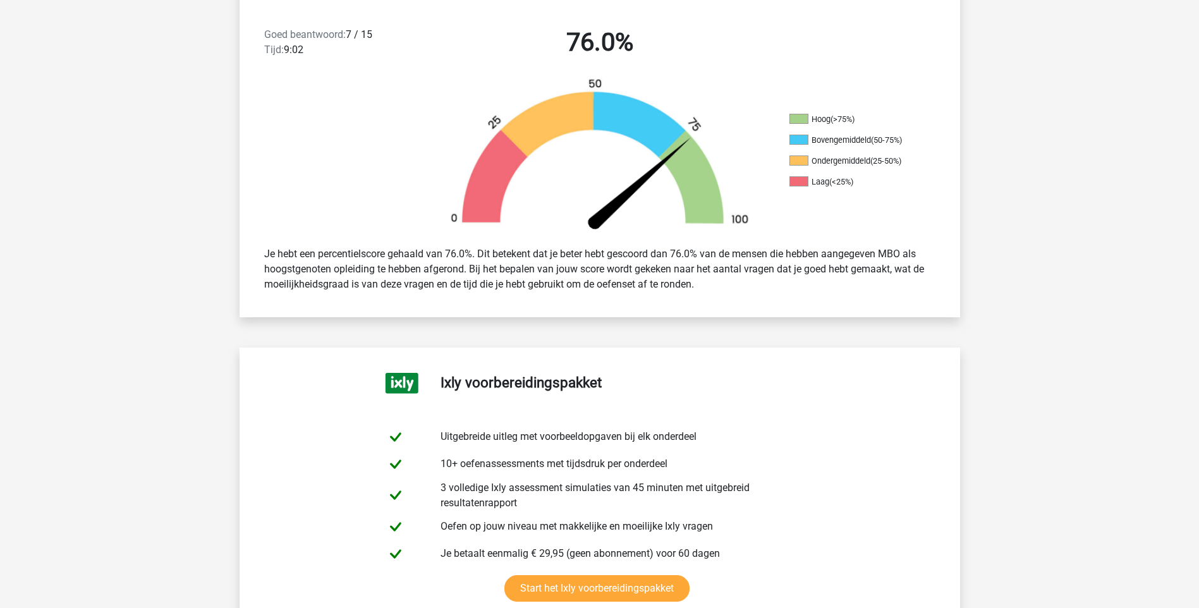
scroll to position [0, 0]
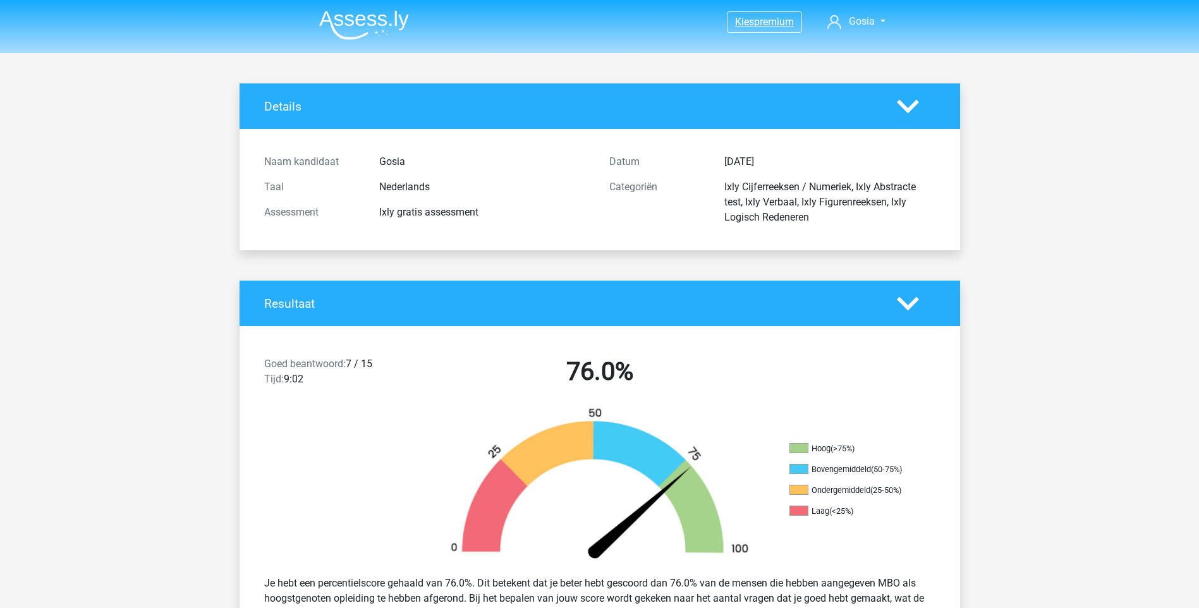
click at [786, 13] on link "Kies premium" at bounding box center [764, 21] width 74 height 17
